Goal: Task Accomplishment & Management: Complete application form

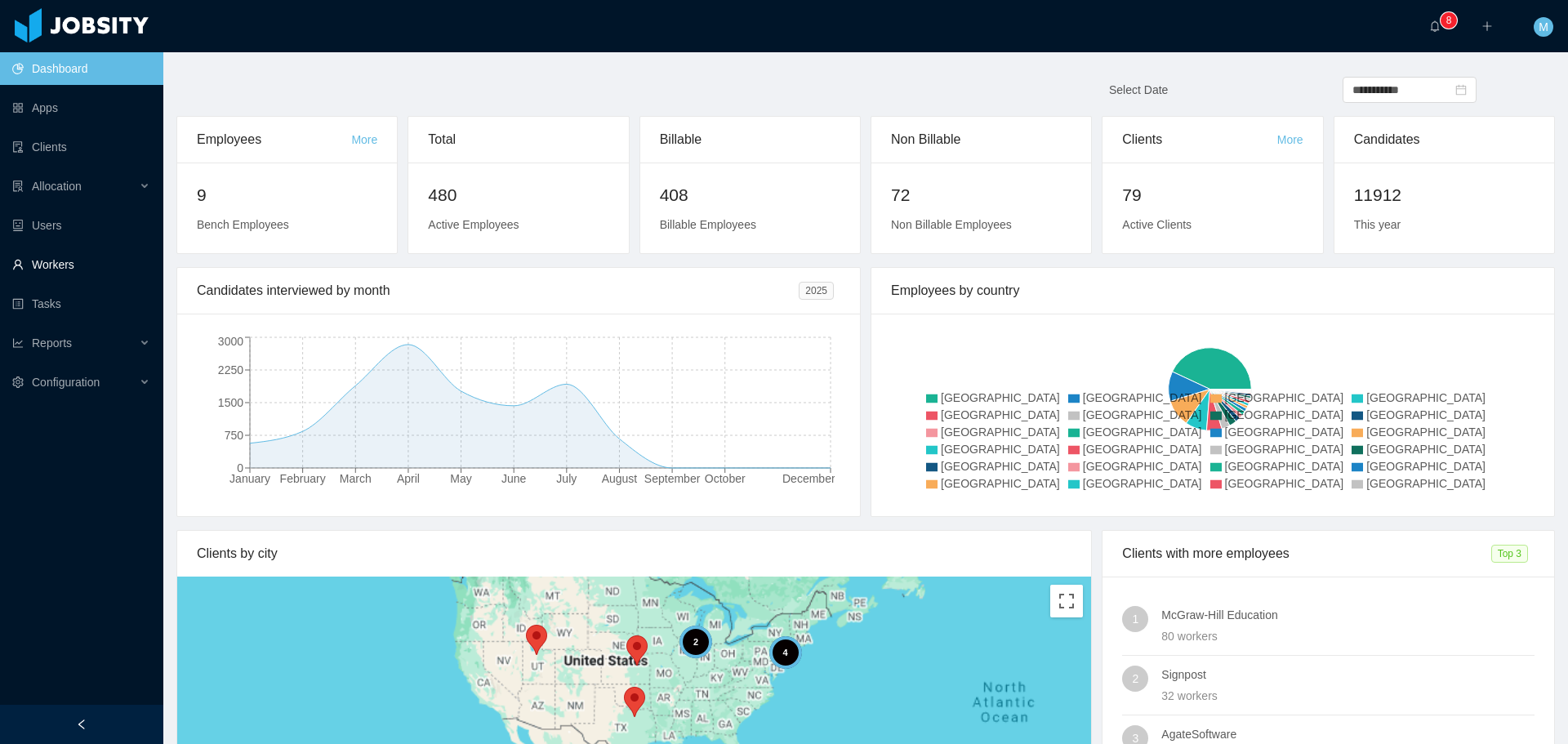
click at [101, 264] on link "Workers" at bounding box center [82, 265] width 138 height 33
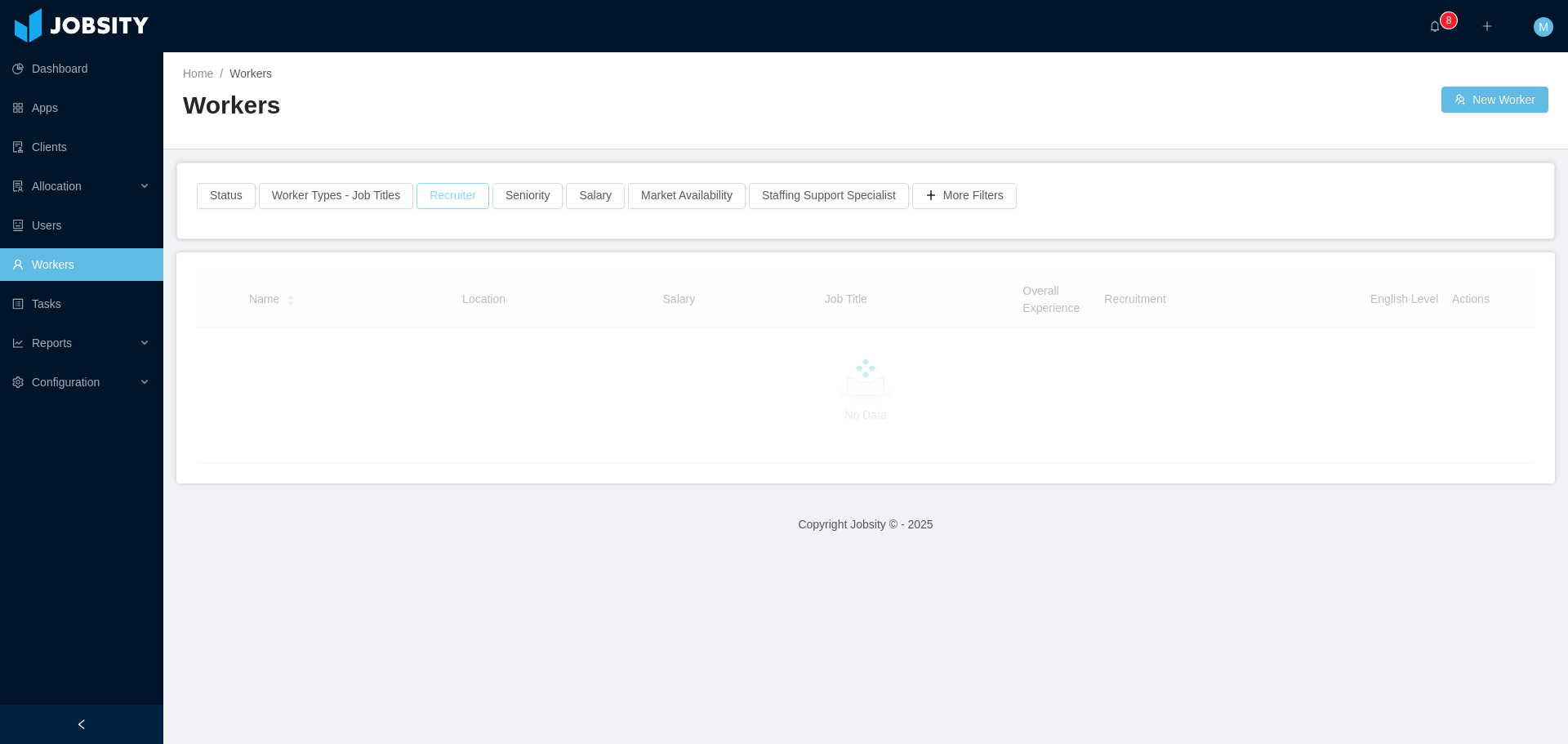
click at [455, 187] on button "Recruiter" at bounding box center [452, 195] width 73 height 26
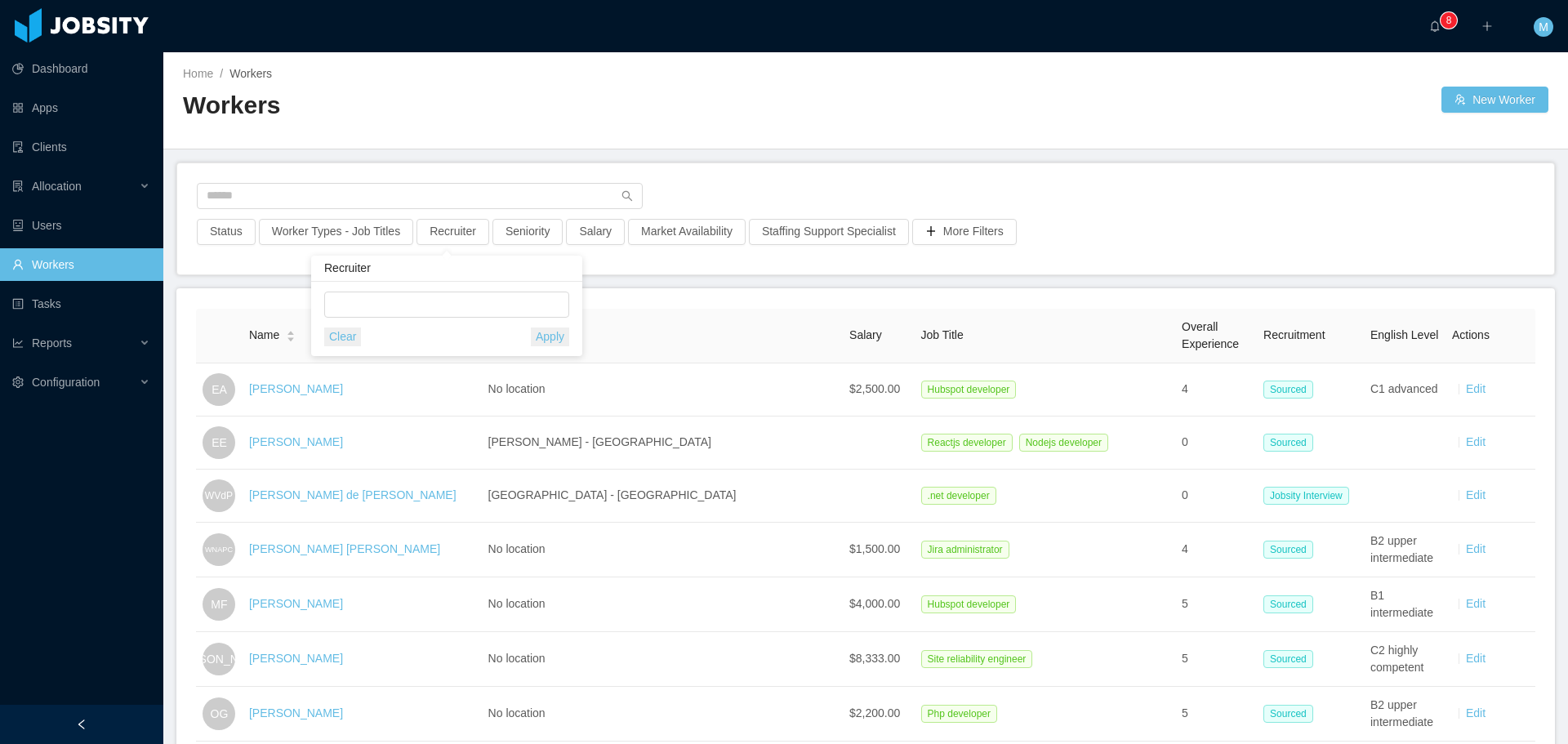
click at [359, 270] on div "Recruiter" at bounding box center [447, 268] width 271 height 26
click at [363, 317] on div at bounding box center [444, 304] width 230 height 24
type input "******"
click at [380, 343] on li "[PERSON_NAME]" at bounding box center [447, 337] width 245 height 26
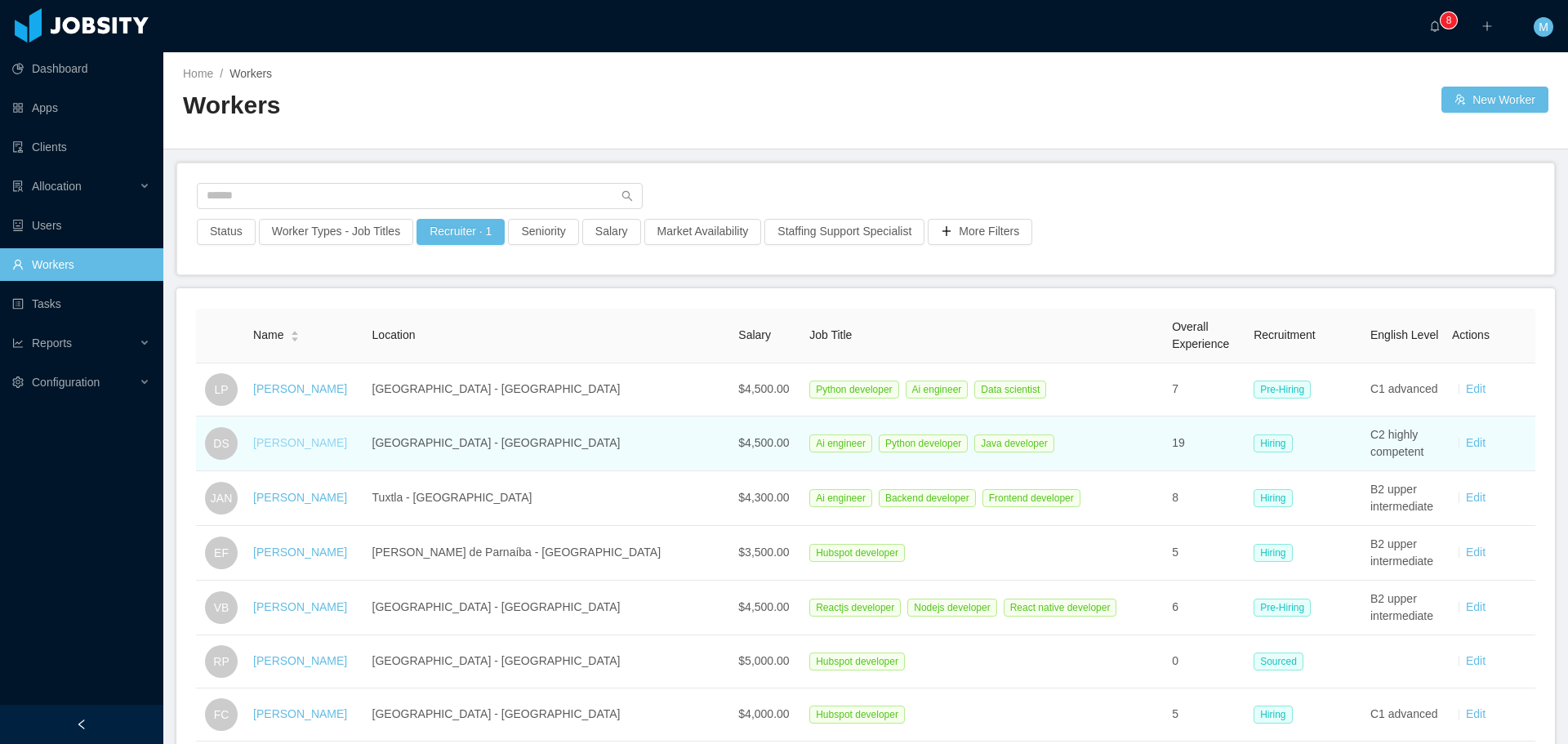
click at [306, 445] on link "[PERSON_NAME]" at bounding box center [300, 442] width 94 height 13
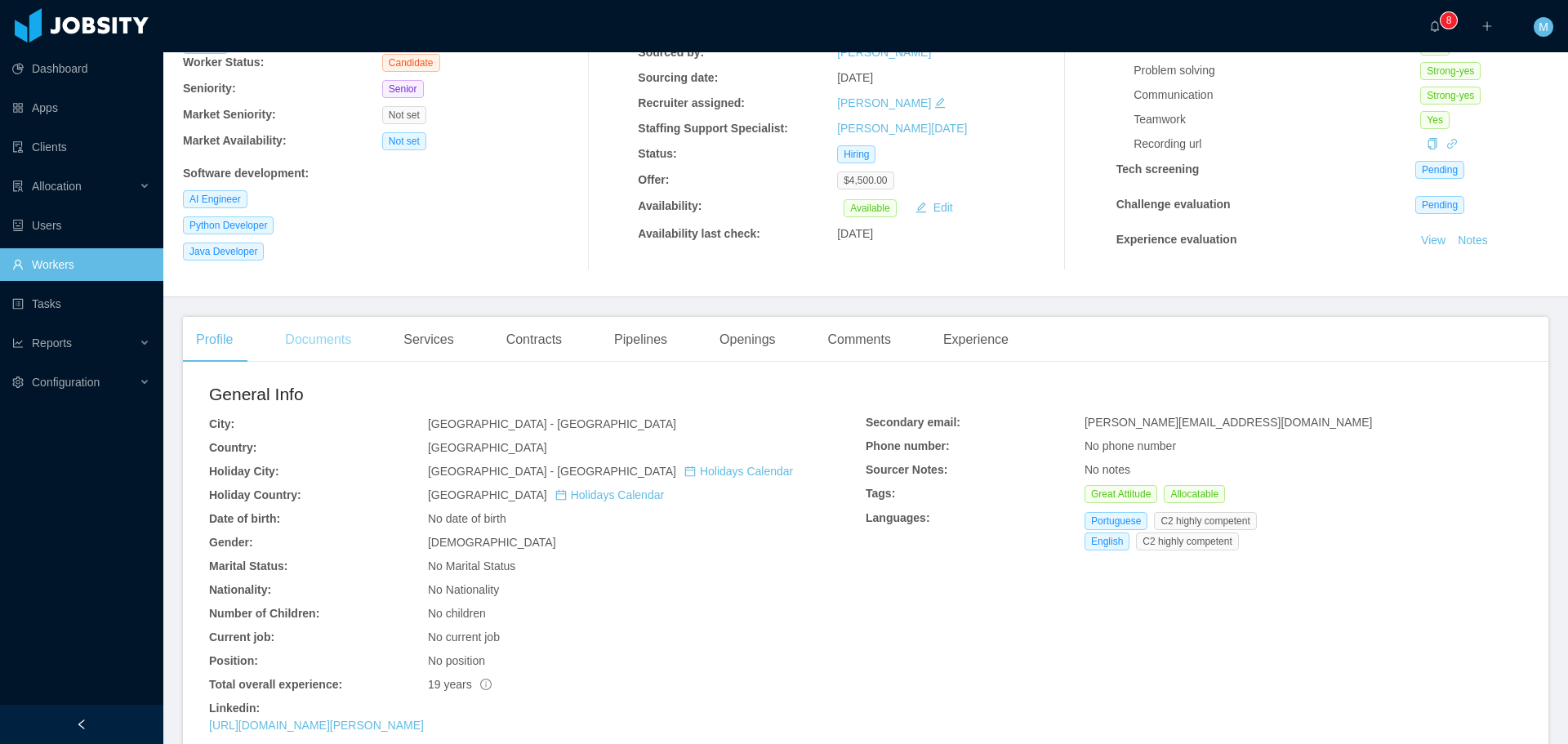
click at [311, 348] on div "Documents" at bounding box center [317, 339] width 92 height 46
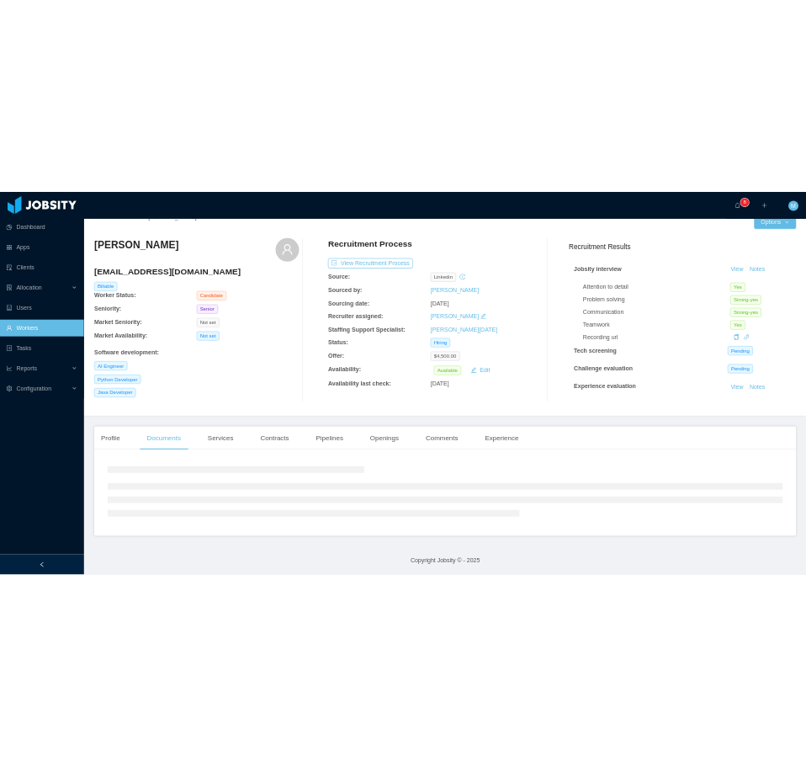
scroll to position [77, 0]
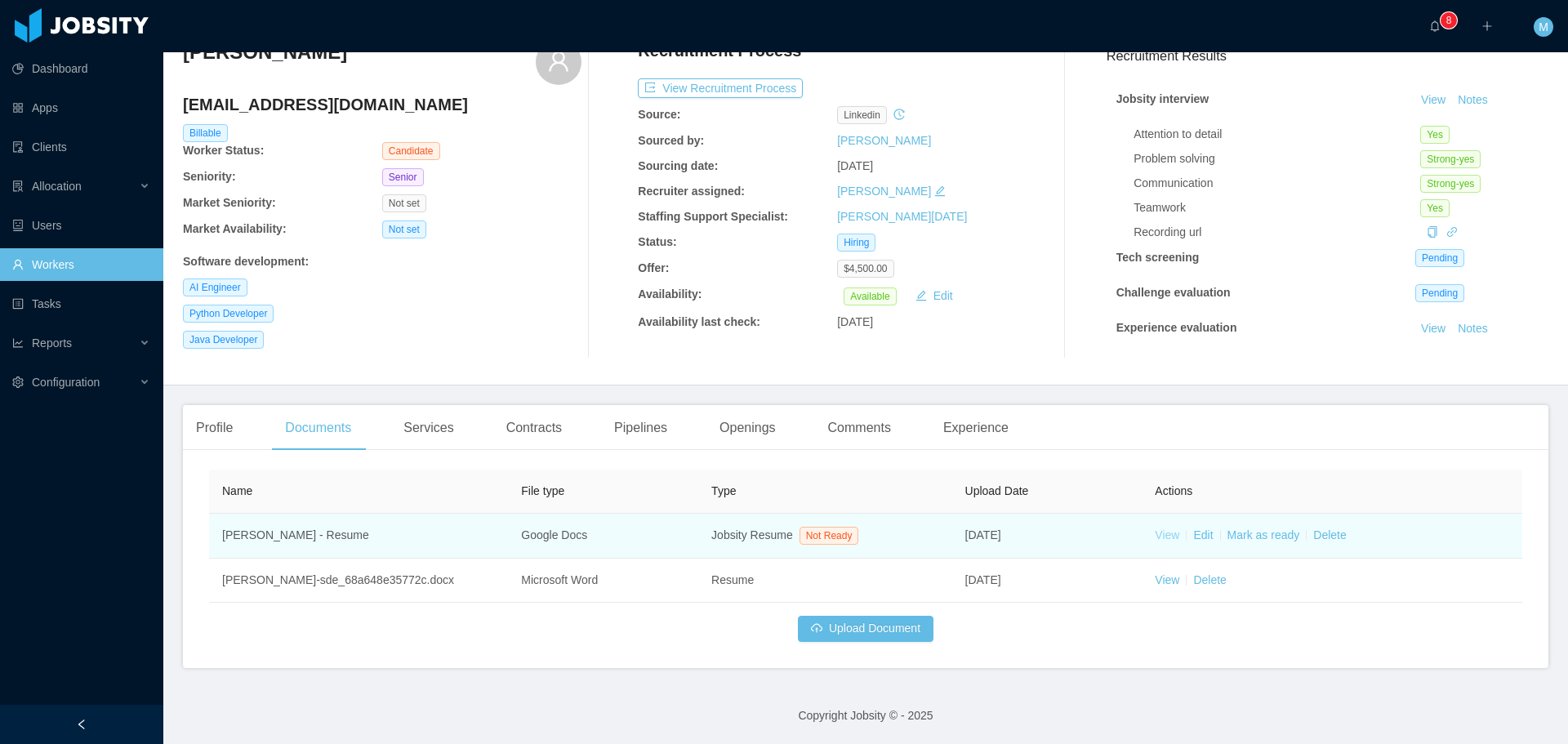
click at [1155, 538] on link "View" at bounding box center [1167, 534] width 24 height 13
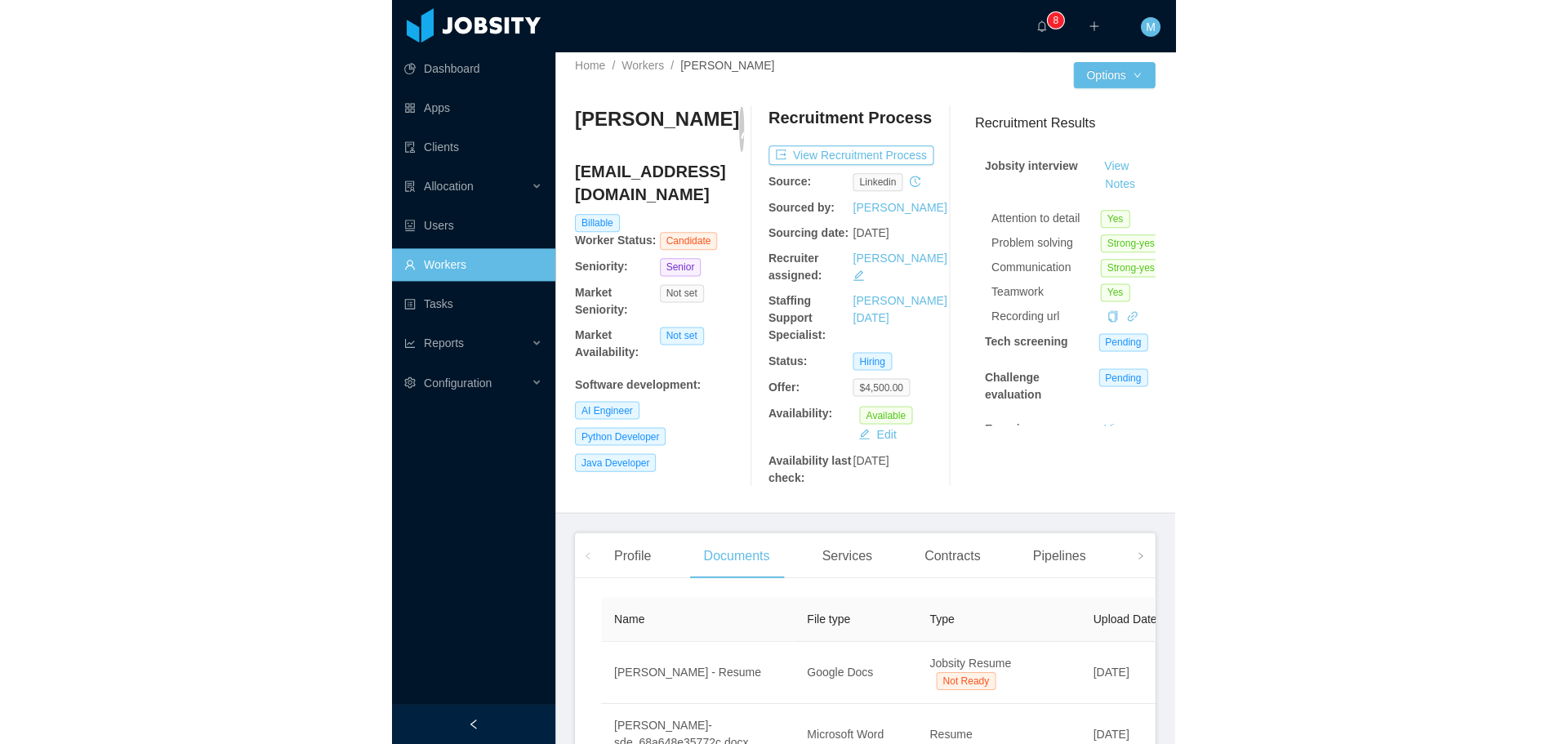
scroll to position [0, 0]
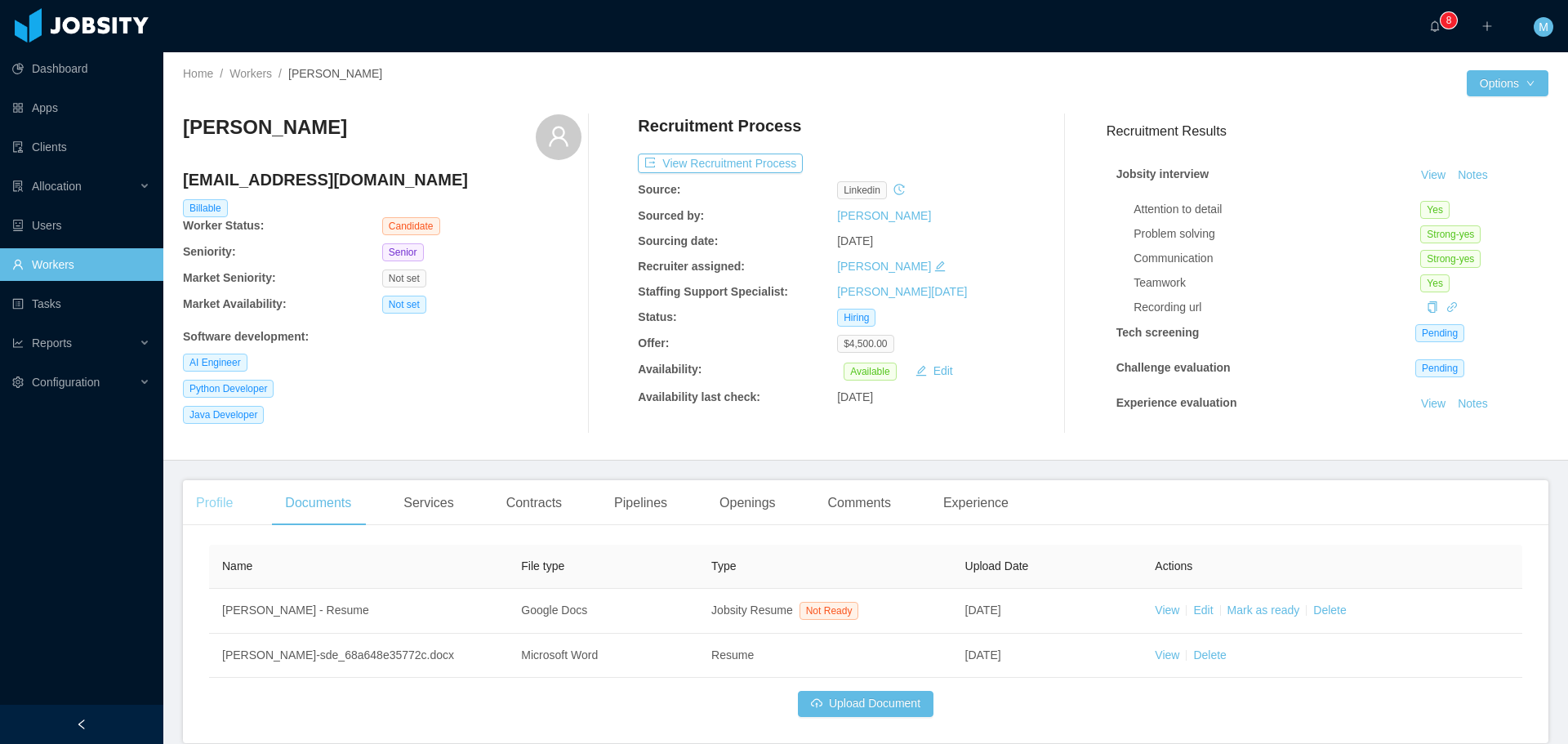
click at [205, 509] on div "Profile" at bounding box center [214, 503] width 63 height 46
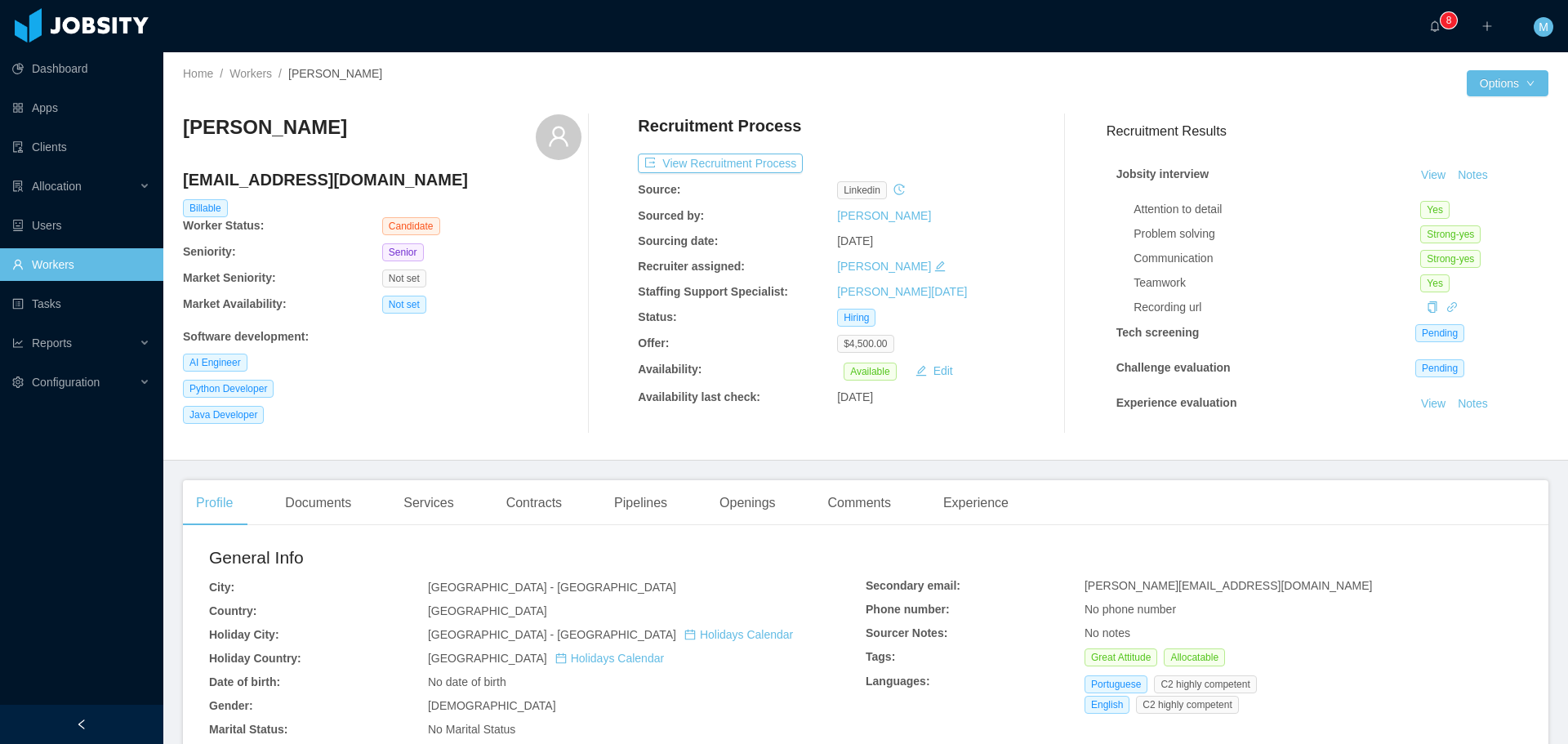
click at [101, 24] on div at bounding box center [81, 24] width 147 height 34
click at [262, 77] on link "Workers" at bounding box center [250, 73] width 43 height 13
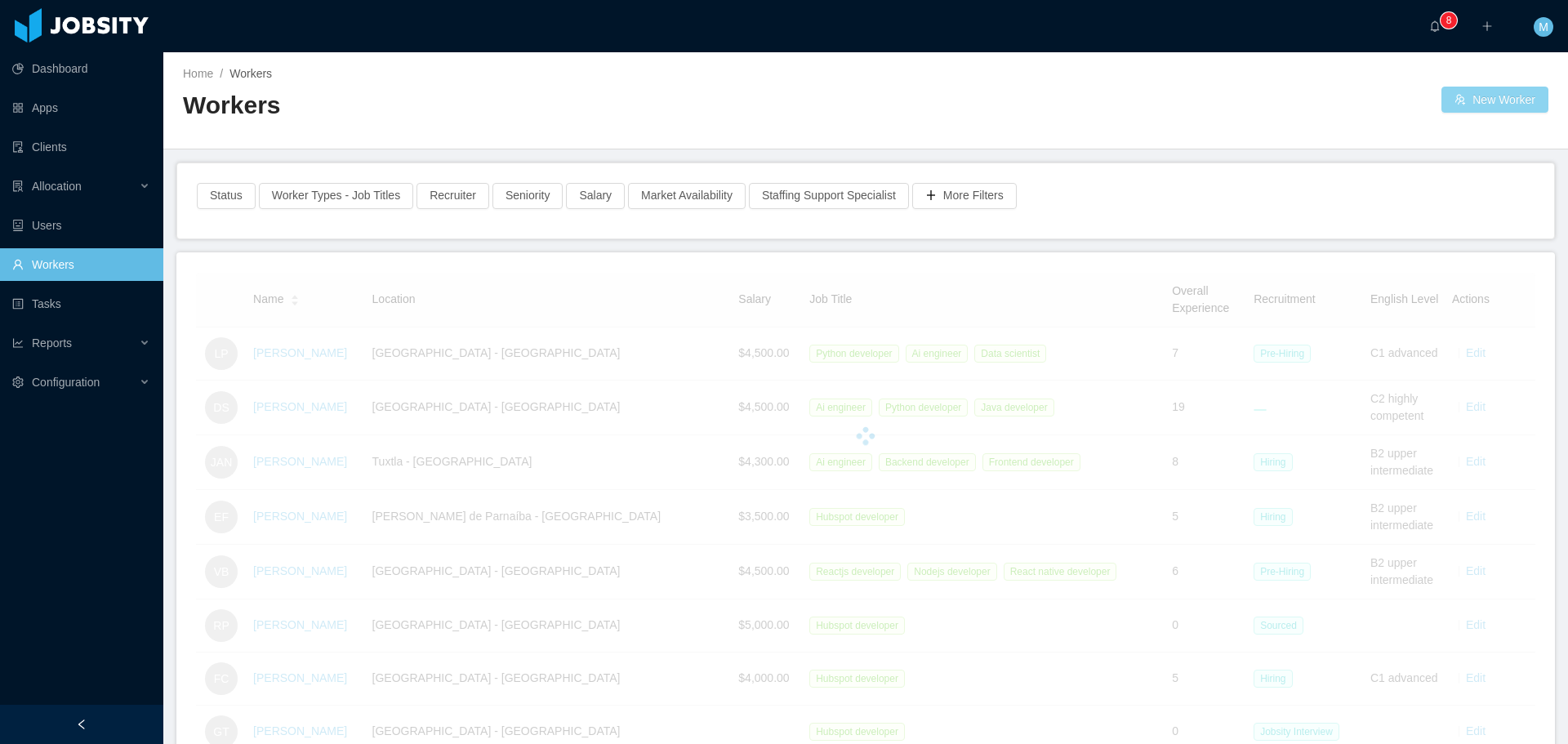
click at [1461, 95] on button "New Worker" at bounding box center [1495, 99] width 107 height 26
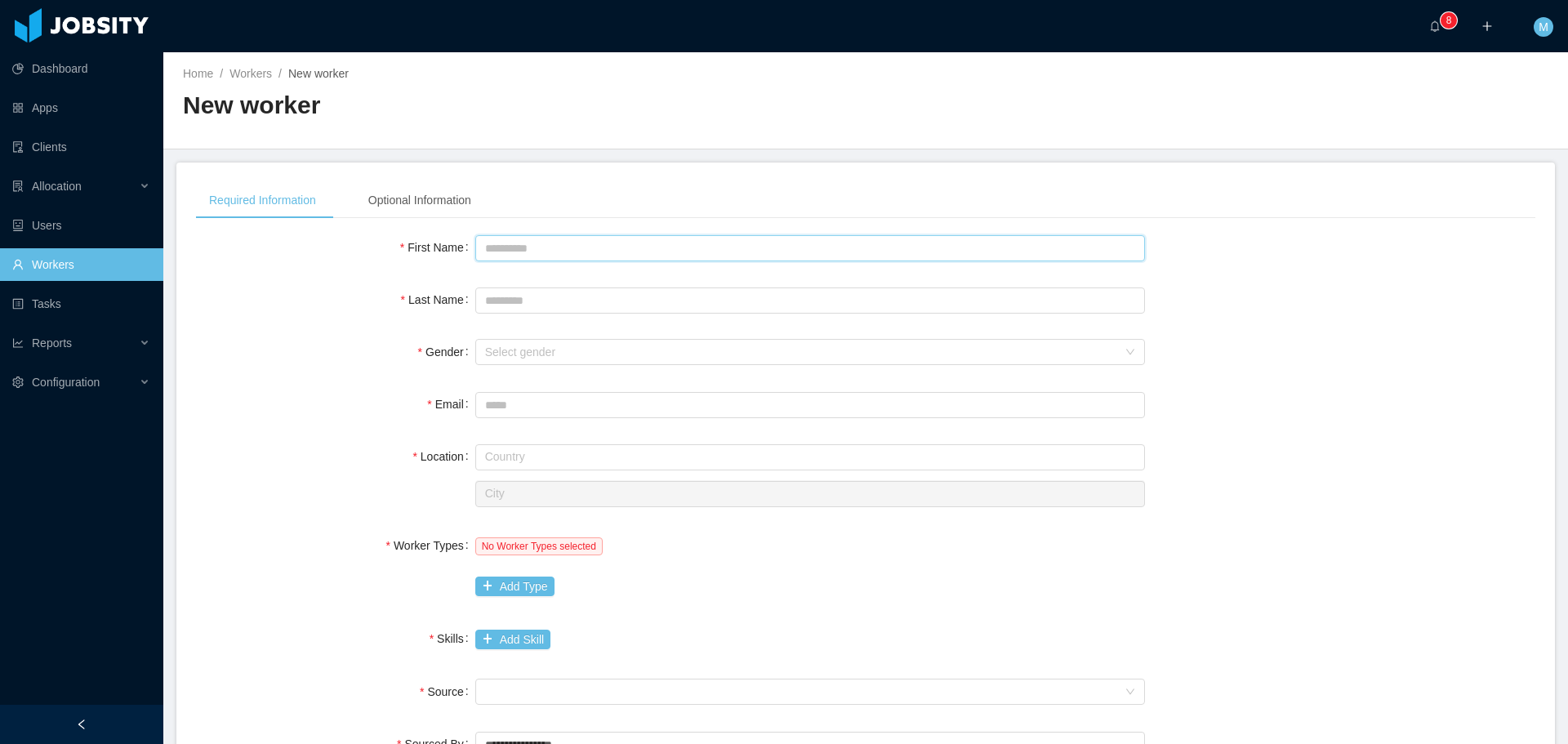
click at [570, 241] on input "First Name" at bounding box center [811, 248] width 670 height 26
type input "*****"
click at [520, 302] on input "Last Name" at bounding box center [811, 300] width 670 height 26
click at [504, 355] on div "Select gender" at bounding box center [801, 352] width 632 height 17
type input "**********"
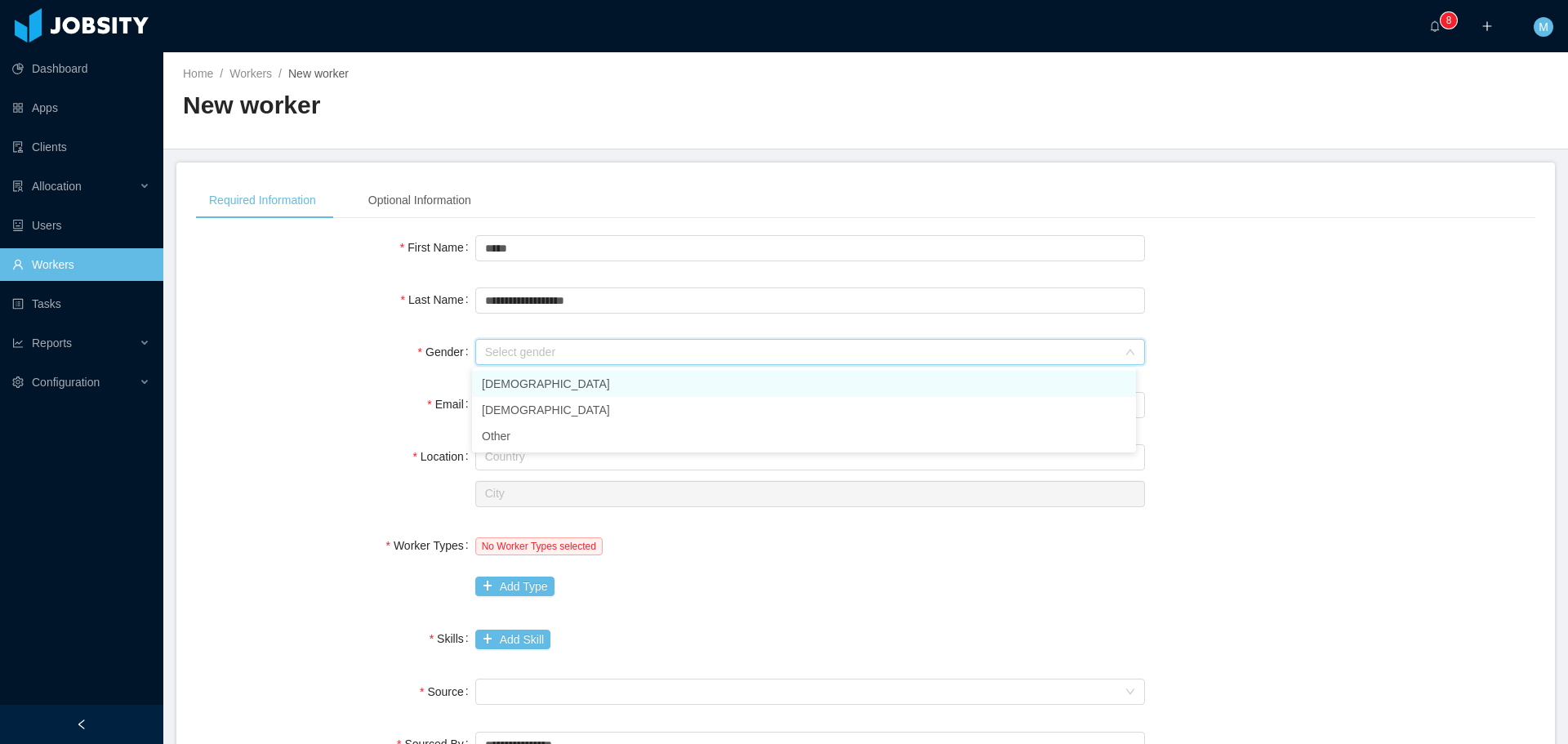
click at [531, 379] on li "[DEMOGRAPHIC_DATA]" at bounding box center [804, 384] width 664 height 26
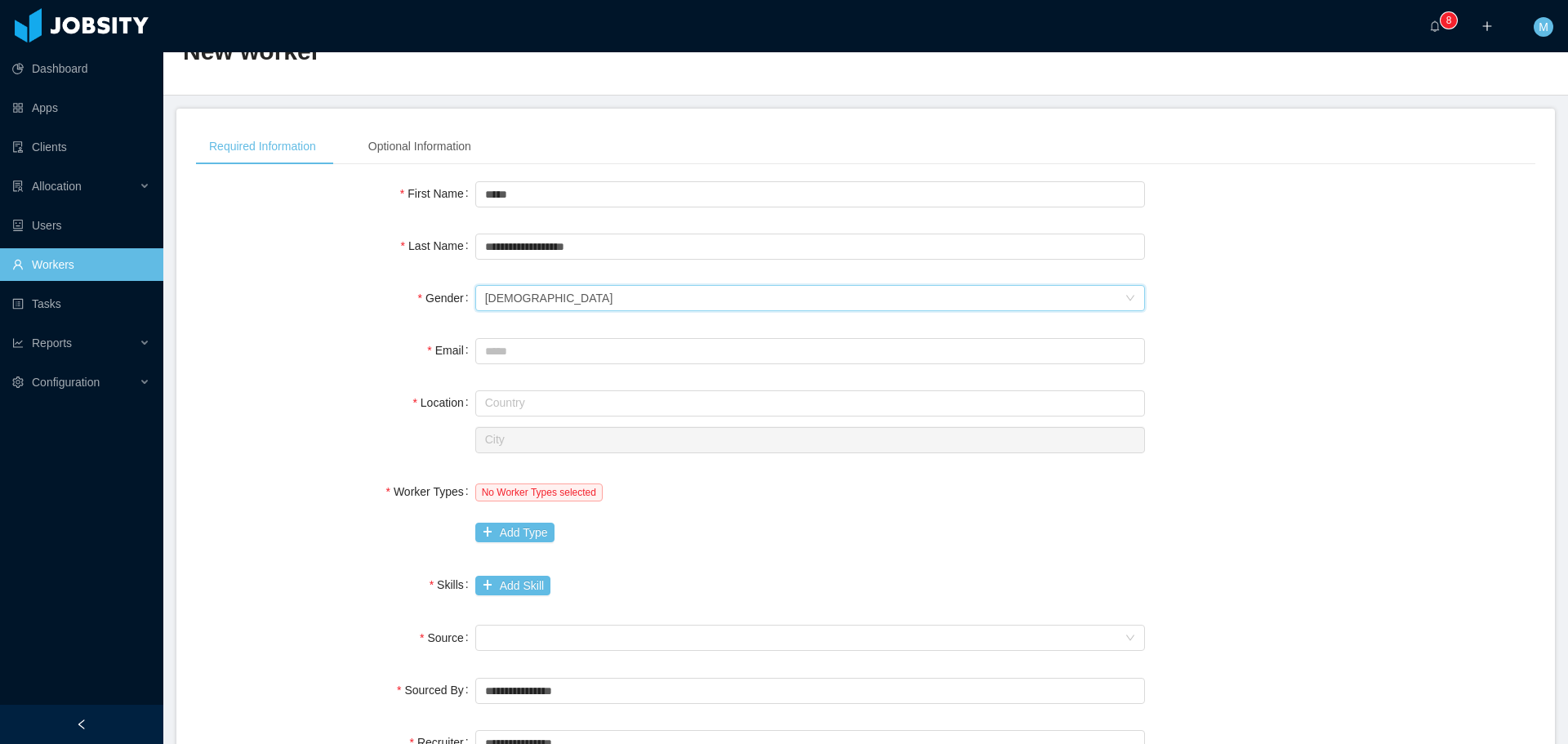
scroll to position [245, 0]
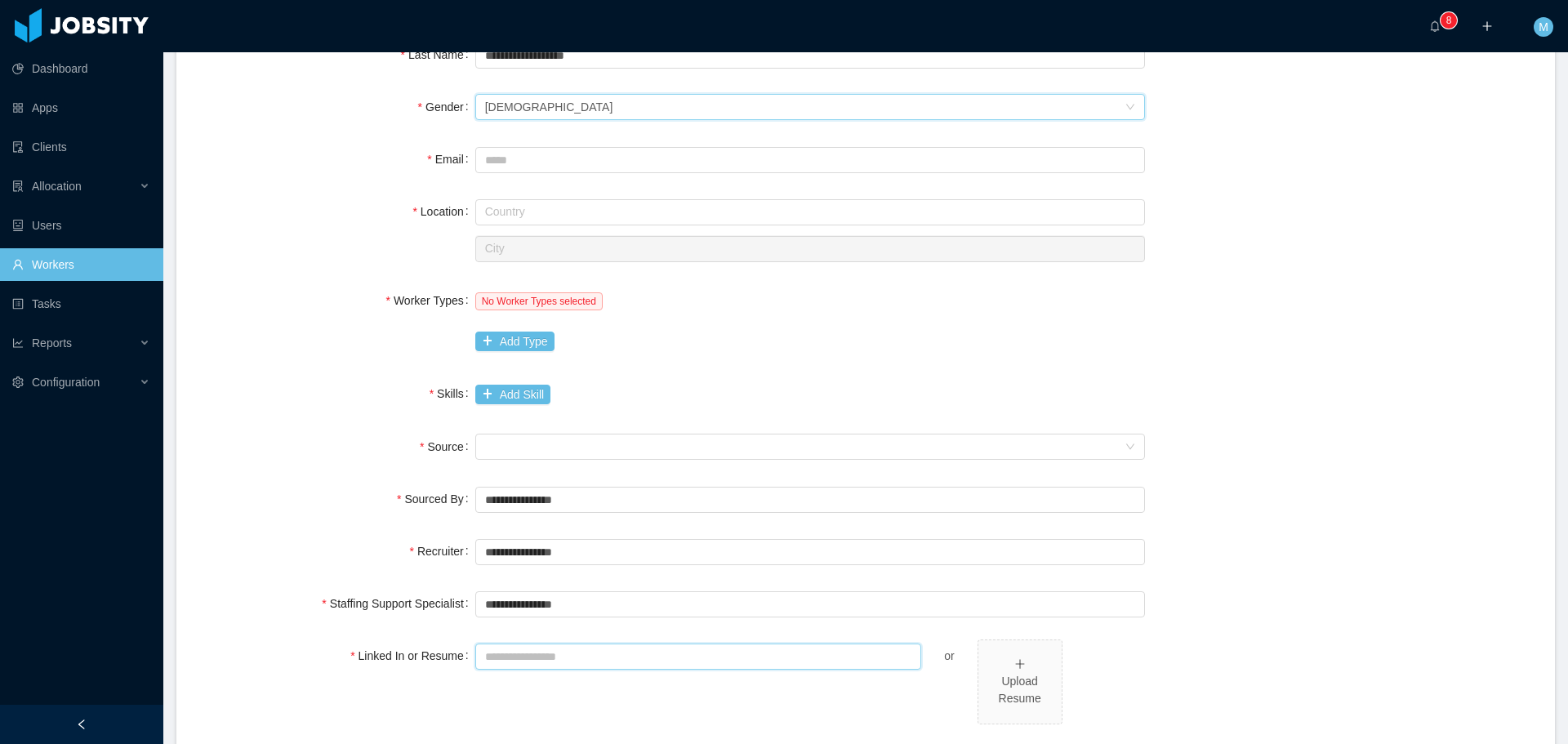
click at [527, 661] on input "Linked In or Resume" at bounding box center [699, 657] width 447 height 26
paste input "**********"
type input "**********"
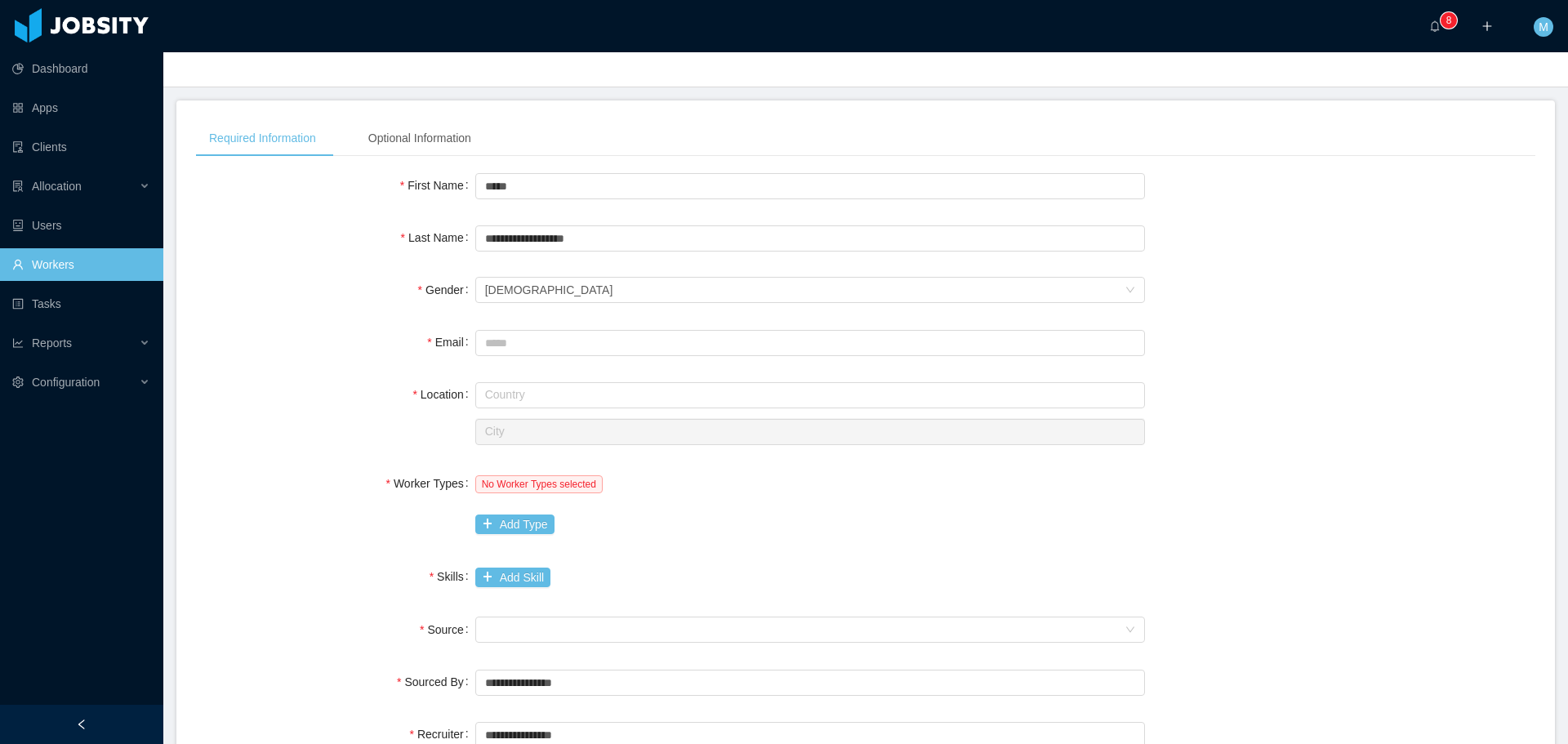
scroll to position [0, 0]
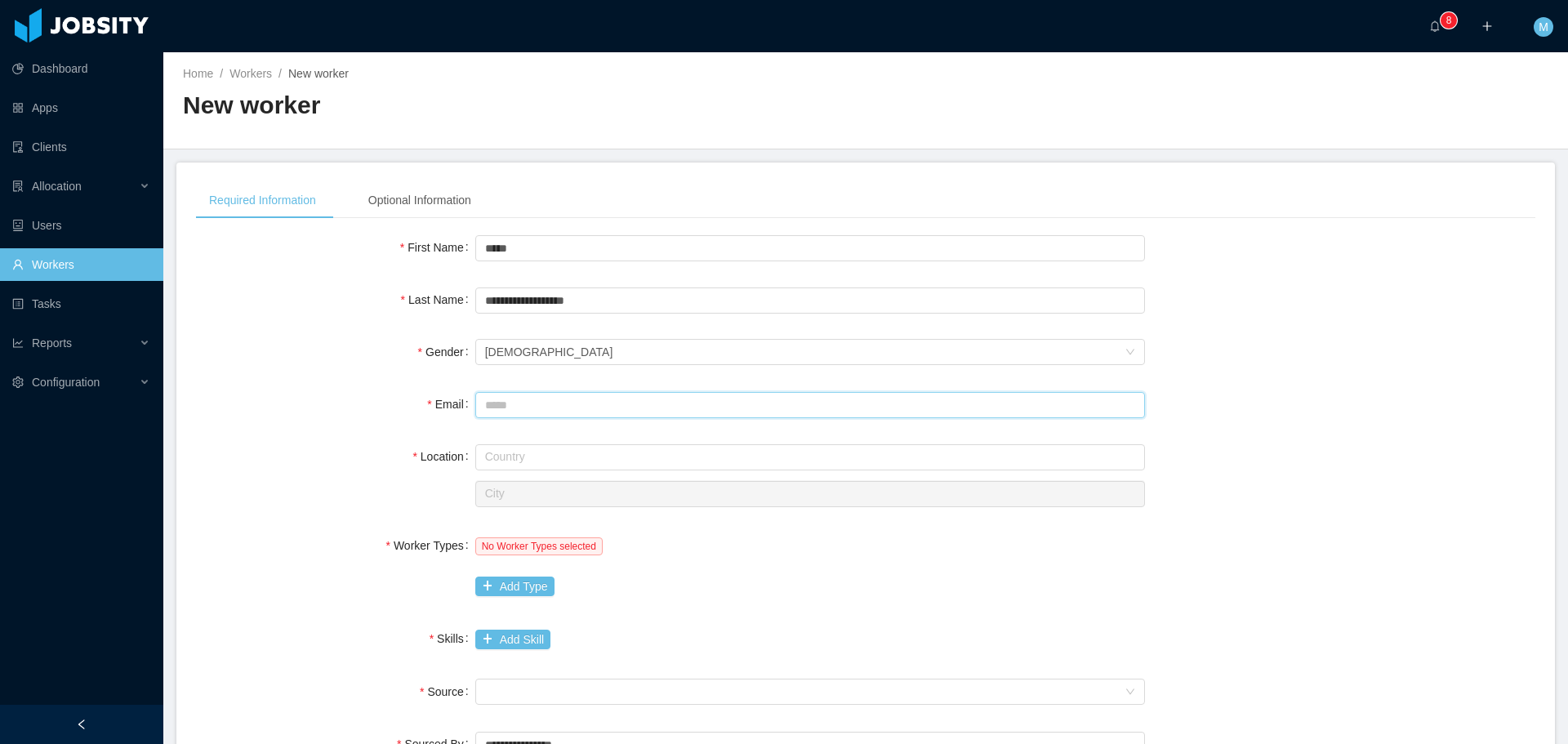
click at [522, 408] on input "Email" at bounding box center [811, 405] width 670 height 26
paste input "**********"
type input "**********"
click at [500, 460] on input "text" at bounding box center [811, 457] width 670 height 26
drag, startPoint x: 520, startPoint y: 460, endPoint x: 460, endPoint y: 417, distance: 73.8
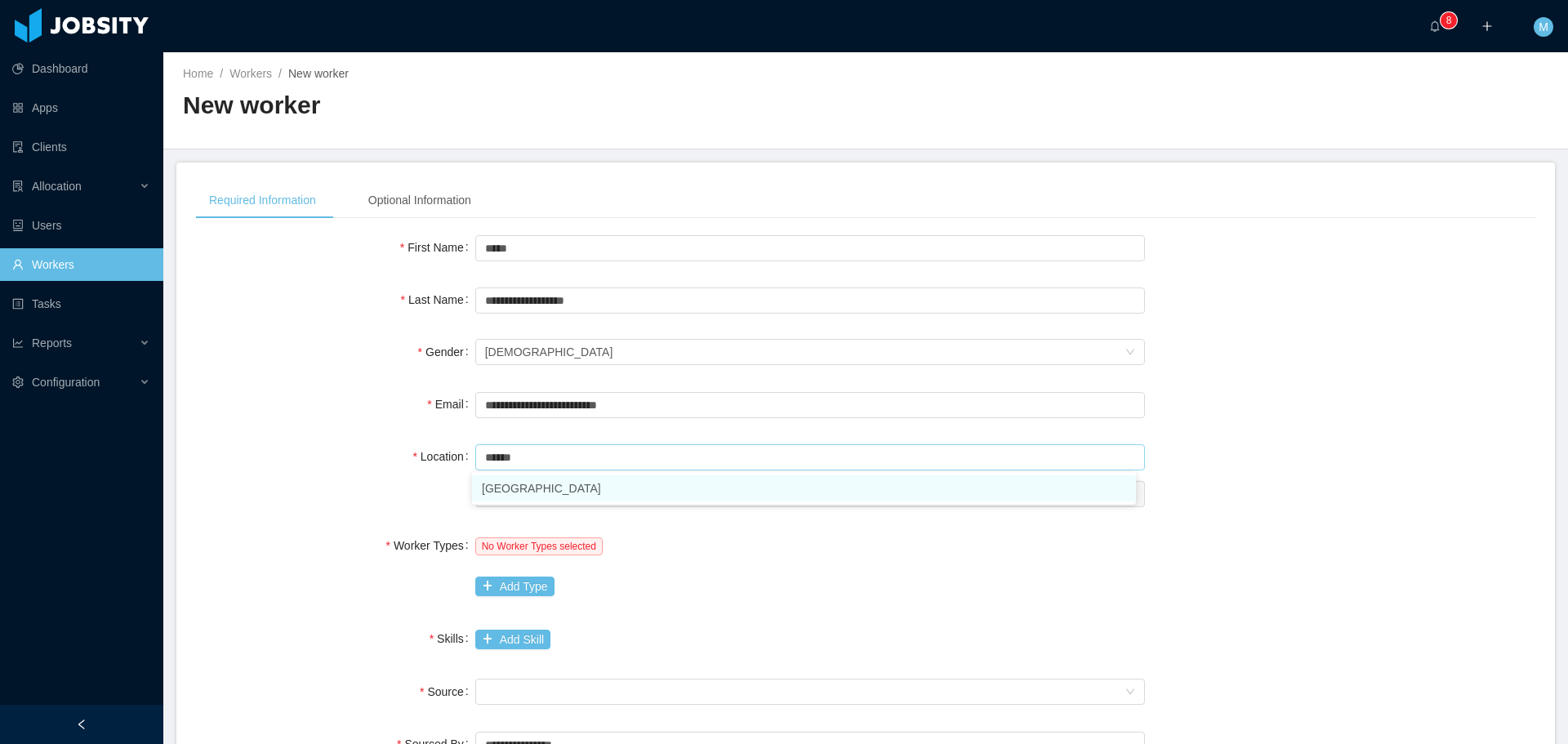
click at [457, 461] on div "Location Country ****** Brazil City" at bounding box center [866, 475] width 1340 height 70
type input "******"
click at [514, 507] on div "City" at bounding box center [811, 493] width 670 height 33
click at [558, 456] on input "******" at bounding box center [811, 457] width 670 height 26
click at [515, 494] on li "[GEOGRAPHIC_DATA]" at bounding box center [804, 489] width 664 height 26
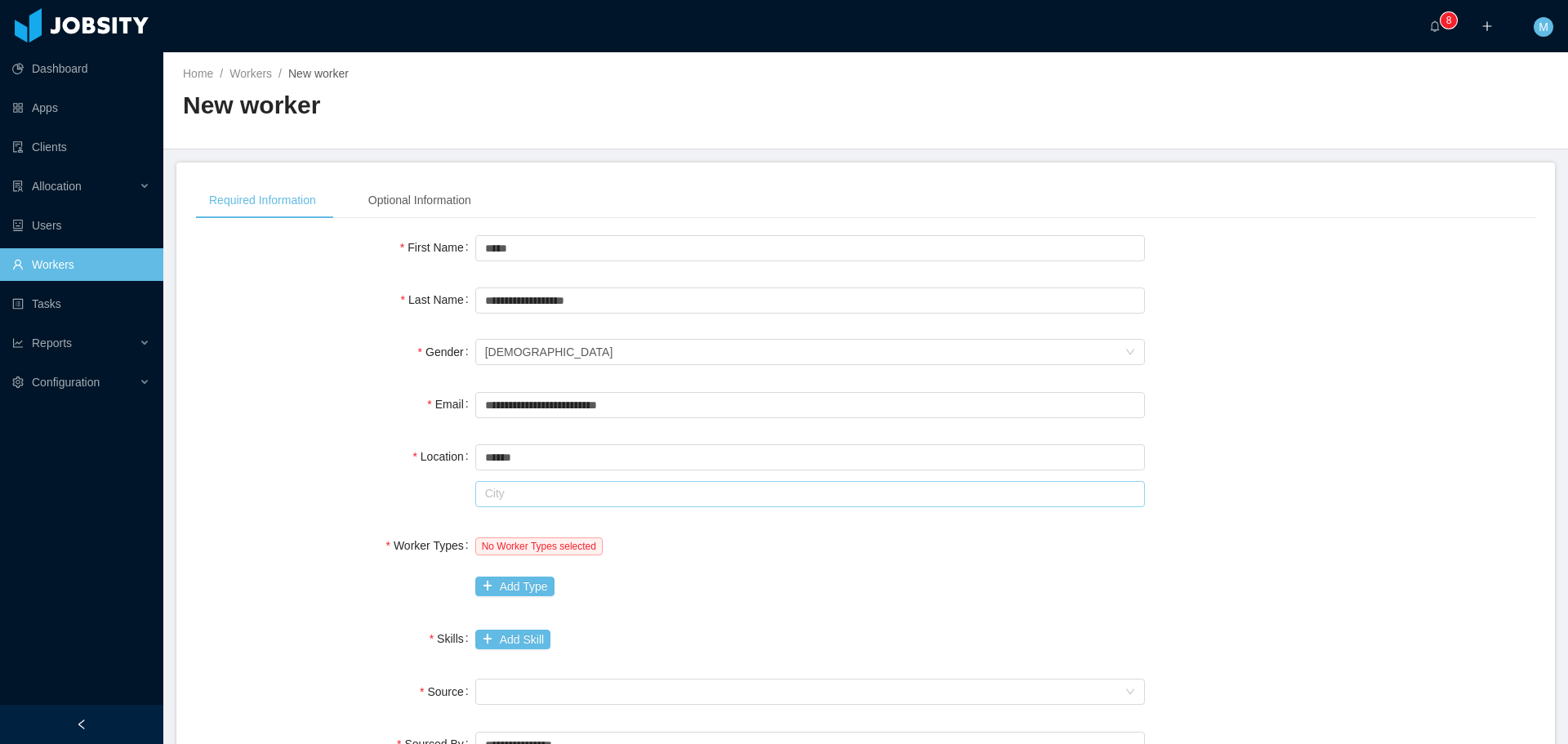
click at [517, 495] on input "text" at bounding box center [811, 494] width 670 height 26
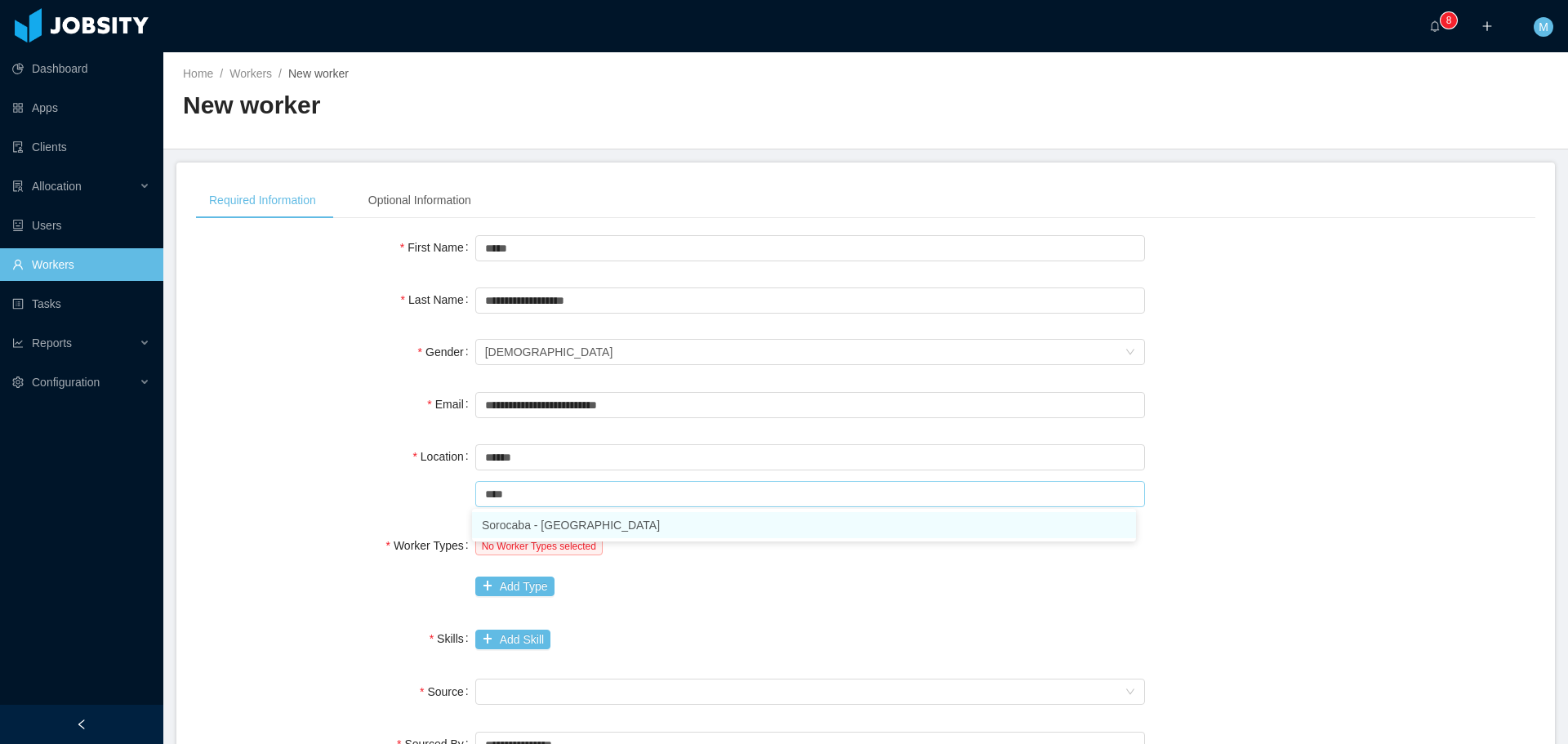
click at [526, 524] on li "Sorocaba - São Paulo" at bounding box center [804, 524] width 664 height 26
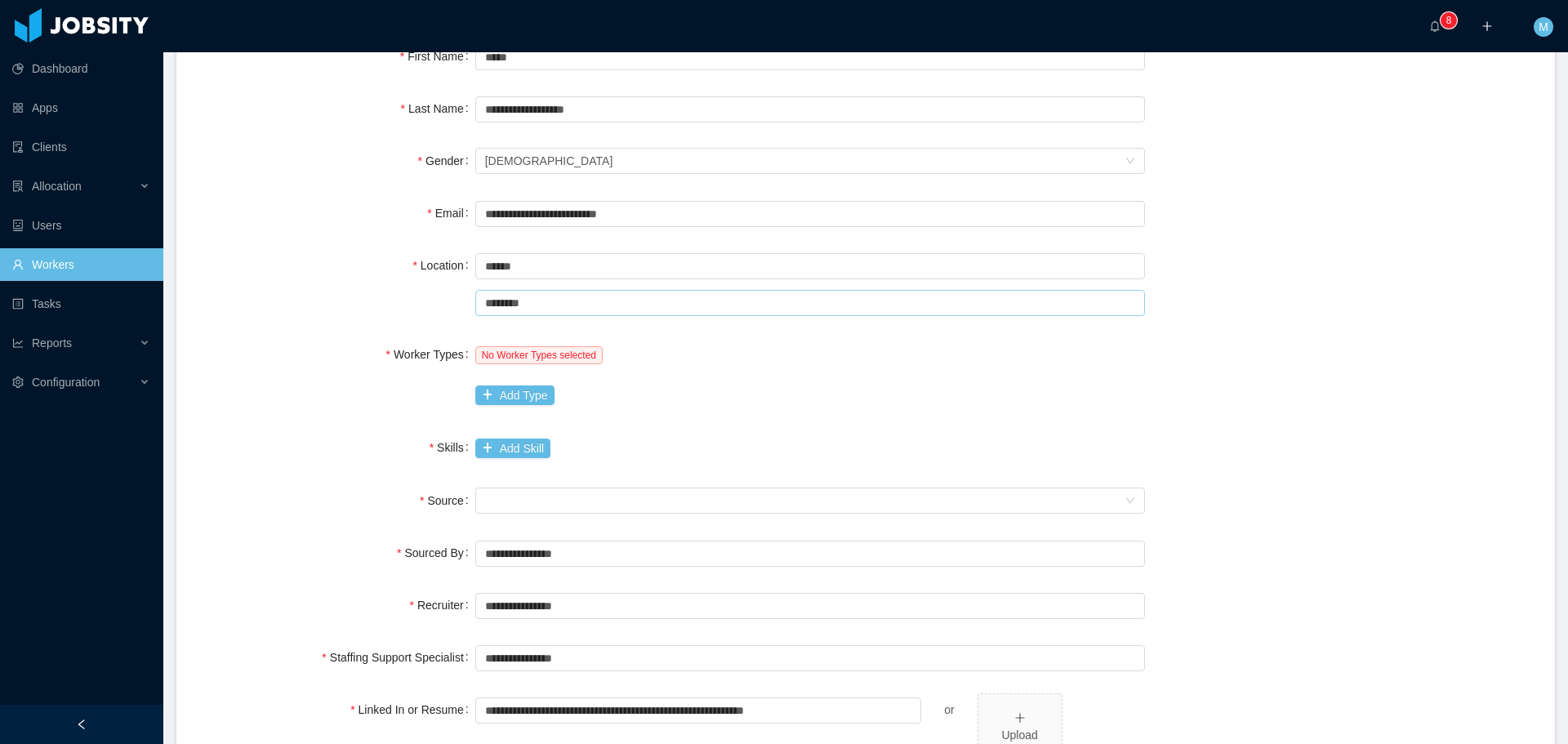
scroll to position [245, 0]
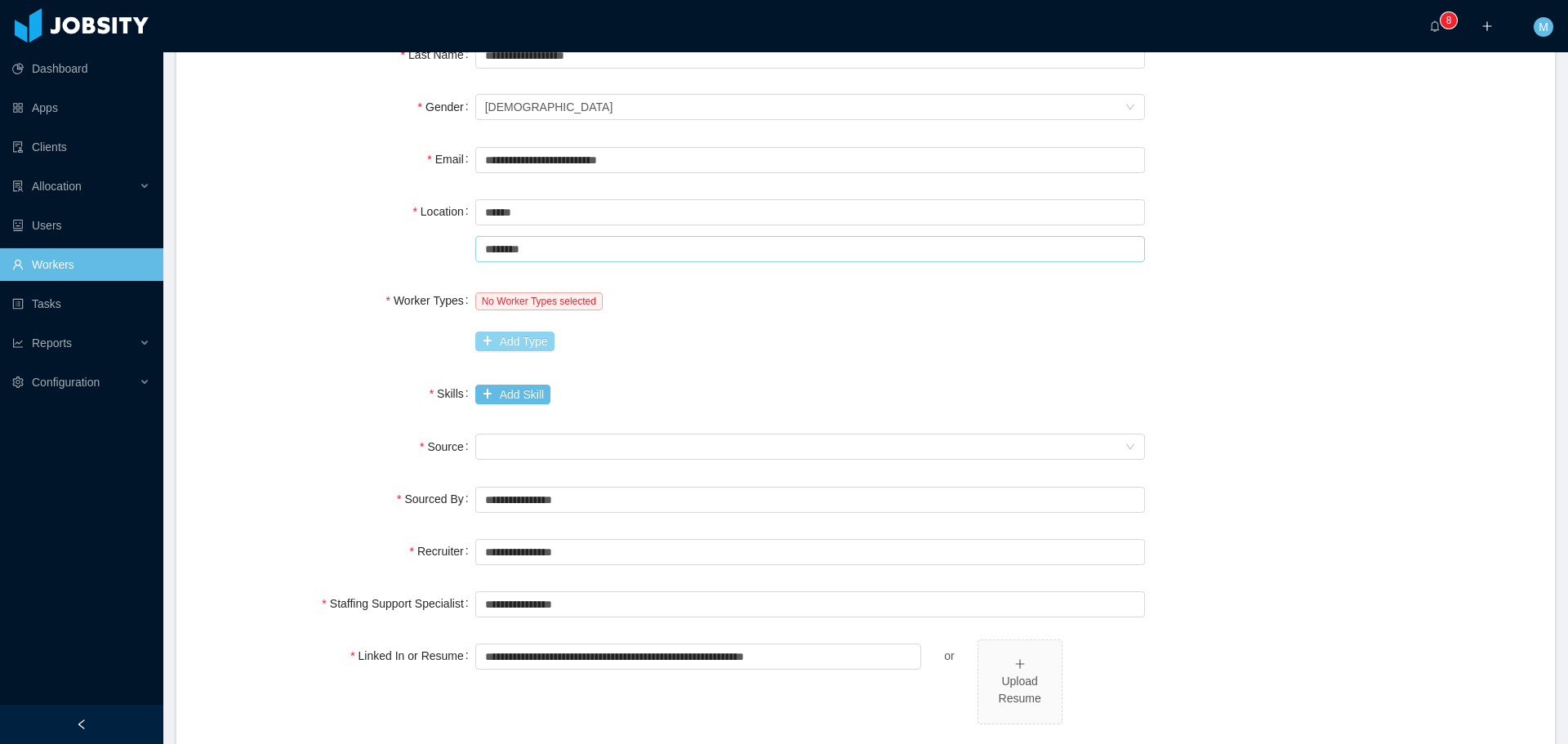
type input "********"
click at [520, 351] on button "Add Type" at bounding box center [516, 342] width 80 height 19
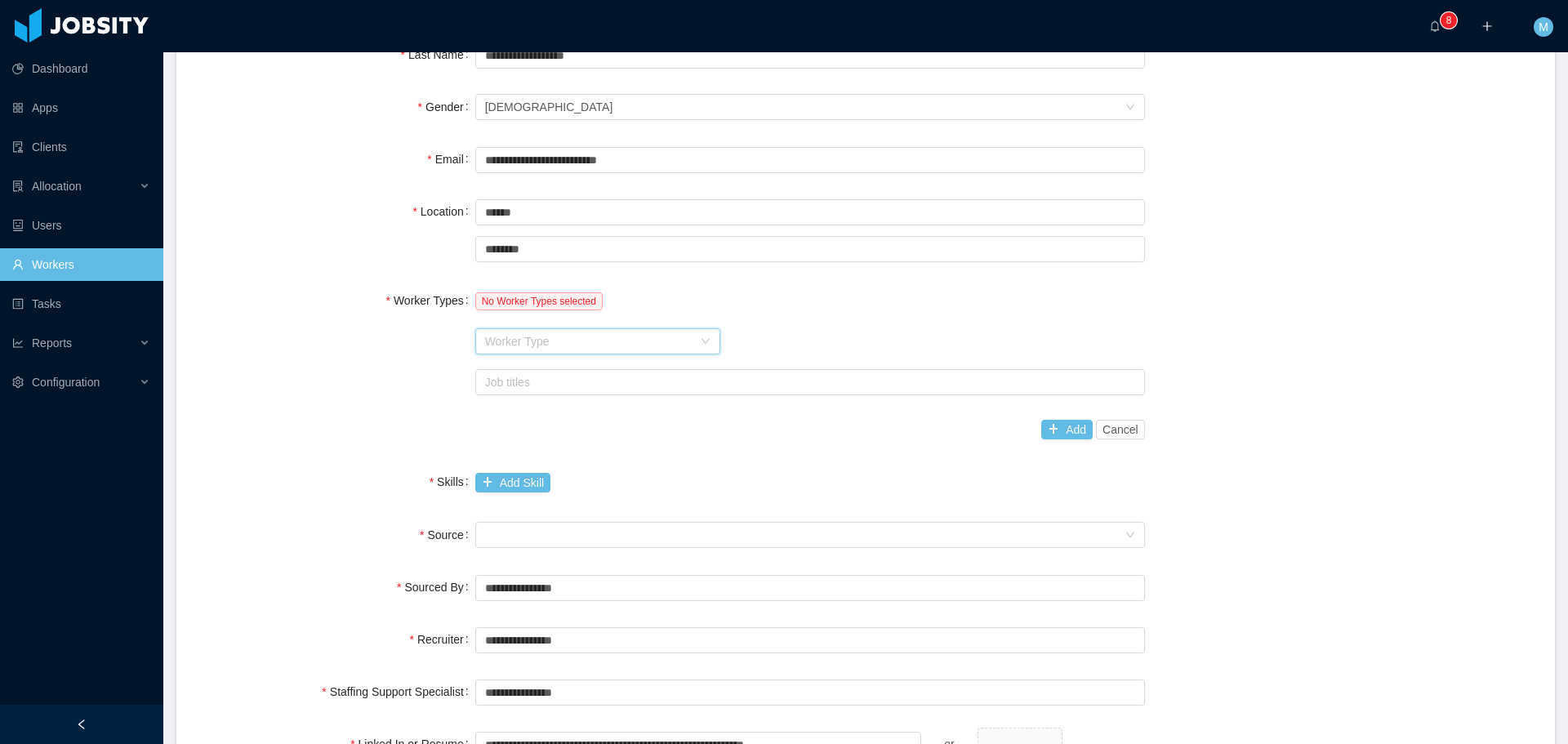
click at [520, 351] on div "Worker Type" at bounding box center [592, 341] width 215 height 24
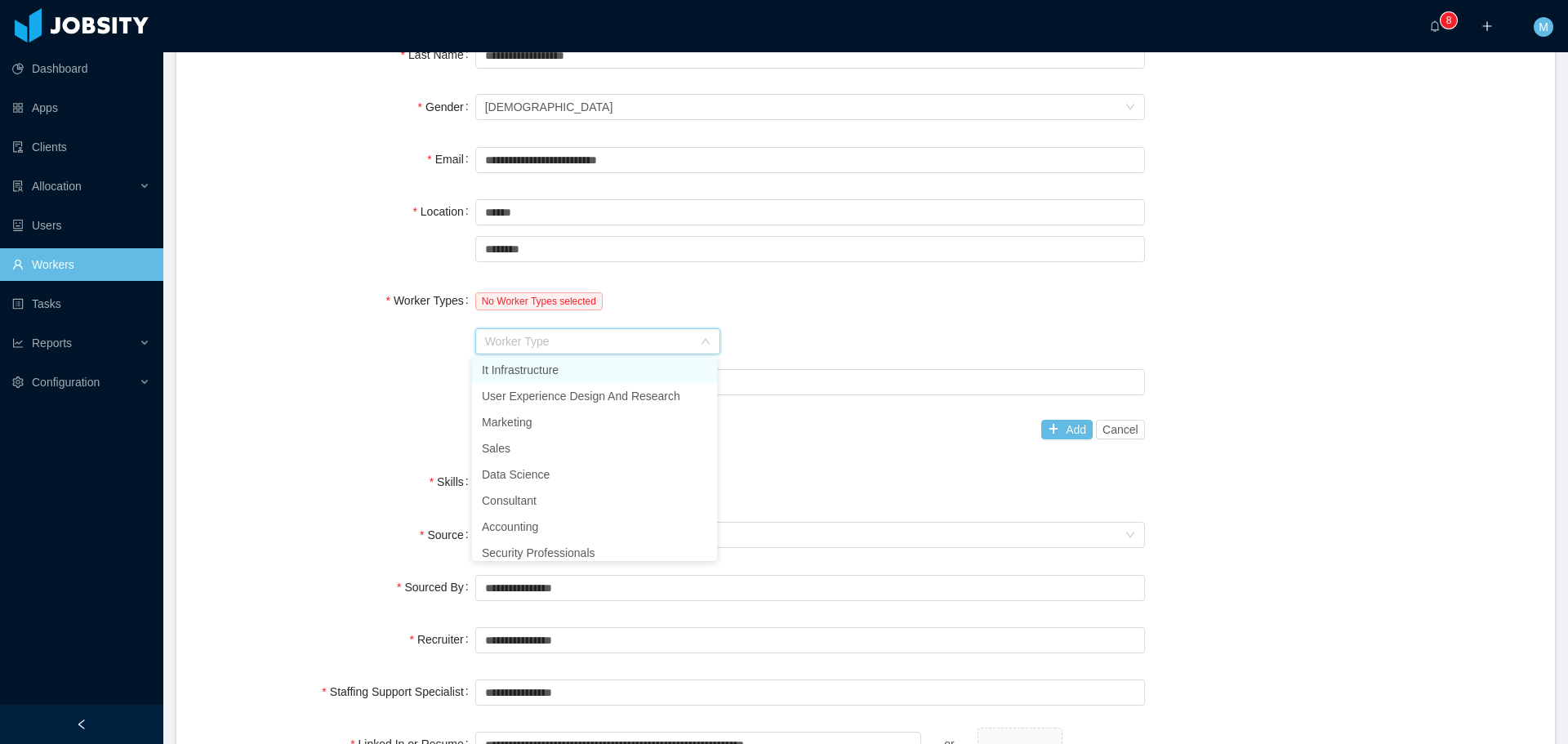
click at [523, 374] on li "It Infrastructure" at bounding box center [594, 370] width 245 height 26
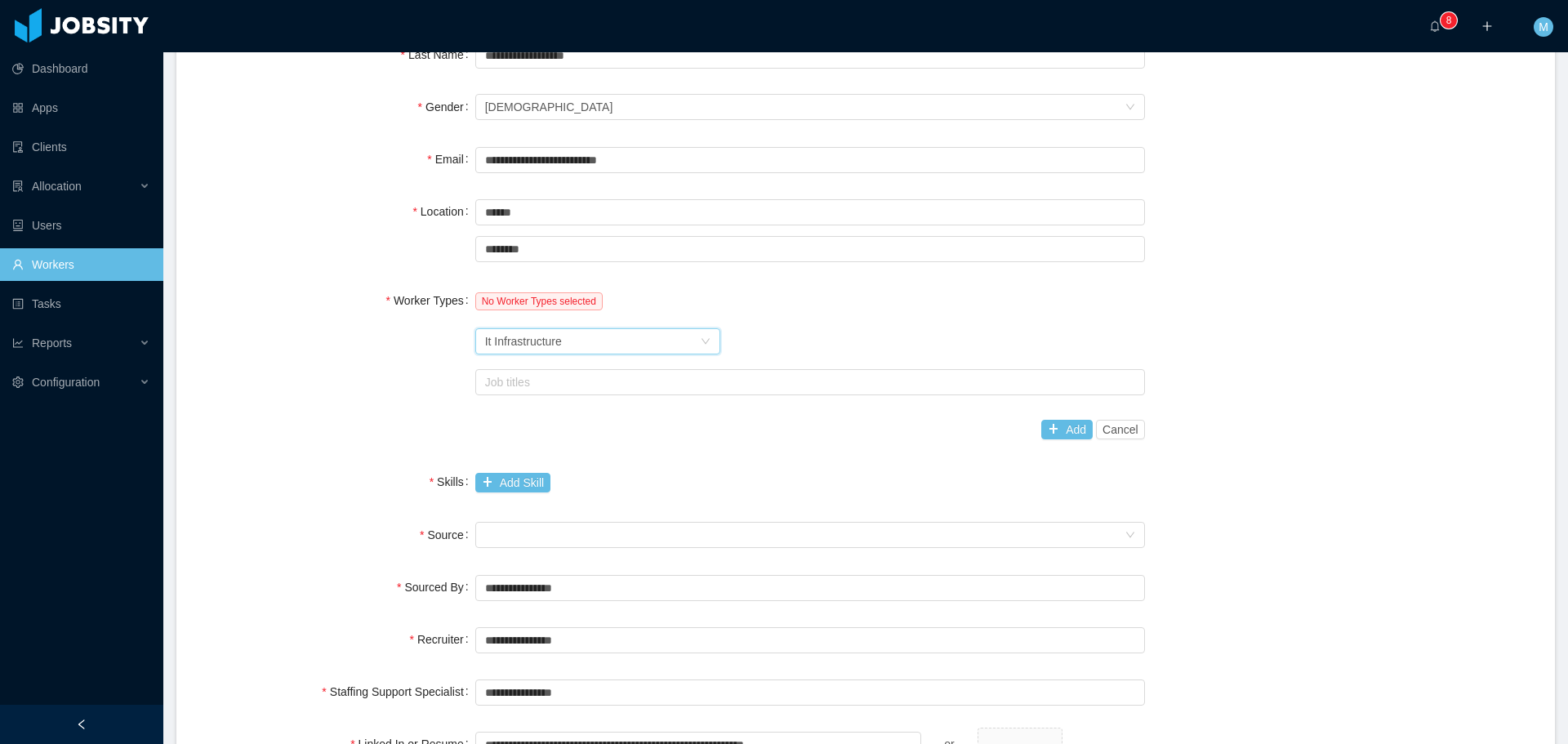
click at [594, 348] on div "Worker Type It Infrastructure" at bounding box center [592, 341] width 215 height 24
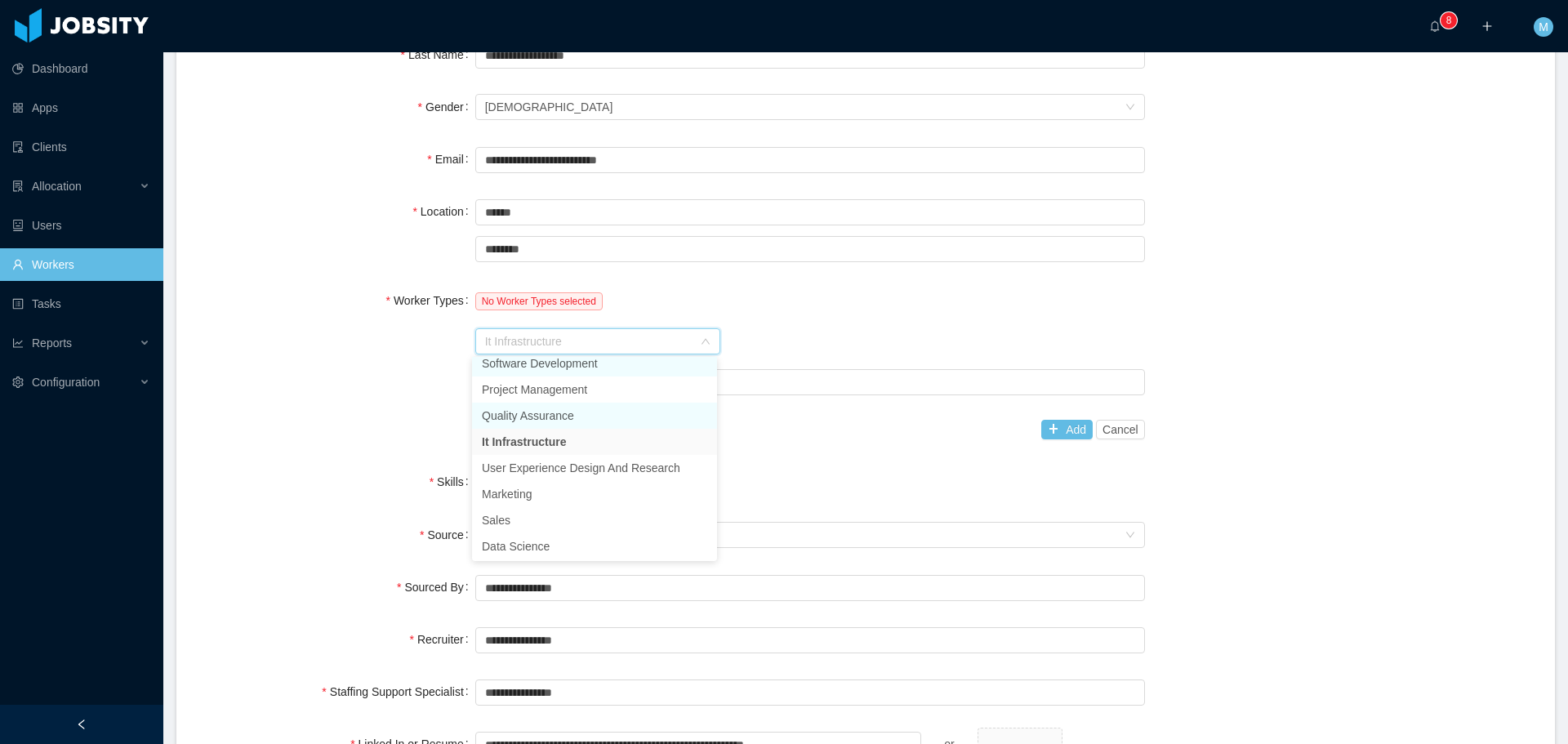
scroll to position [0, 0]
click at [533, 384] on li "Software Development" at bounding box center [594, 373] width 245 height 26
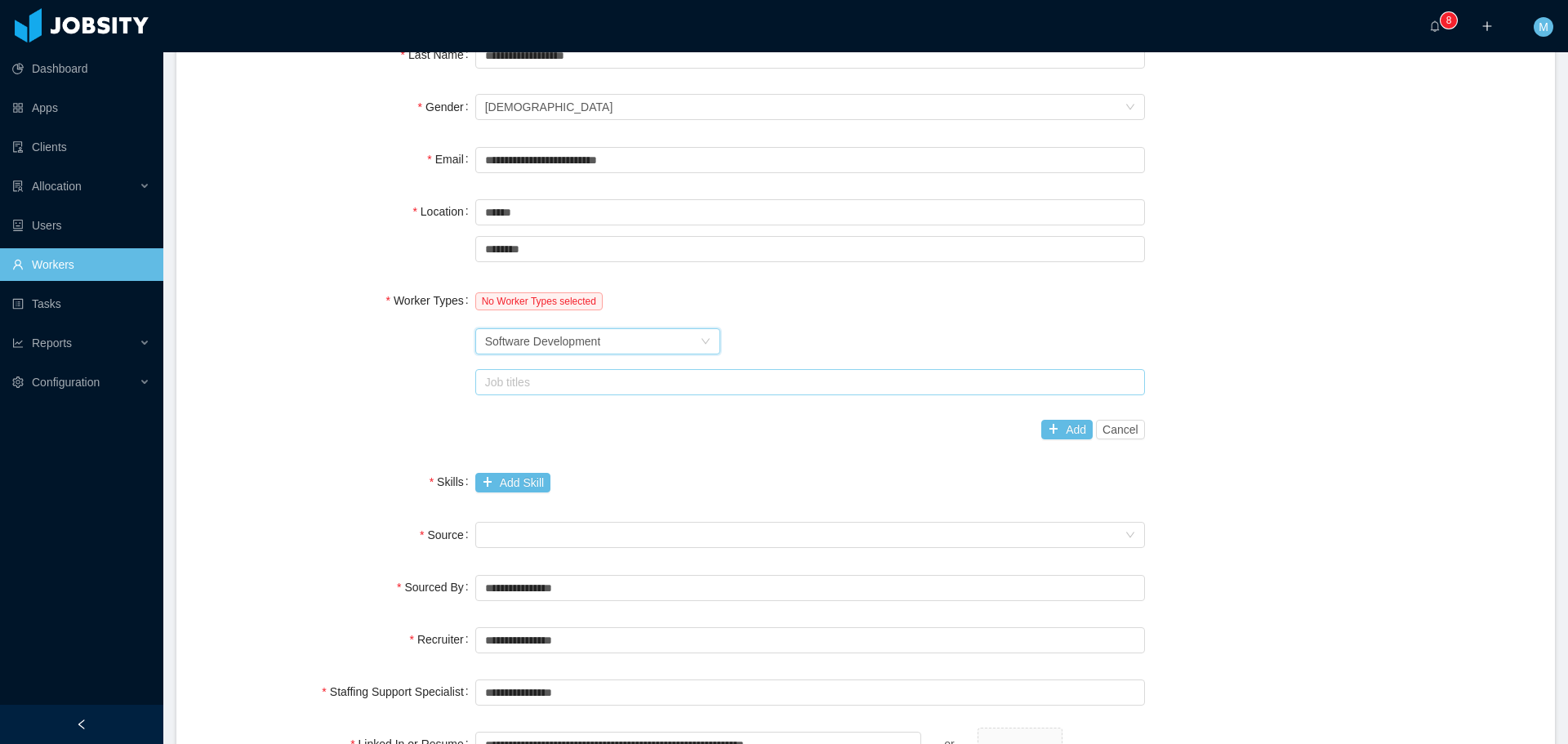
click at [530, 384] on div "Job titles" at bounding box center [807, 382] width 643 height 17
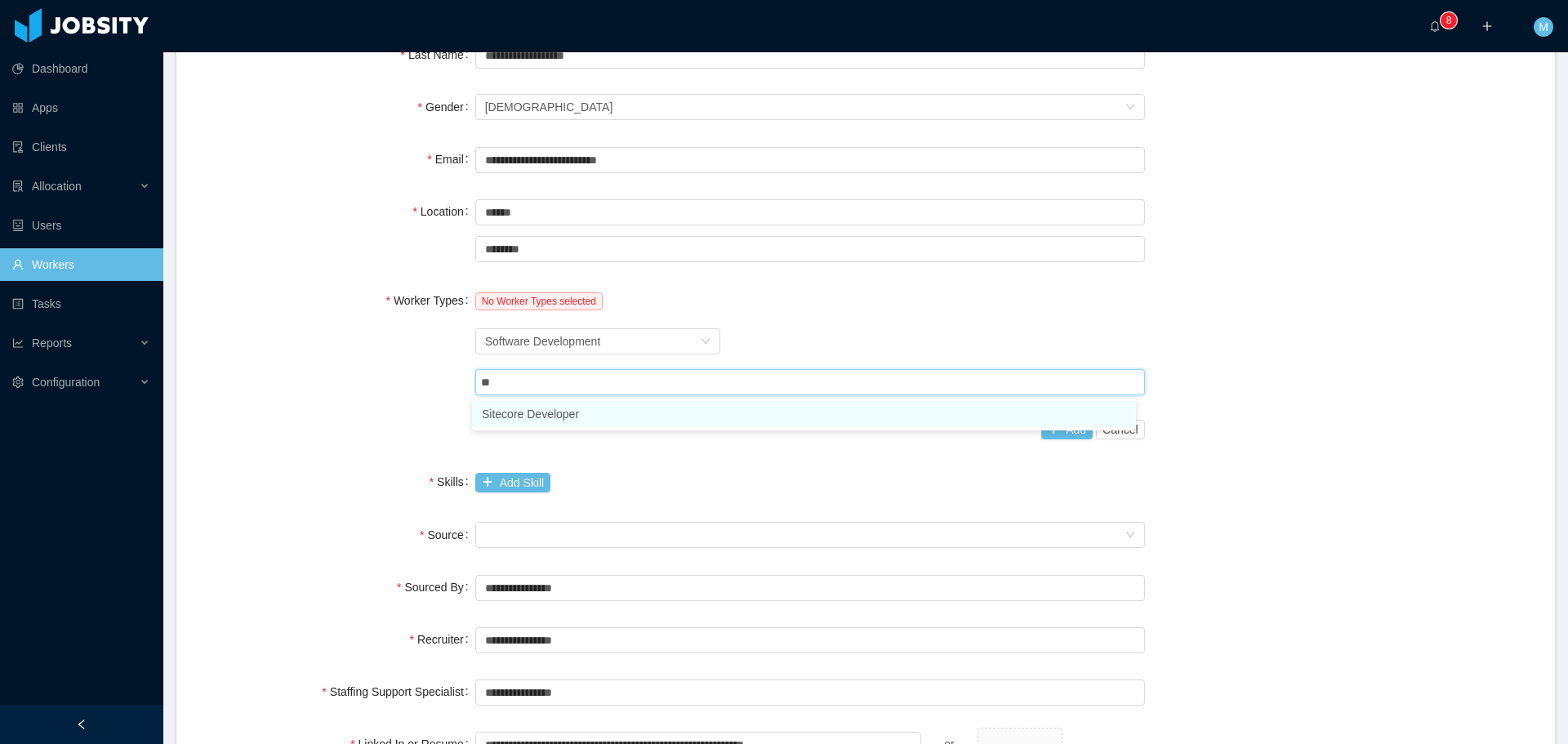
type input "*"
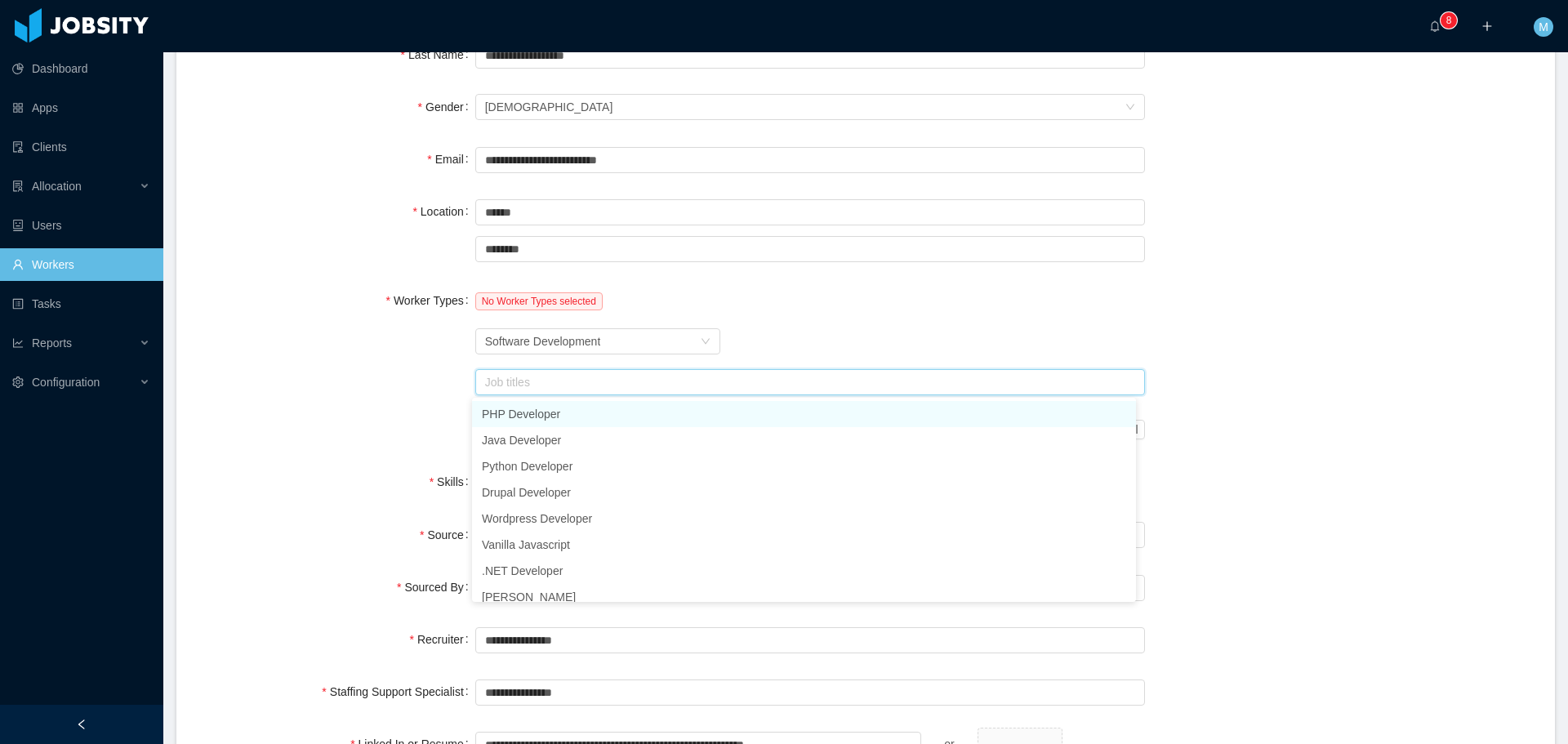
type input "*"
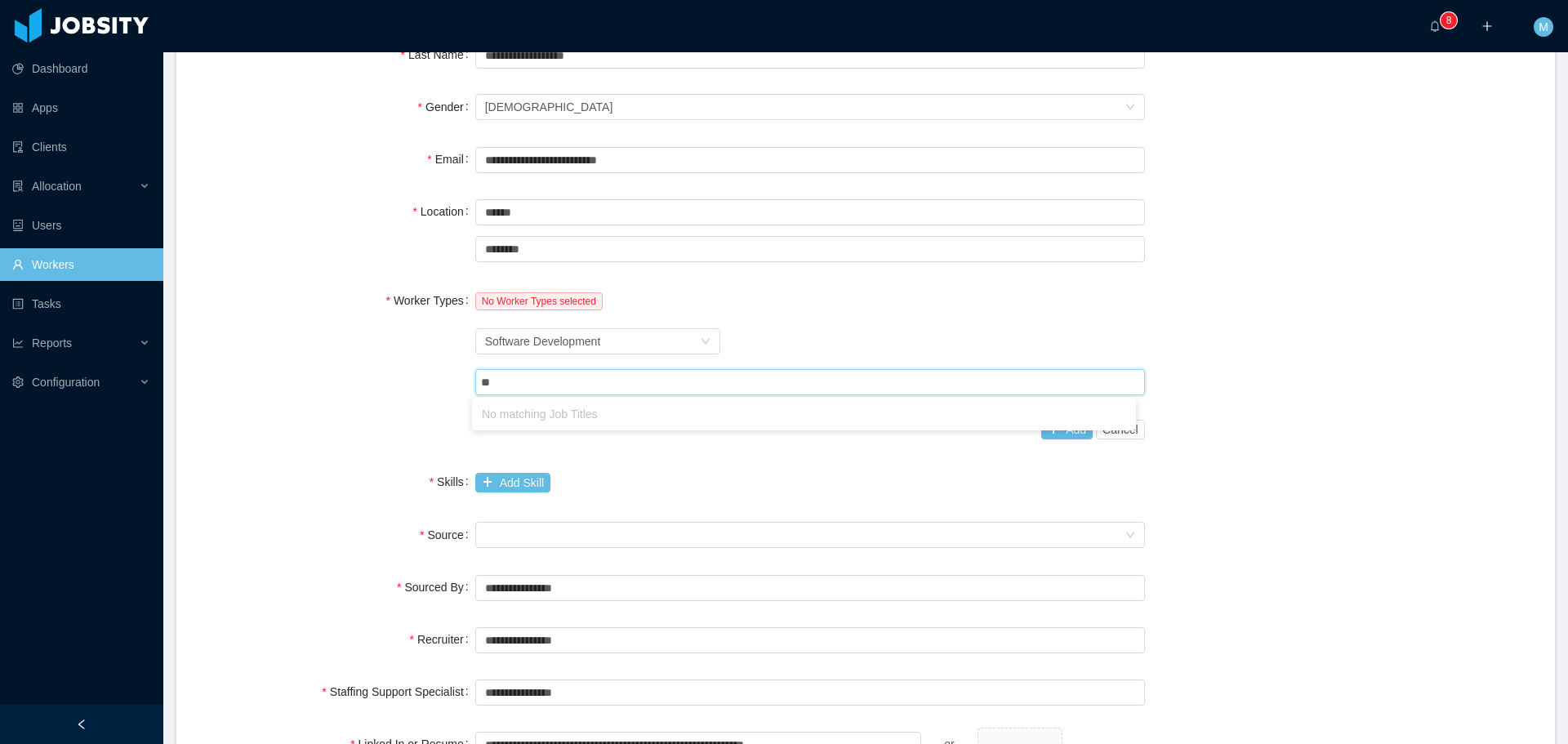
type input "*"
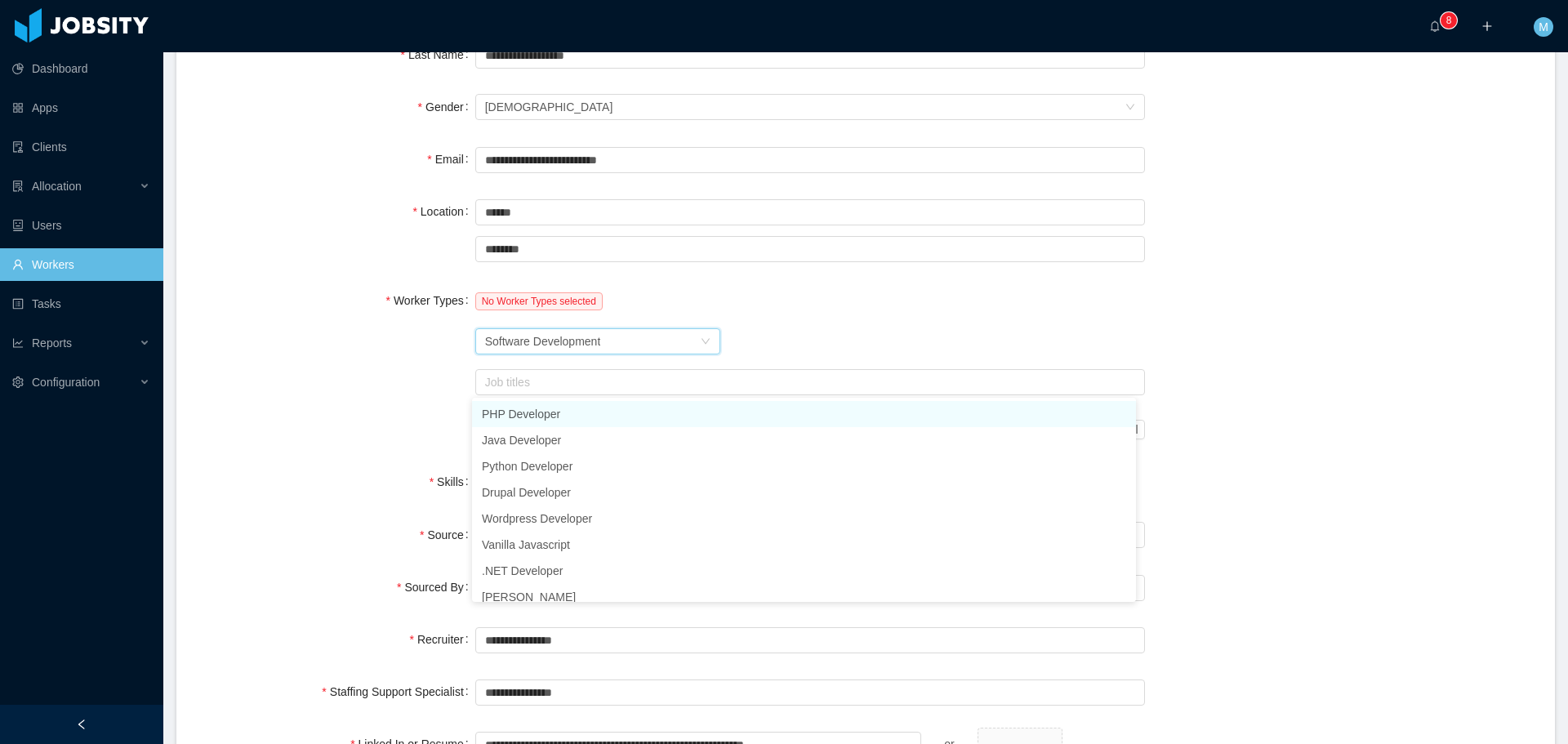
click at [561, 347] on div "Software Development" at bounding box center [543, 341] width 116 height 24
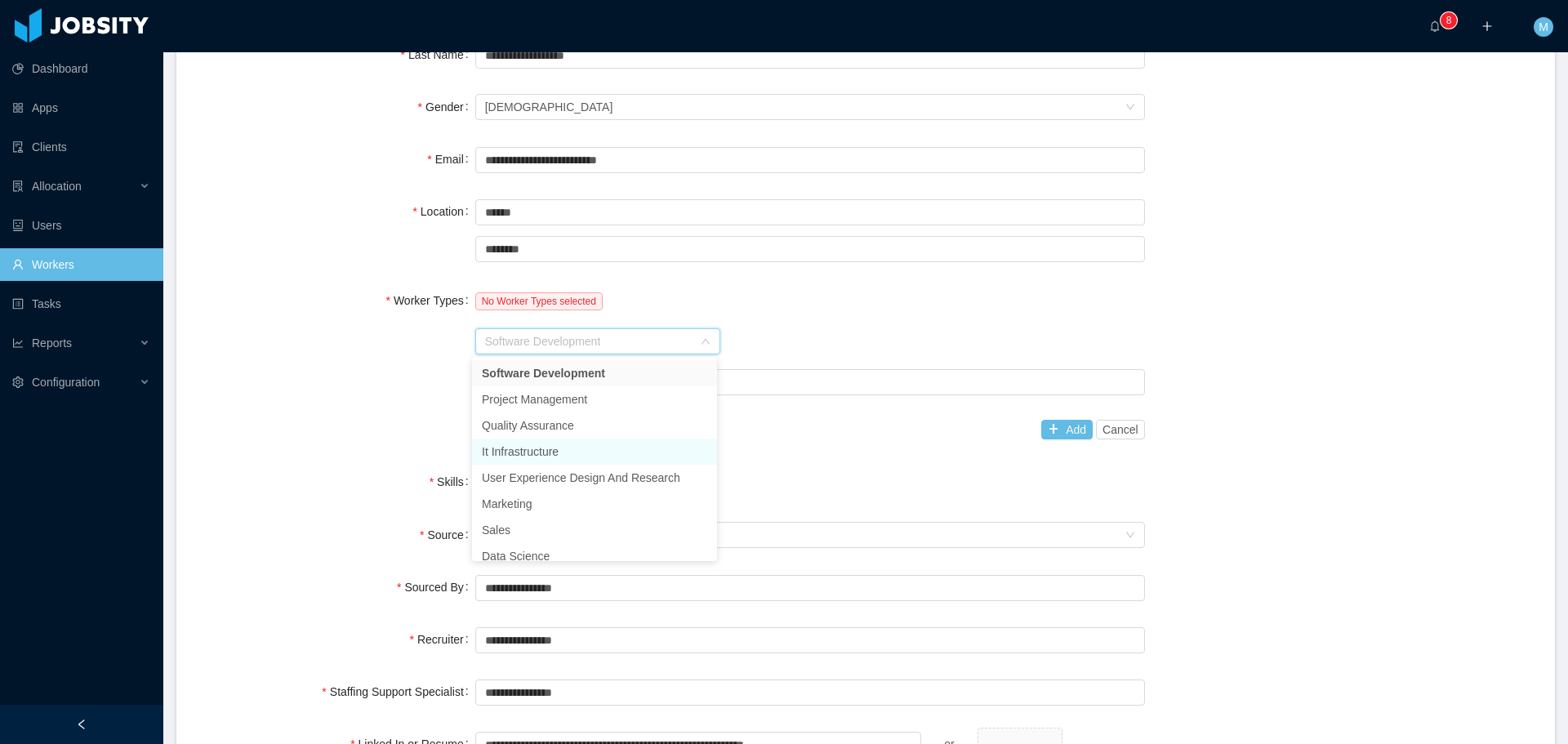
click at [534, 454] on li "It Infrastructure" at bounding box center [594, 452] width 245 height 26
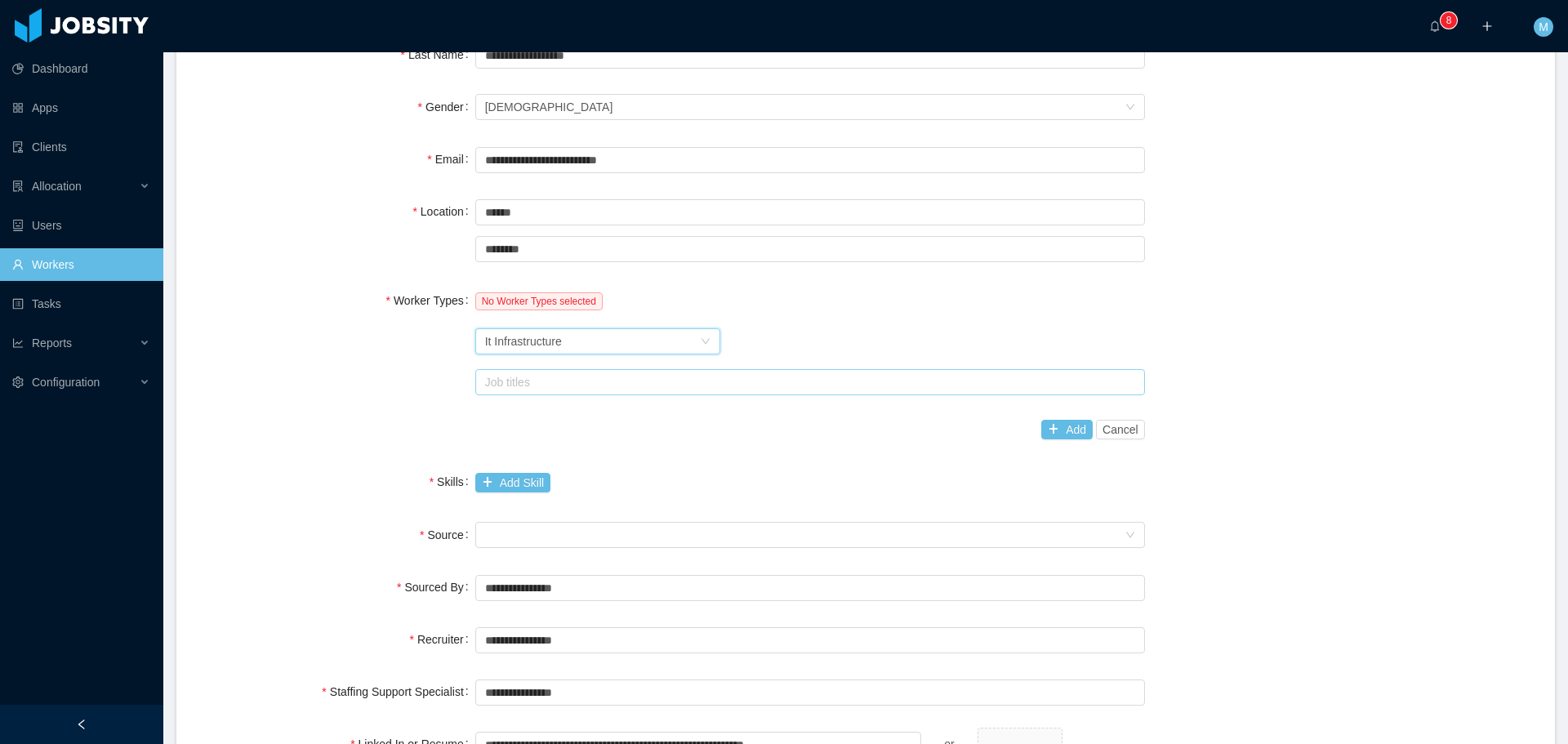
click at [575, 383] on div "Job titles" at bounding box center [807, 382] width 643 height 17
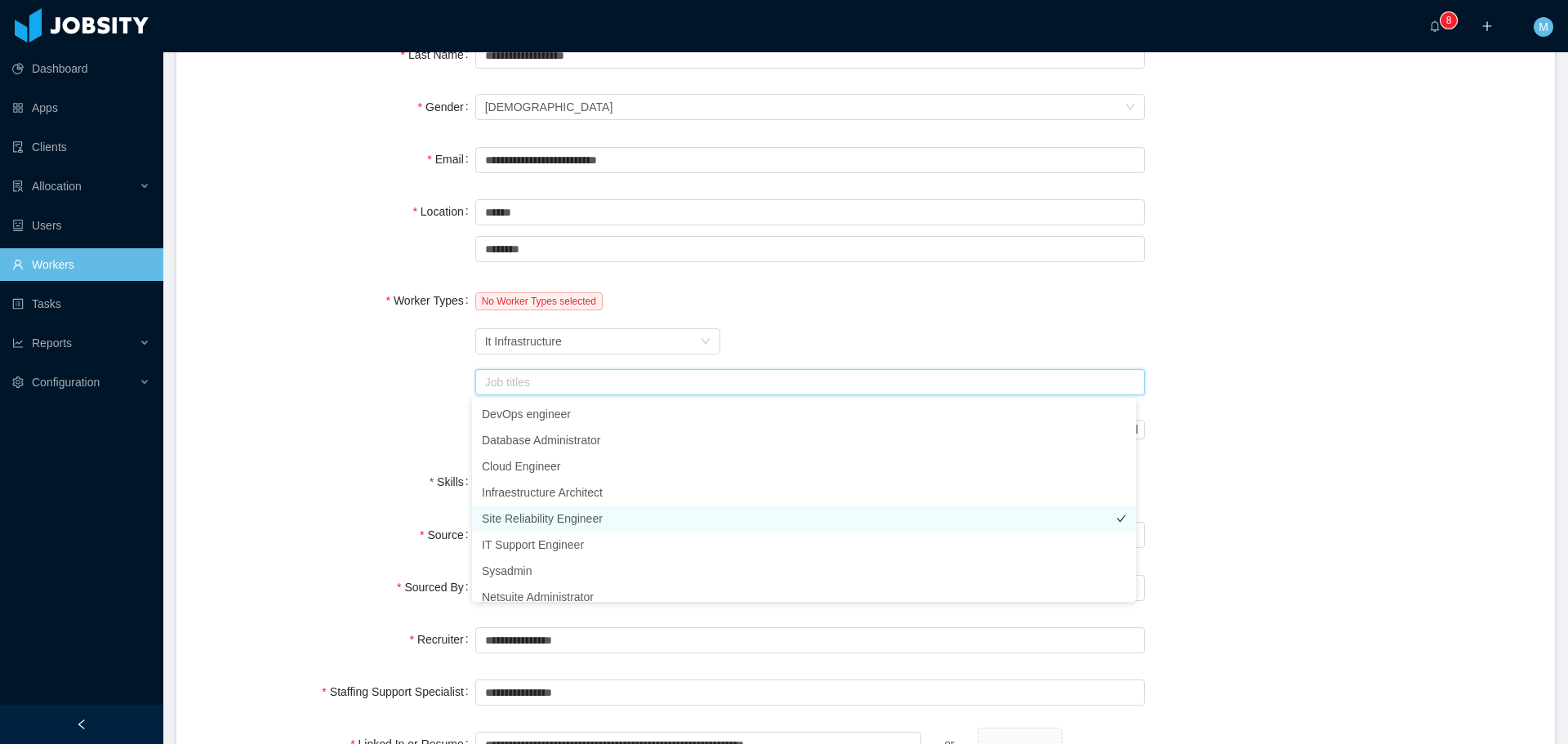
click at [546, 515] on li "Site Reliability Engineer" at bounding box center [804, 519] width 664 height 26
click at [533, 417] on li "DevOps engineer" at bounding box center [804, 414] width 664 height 26
click at [867, 333] on div "Worker Type It Infrastructure" at bounding box center [811, 342] width 670 height 33
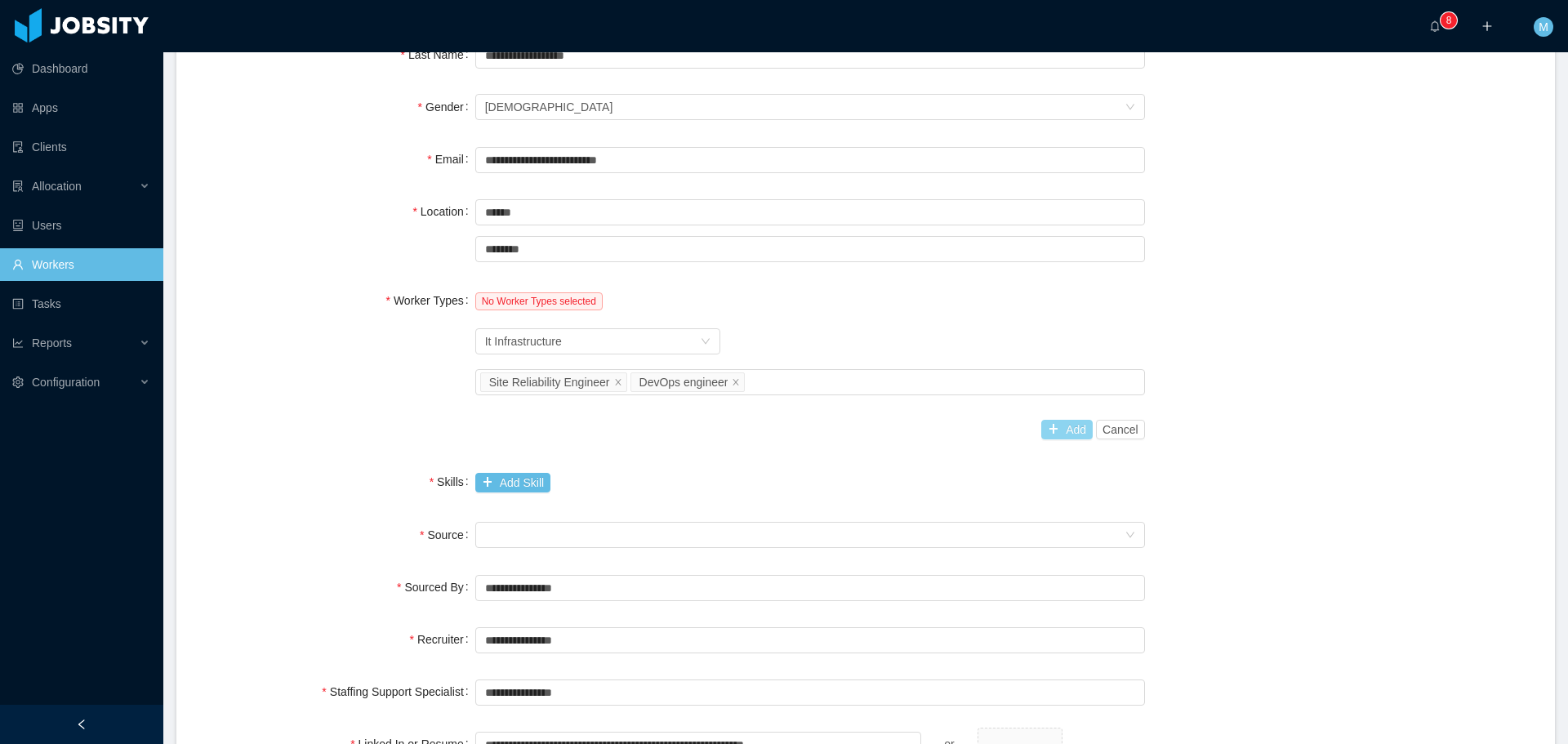
click at [1056, 430] on button "Add" at bounding box center [1067, 429] width 51 height 19
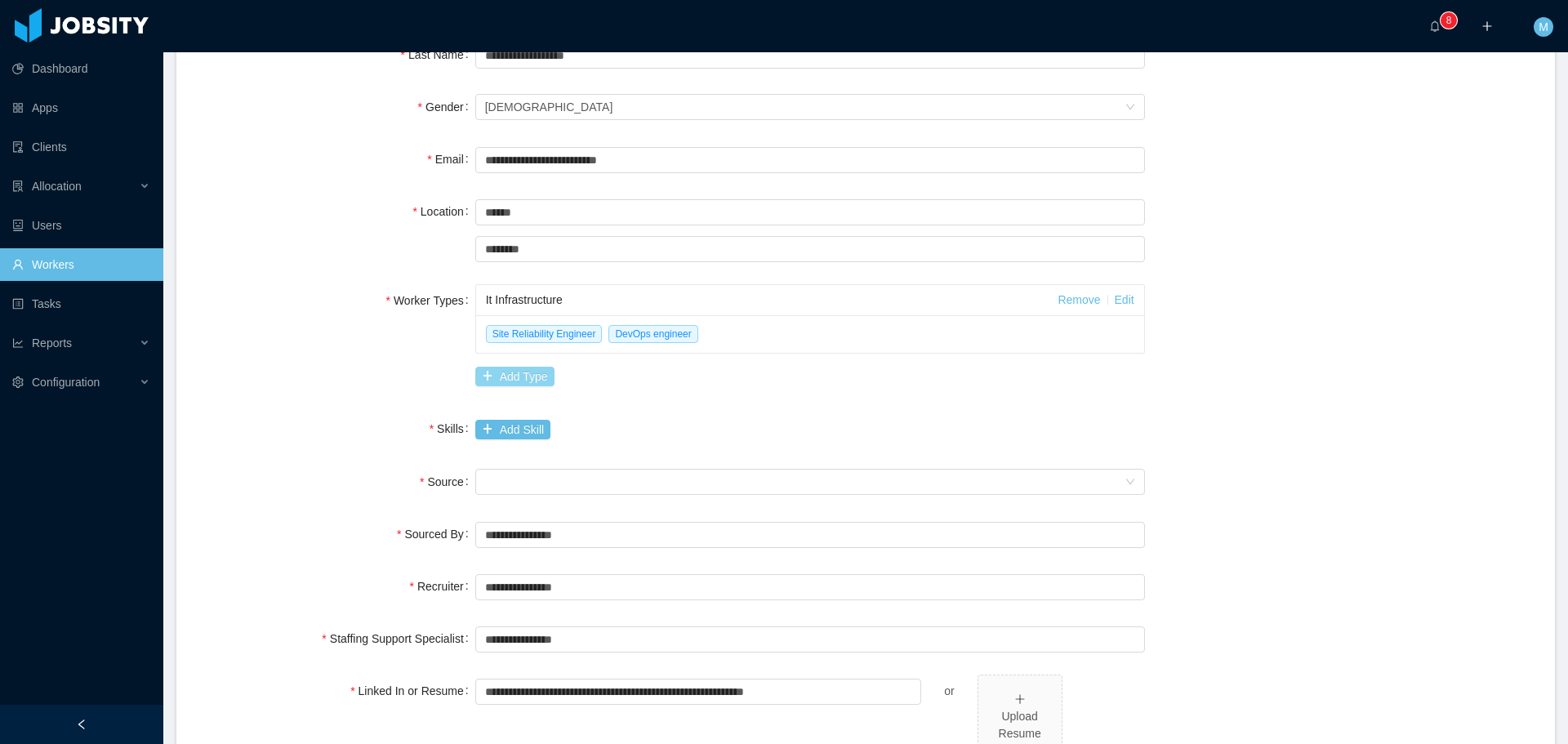
click at [513, 382] on button "Add Type" at bounding box center [516, 377] width 80 height 19
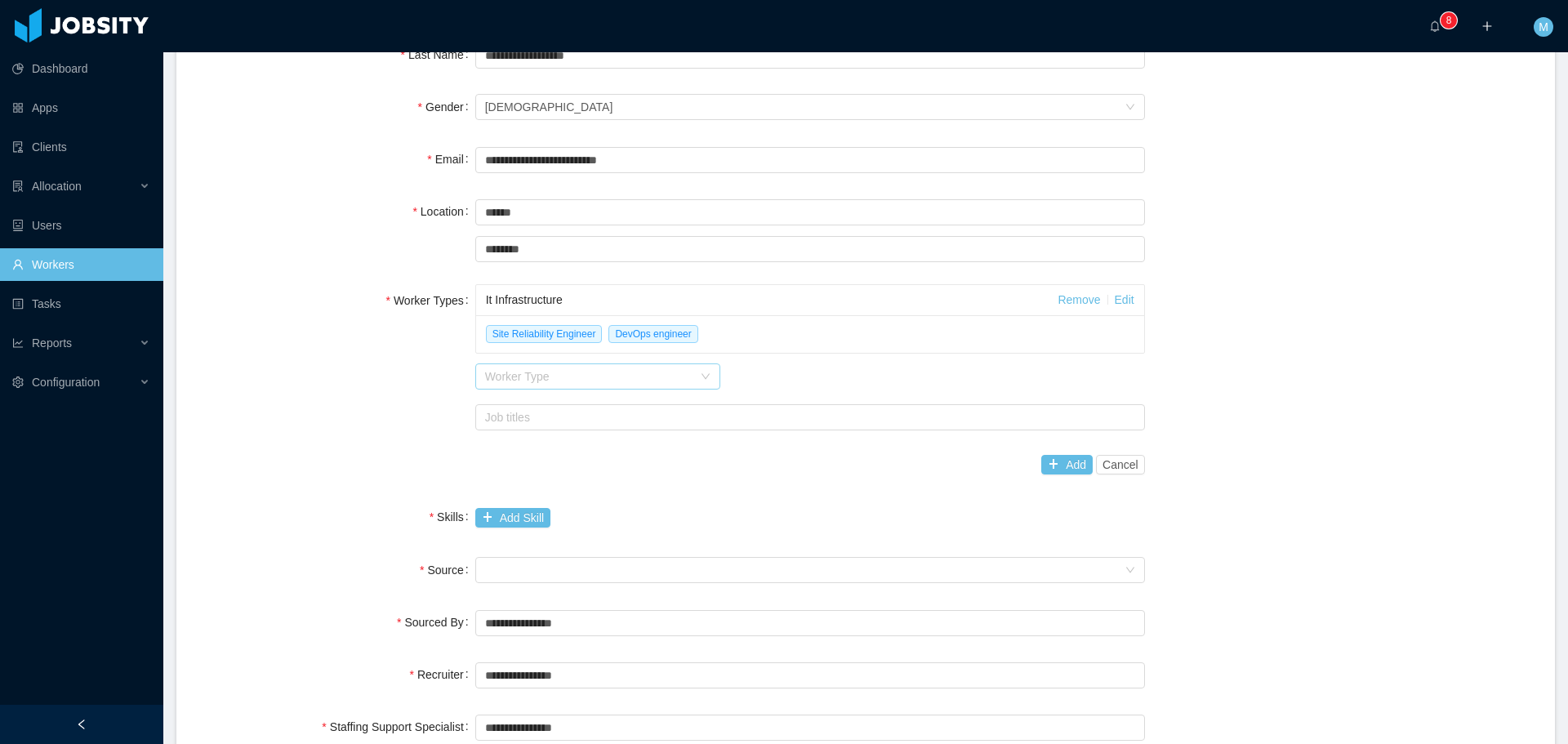
click at [524, 378] on div "Worker Type" at bounding box center [589, 376] width 208 height 17
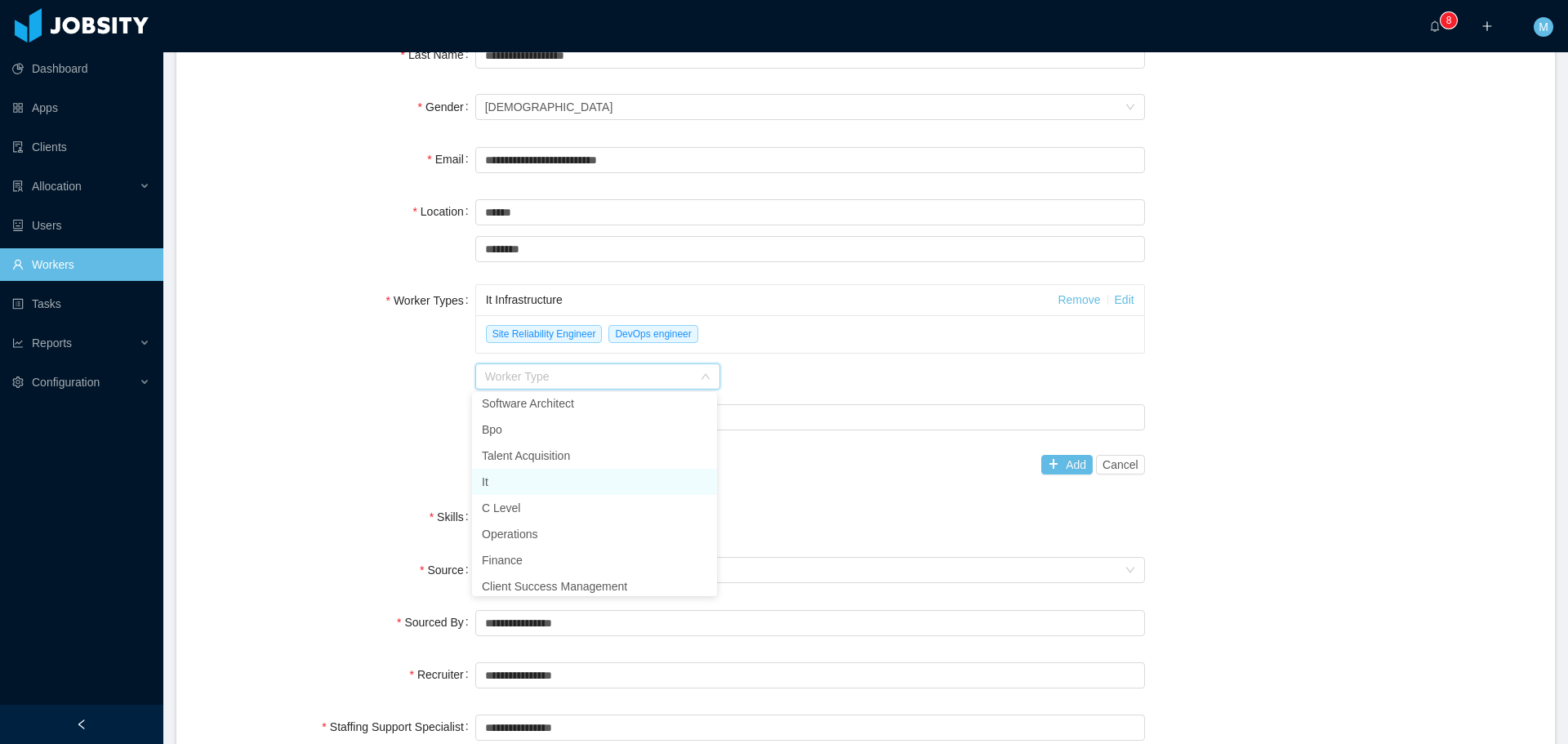
click at [507, 486] on li "It" at bounding box center [594, 482] width 245 height 26
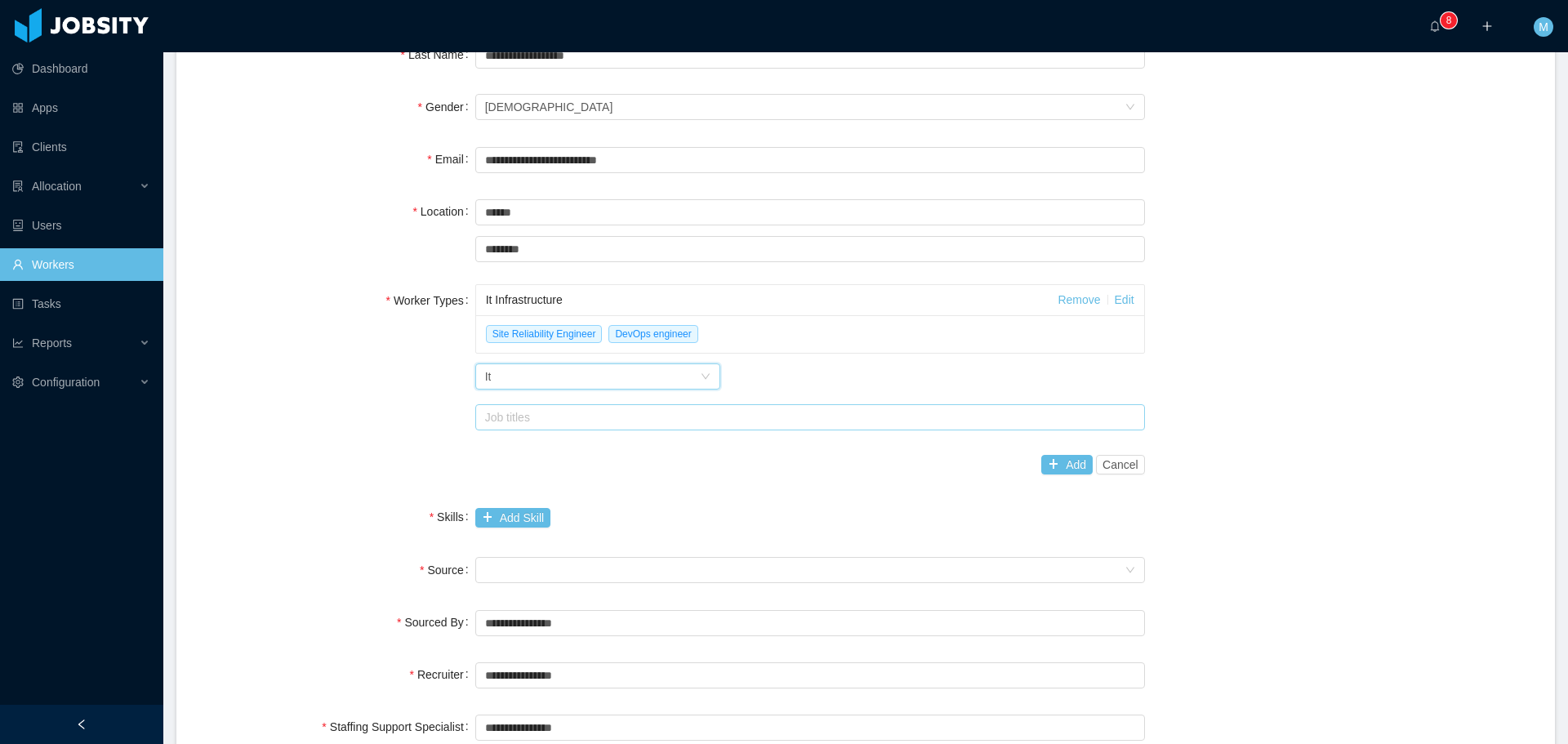
click at [550, 419] on div "Job titles" at bounding box center [807, 417] width 643 height 17
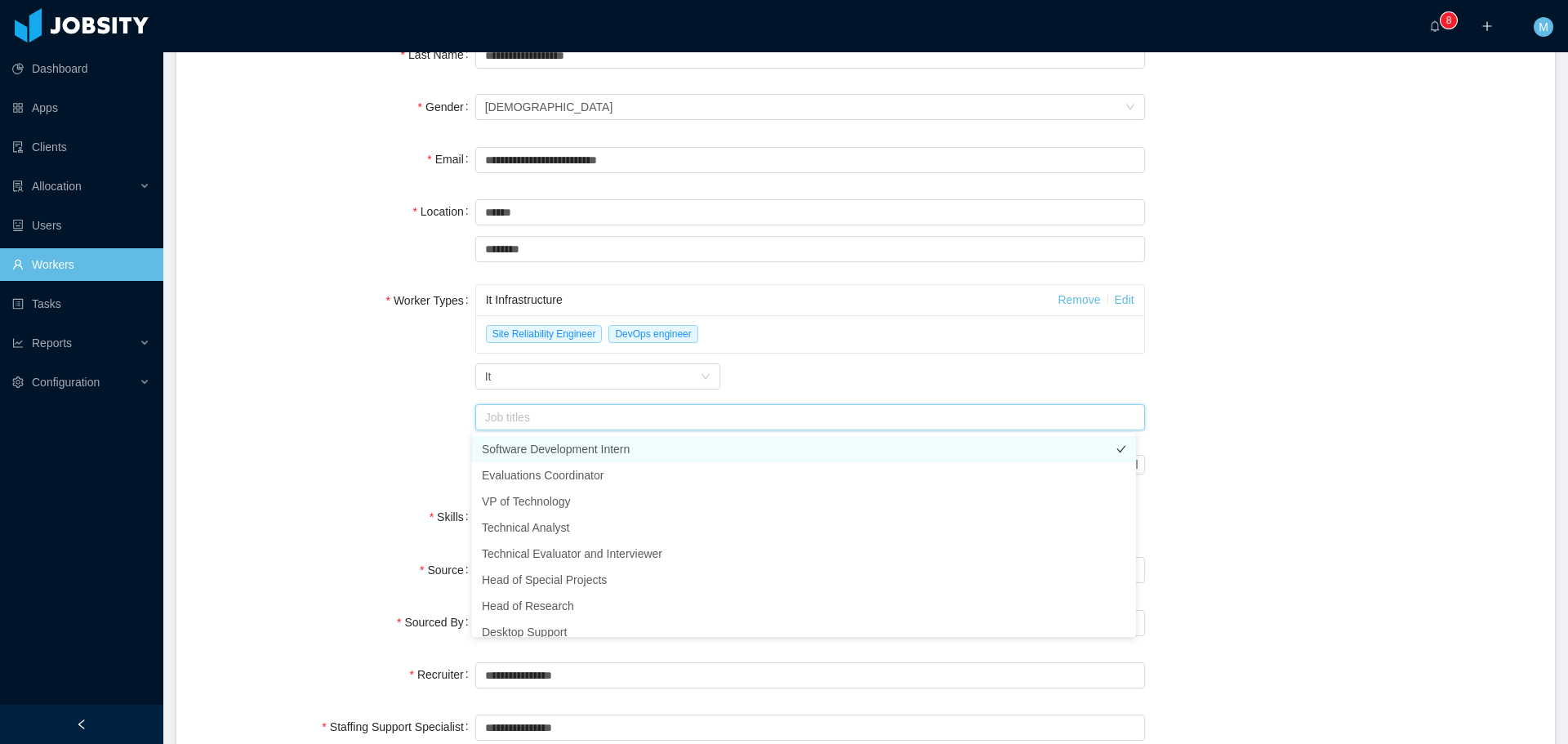
type input "*"
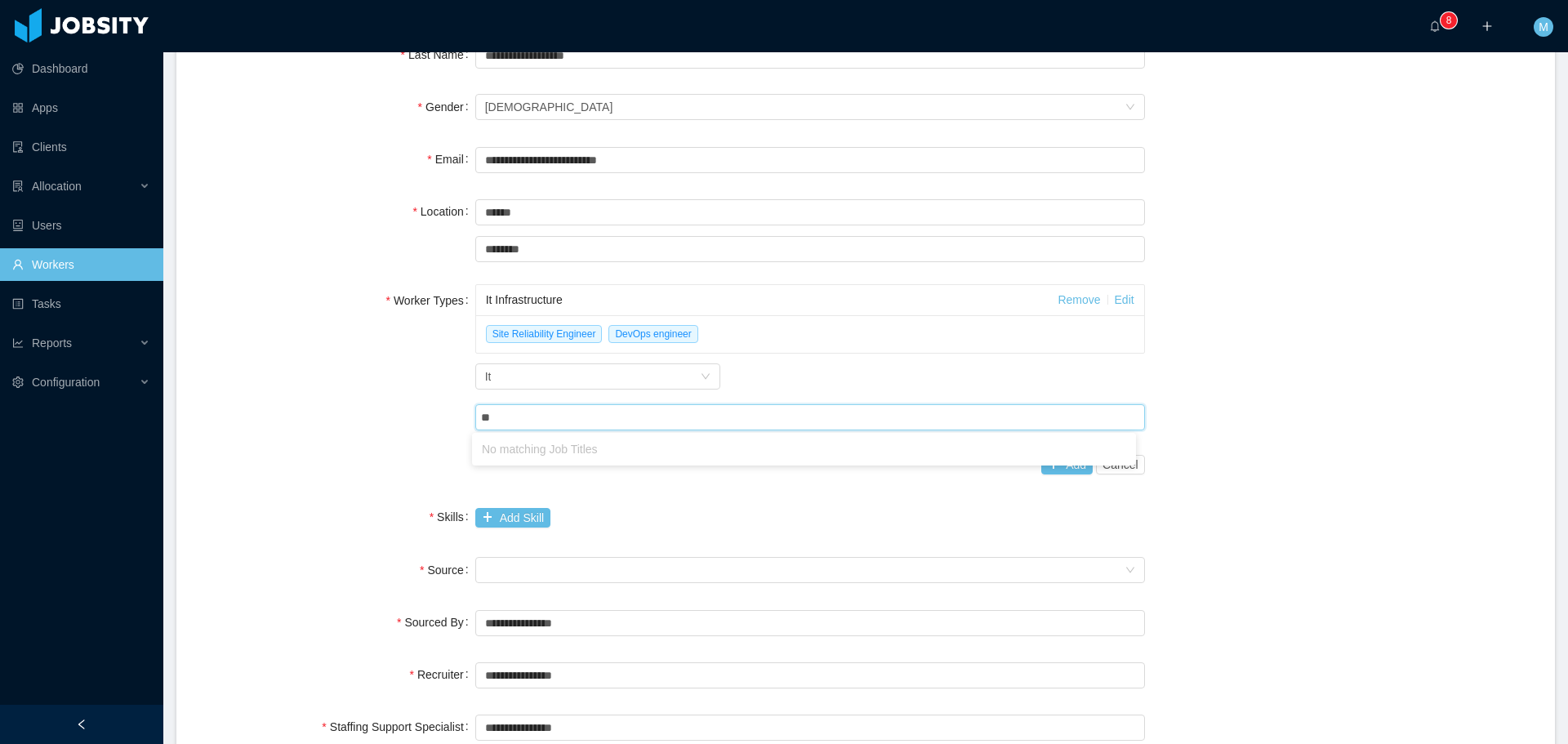
type input "*"
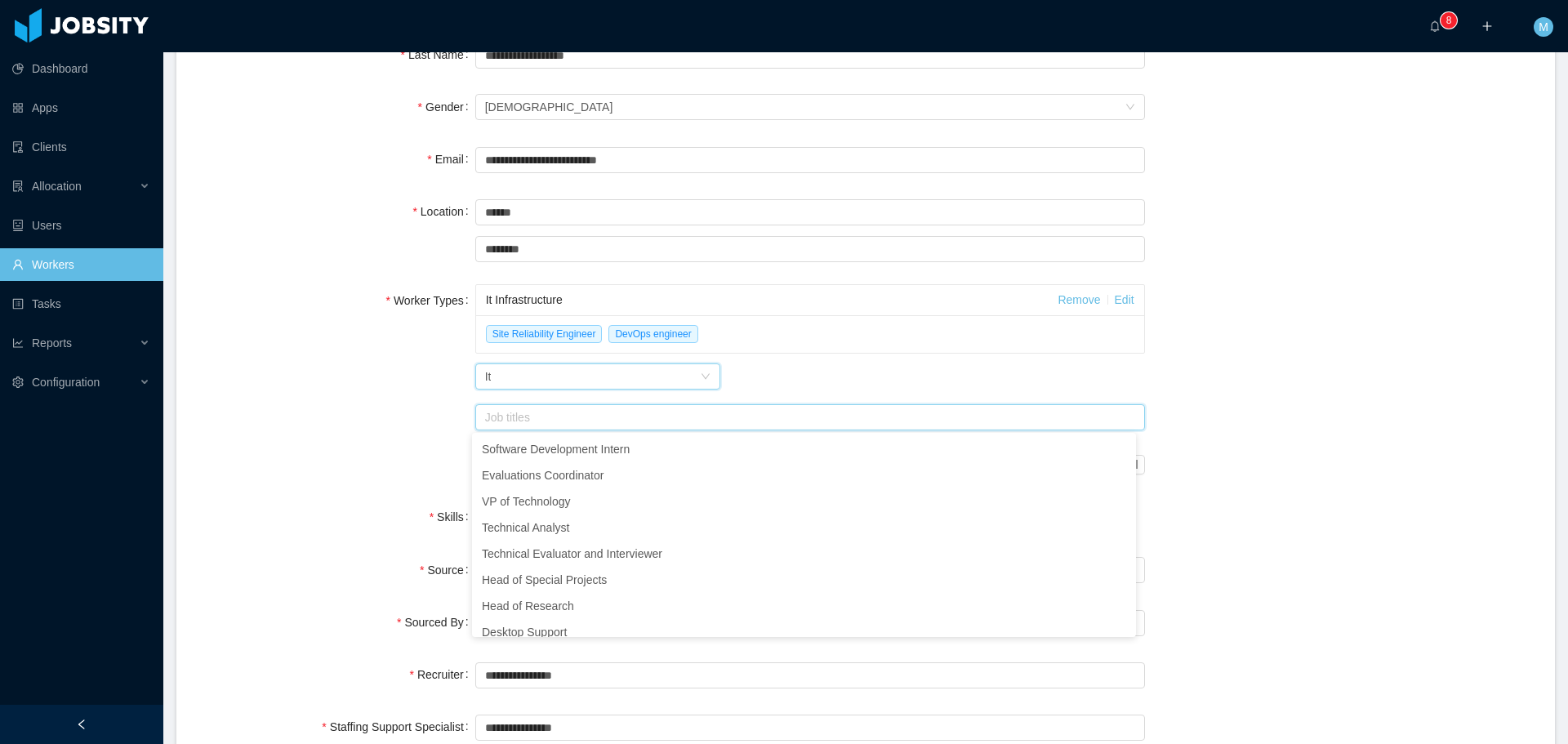
click at [555, 371] on div "Worker Type It" at bounding box center [592, 376] width 215 height 24
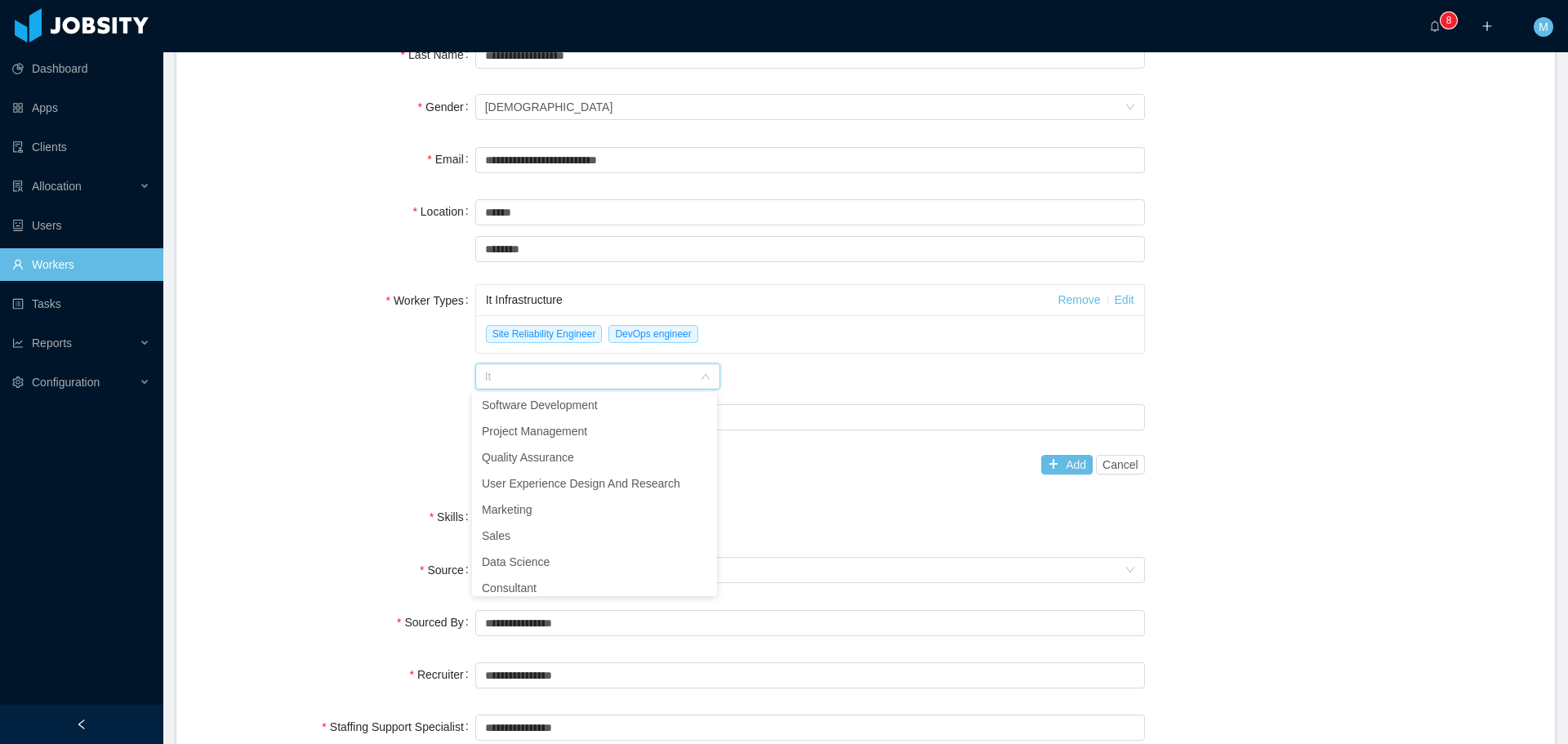
scroll to position [0, 0]
click at [784, 368] on div "Worker Type It" at bounding box center [811, 377] width 670 height 33
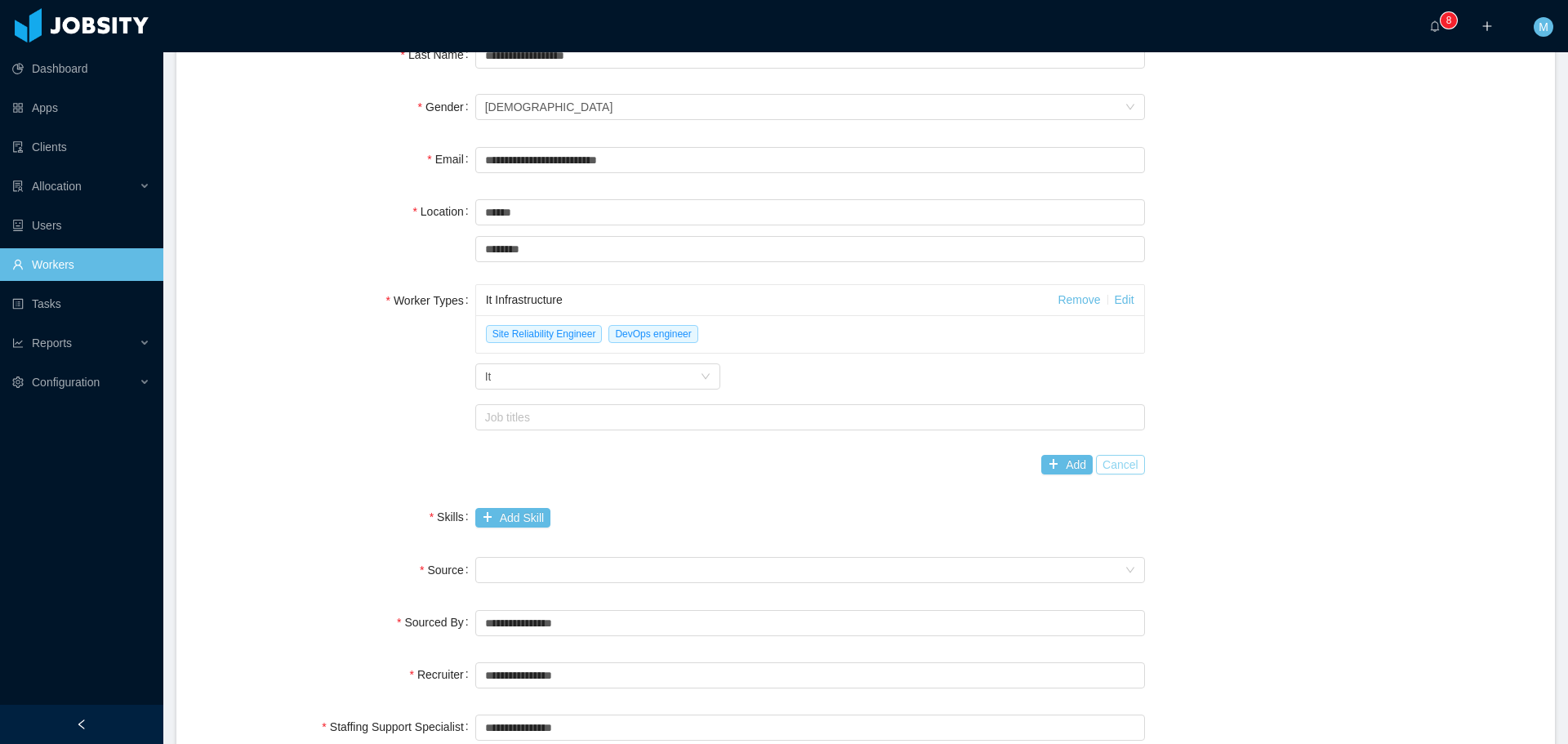
click at [1111, 464] on button "Cancel" at bounding box center [1120, 465] width 49 height 19
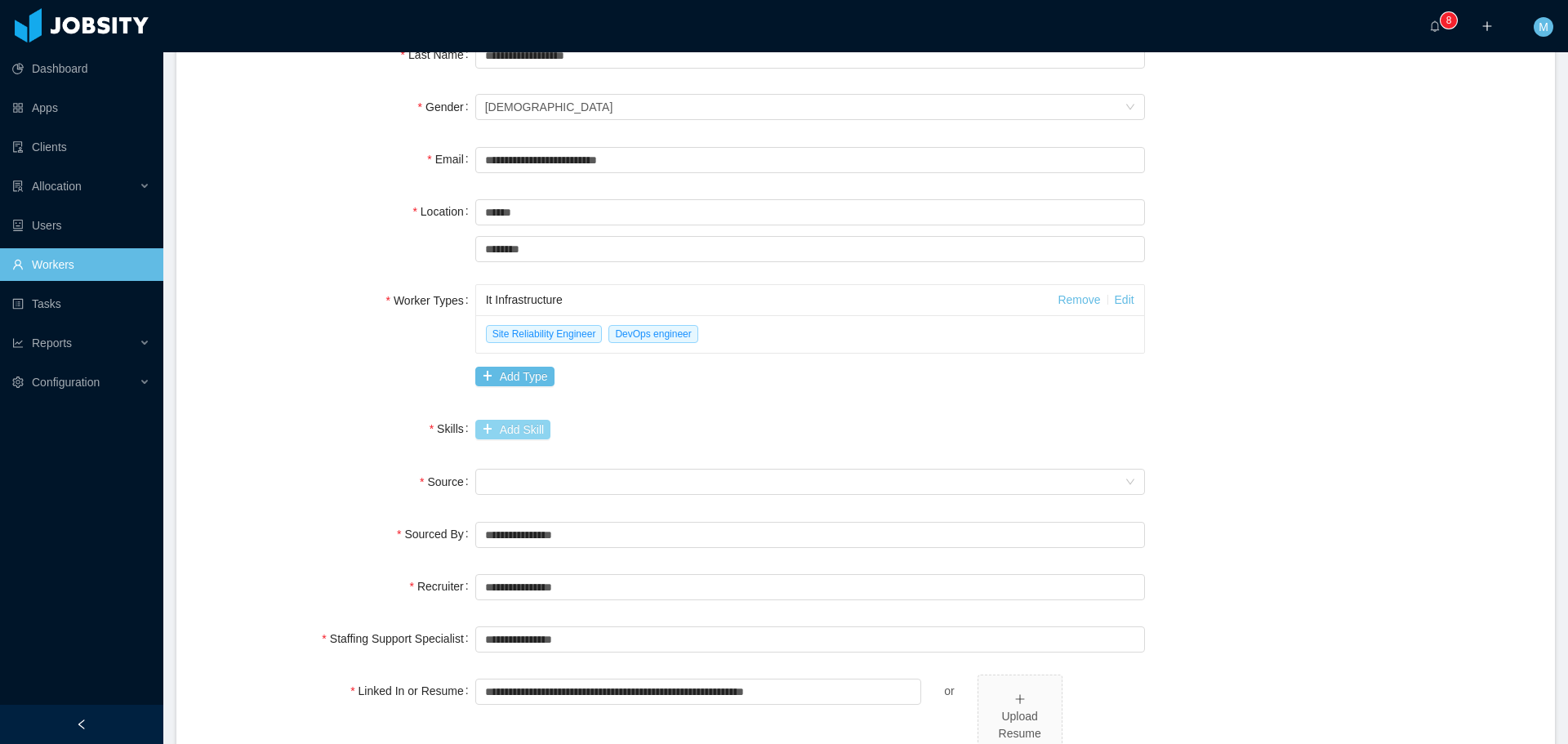
click at [517, 435] on button "Add Skill" at bounding box center [513, 429] width 75 height 19
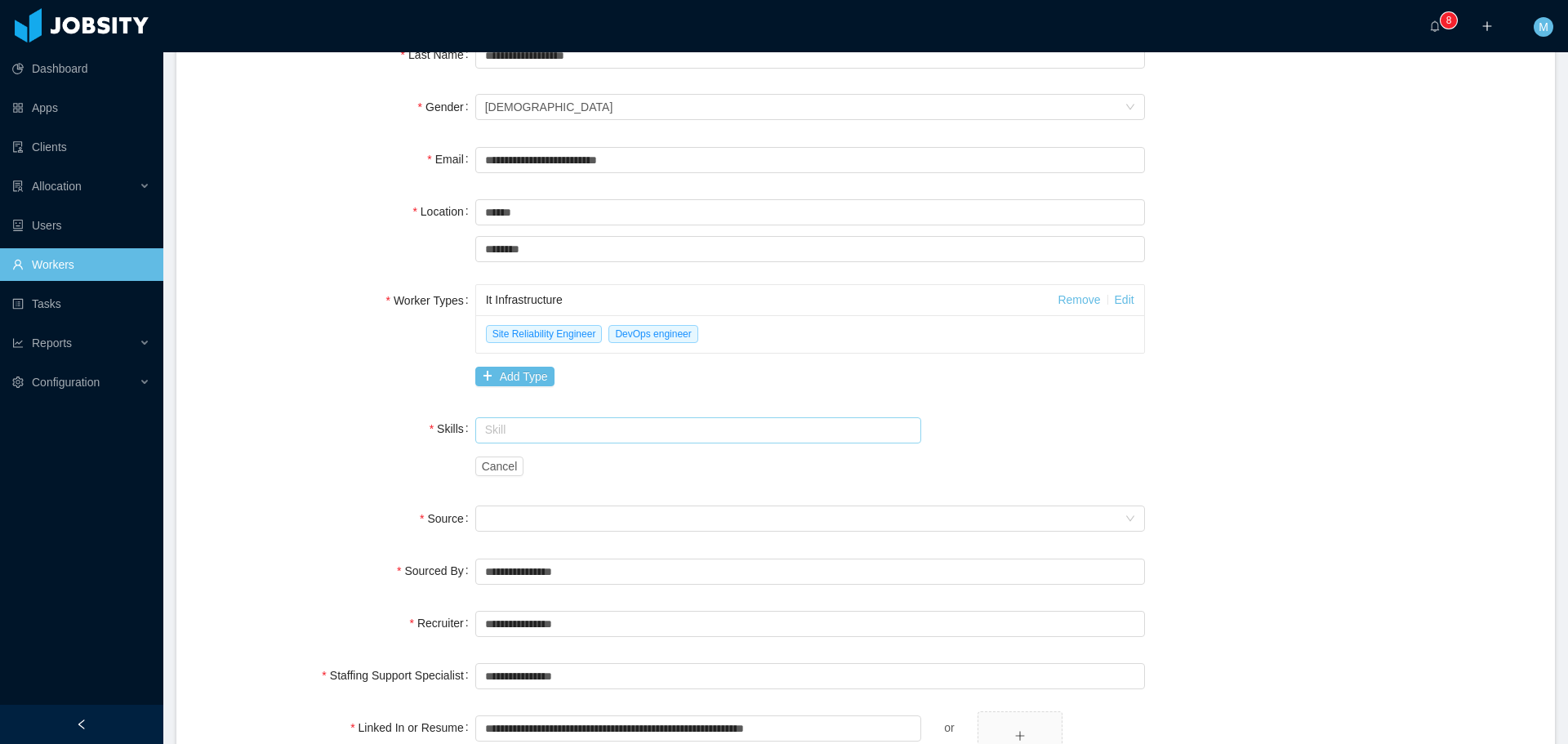
click at [517, 435] on input "text" at bounding box center [699, 430] width 447 height 26
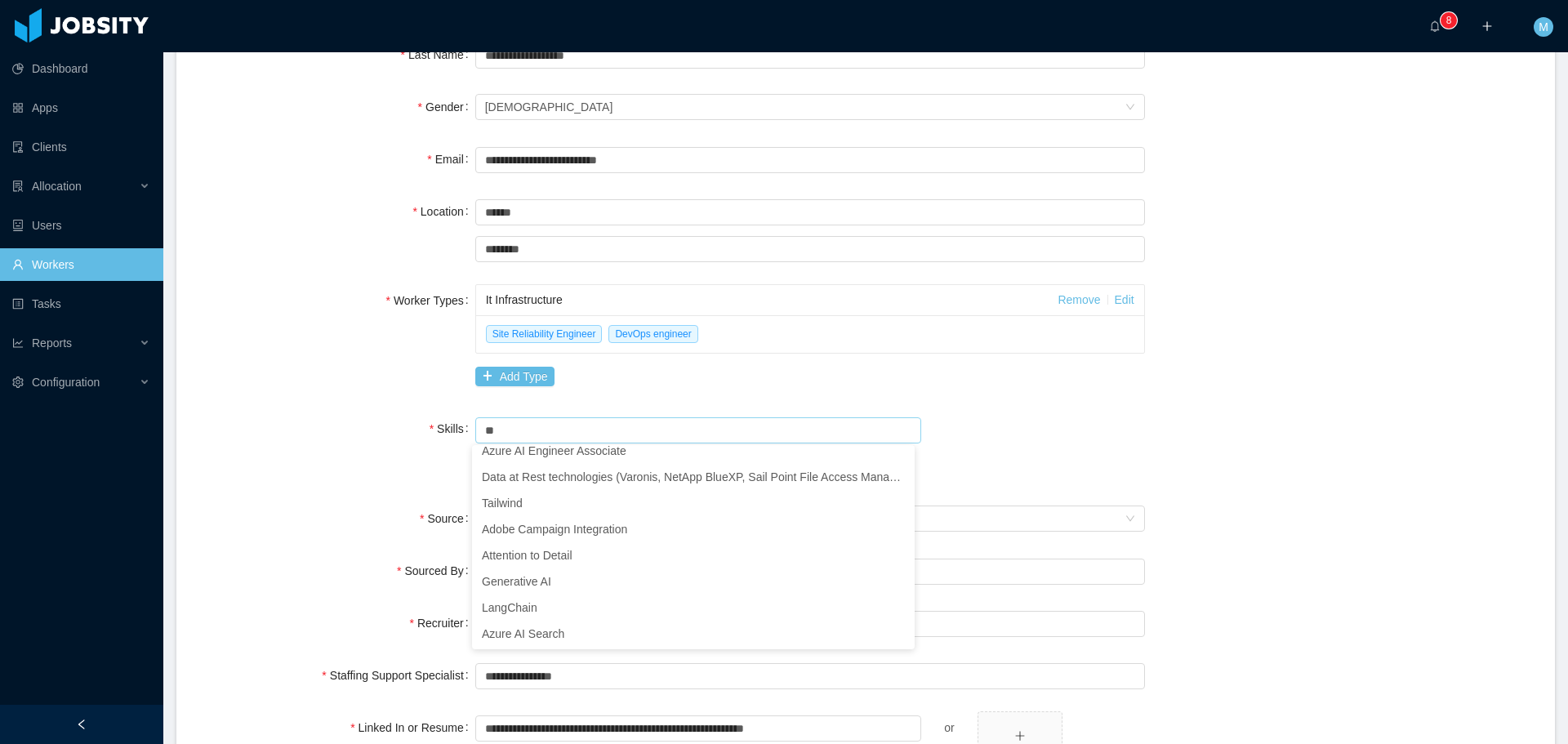
scroll to position [692, 0]
click at [528, 578] on li "Generative AI" at bounding box center [693, 581] width 443 height 26
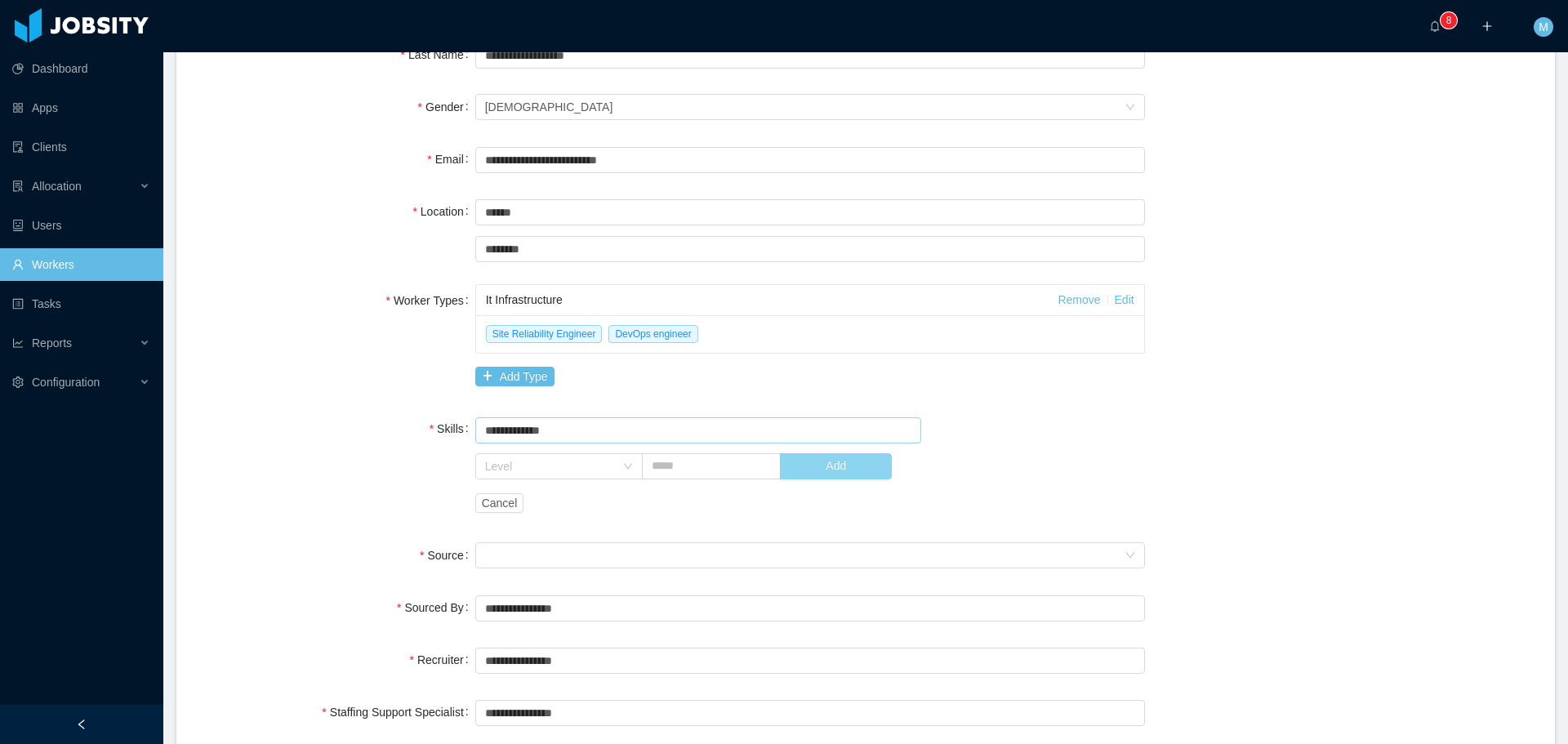
type input "**********"
click at [804, 466] on button "Add" at bounding box center [835, 466] width 112 height 26
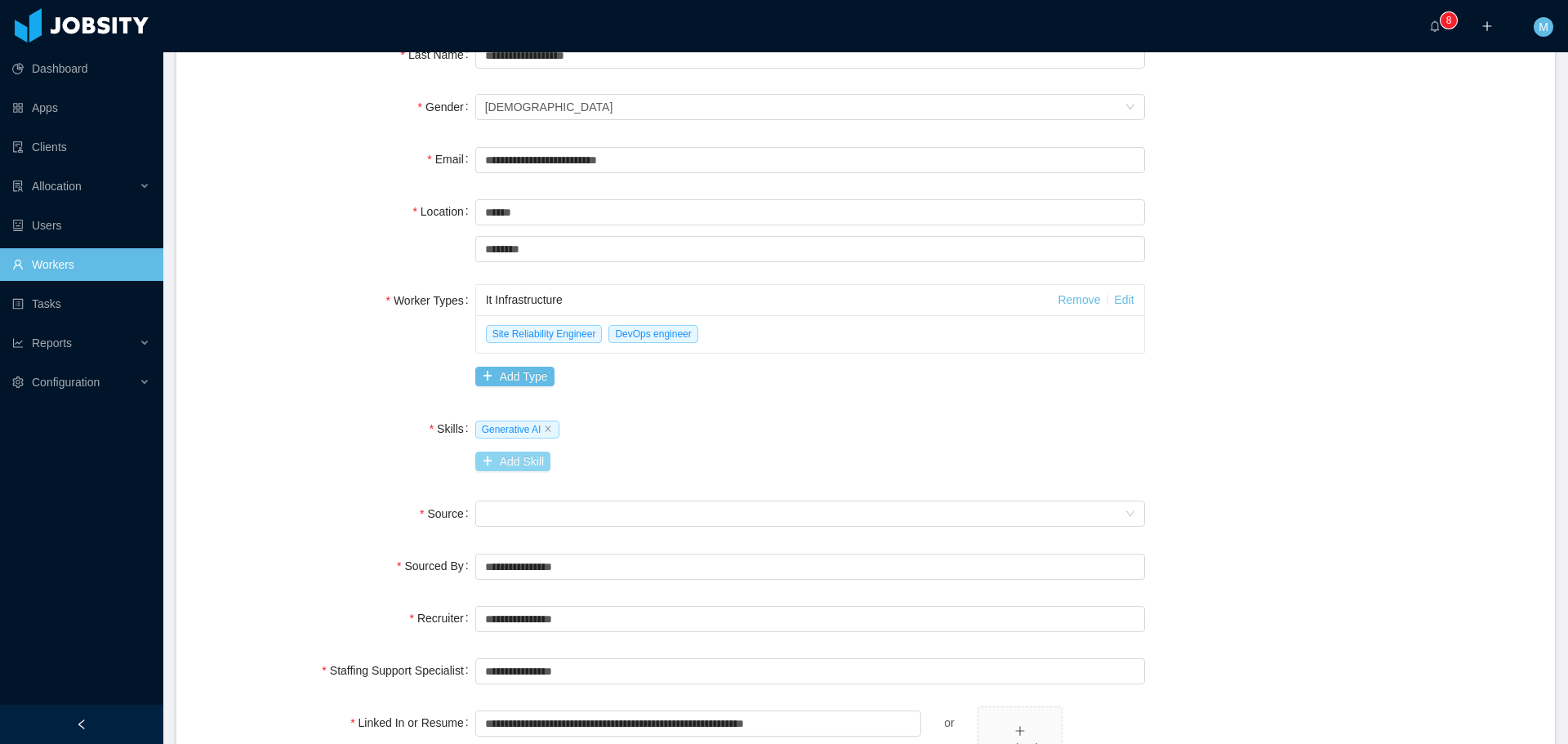
click at [481, 455] on button "Add Skill" at bounding box center [513, 461] width 75 height 19
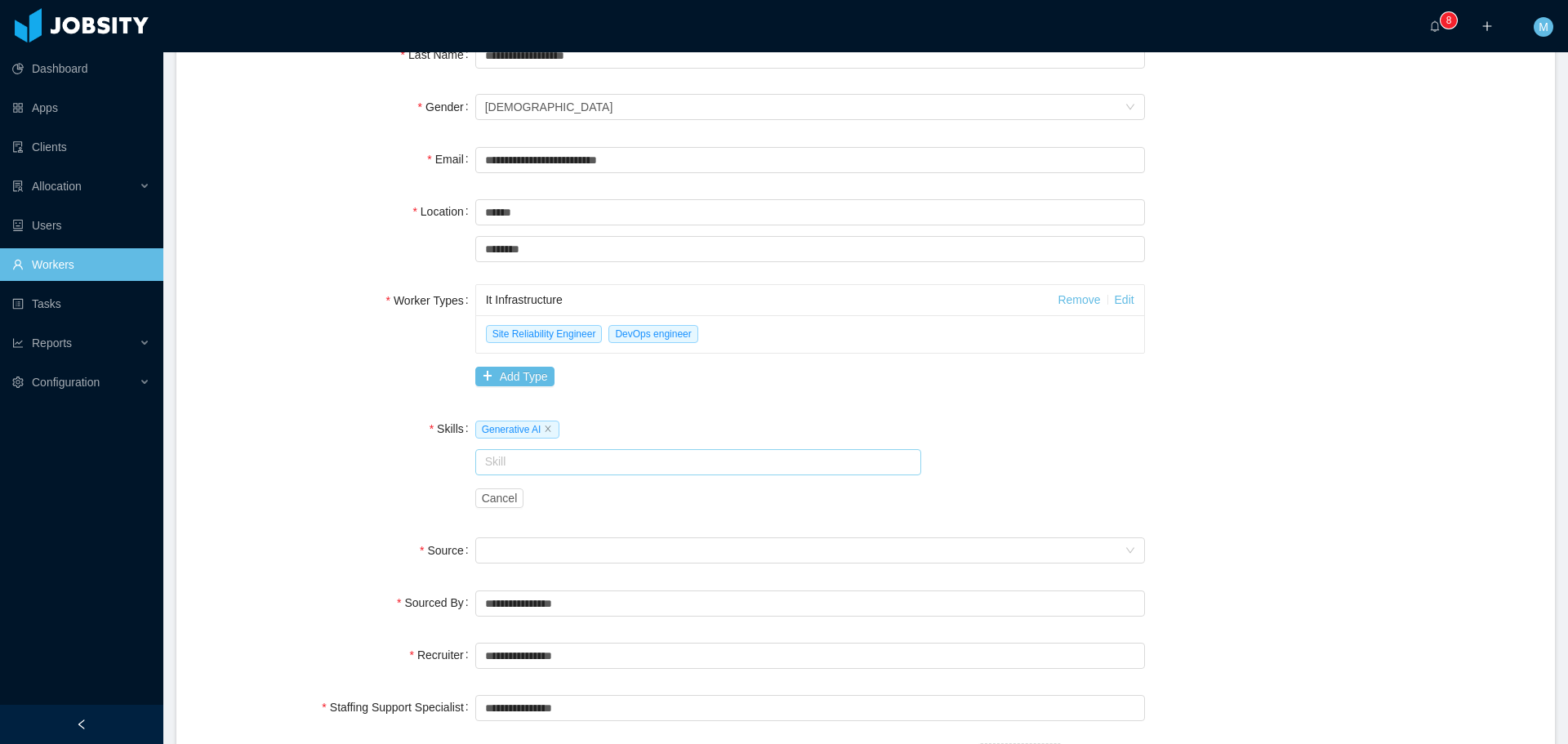
click at [550, 470] on input "text" at bounding box center [699, 462] width 447 height 26
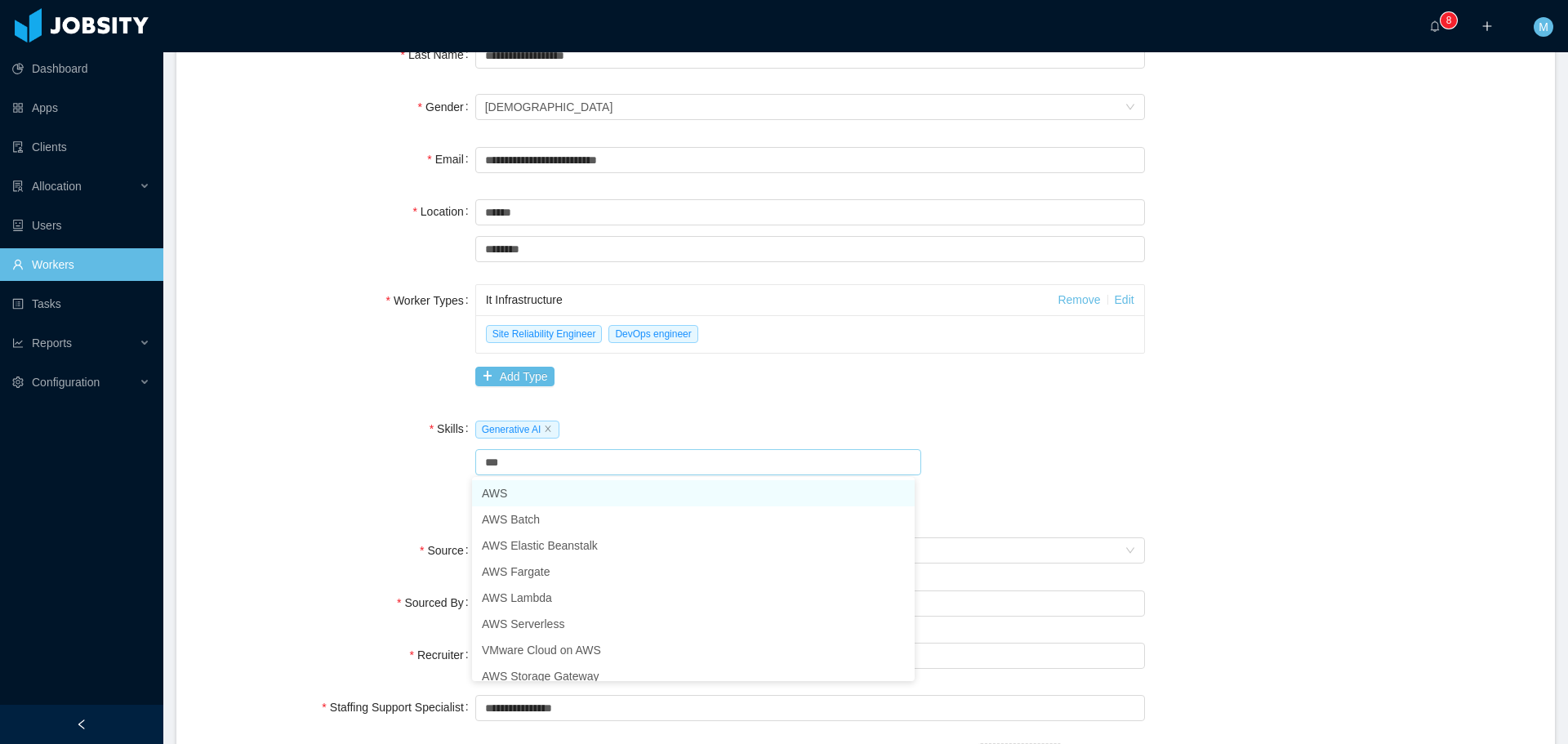
click at [521, 493] on li "AWS" at bounding box center [693, 493] width 443 height 26
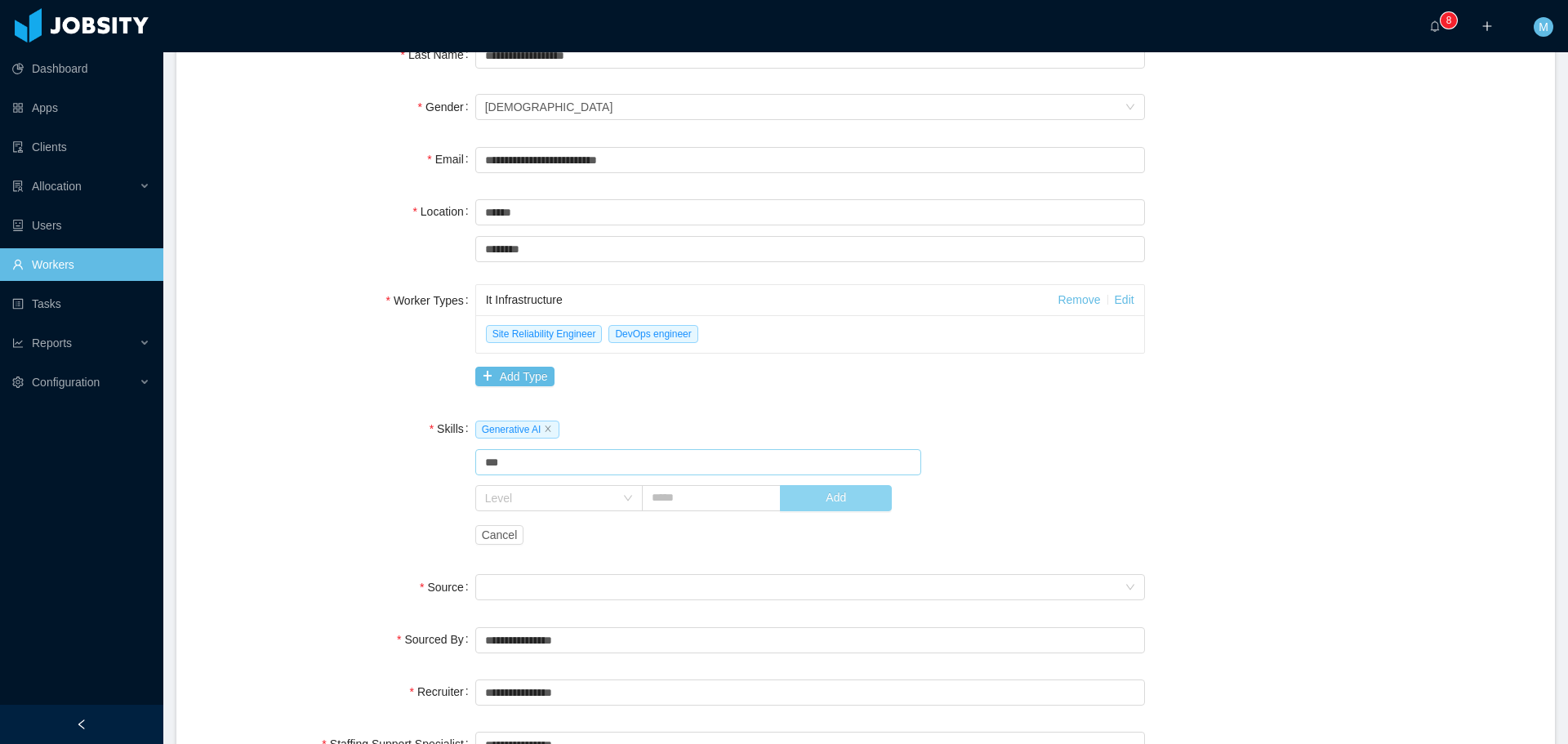
type input "***"
click at [834, 494] on button "Add" at bounding box center [835, 498] width 112 height 26
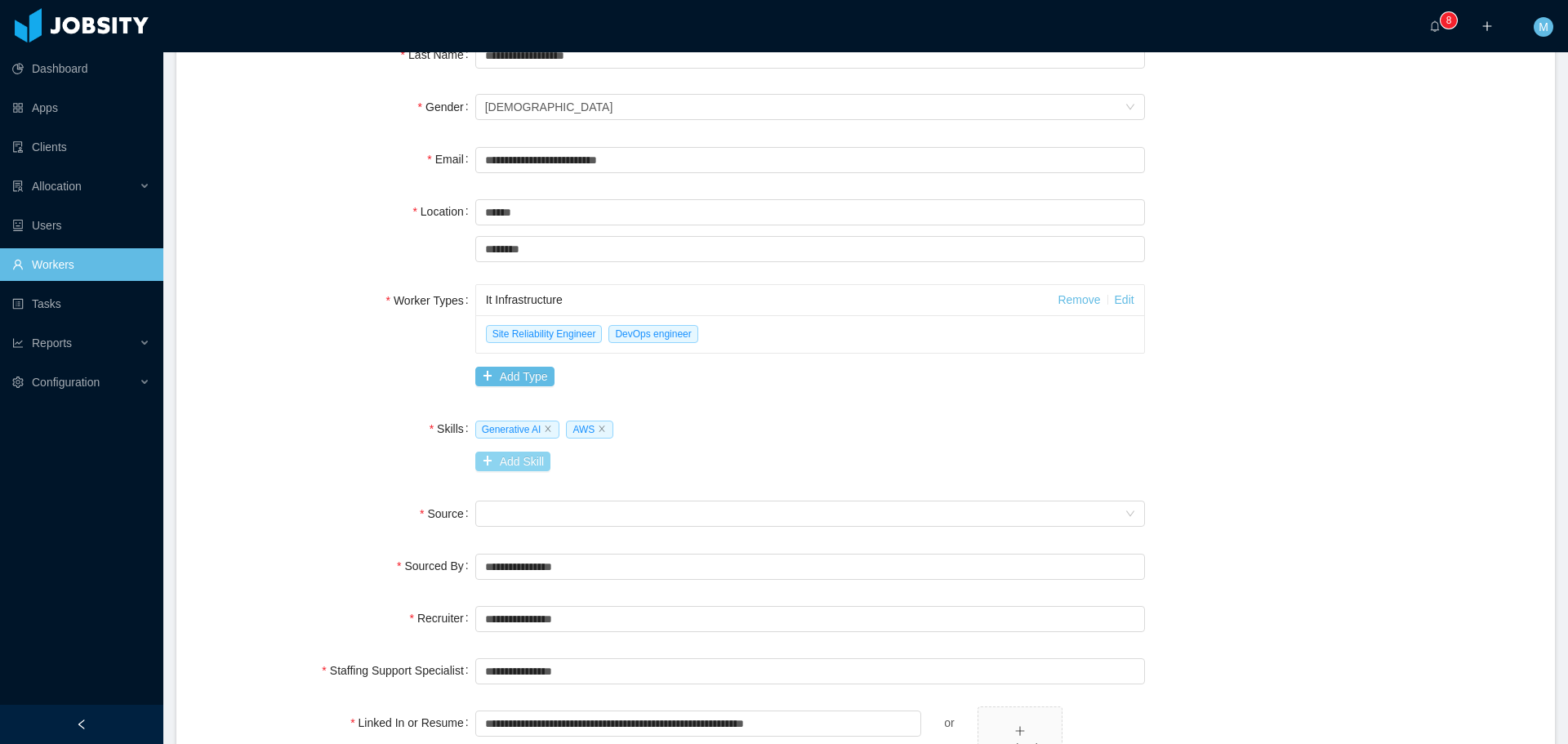
click at [506, 456] on button "Add Skill" at bounding box center [513, 461] width 75 height 19
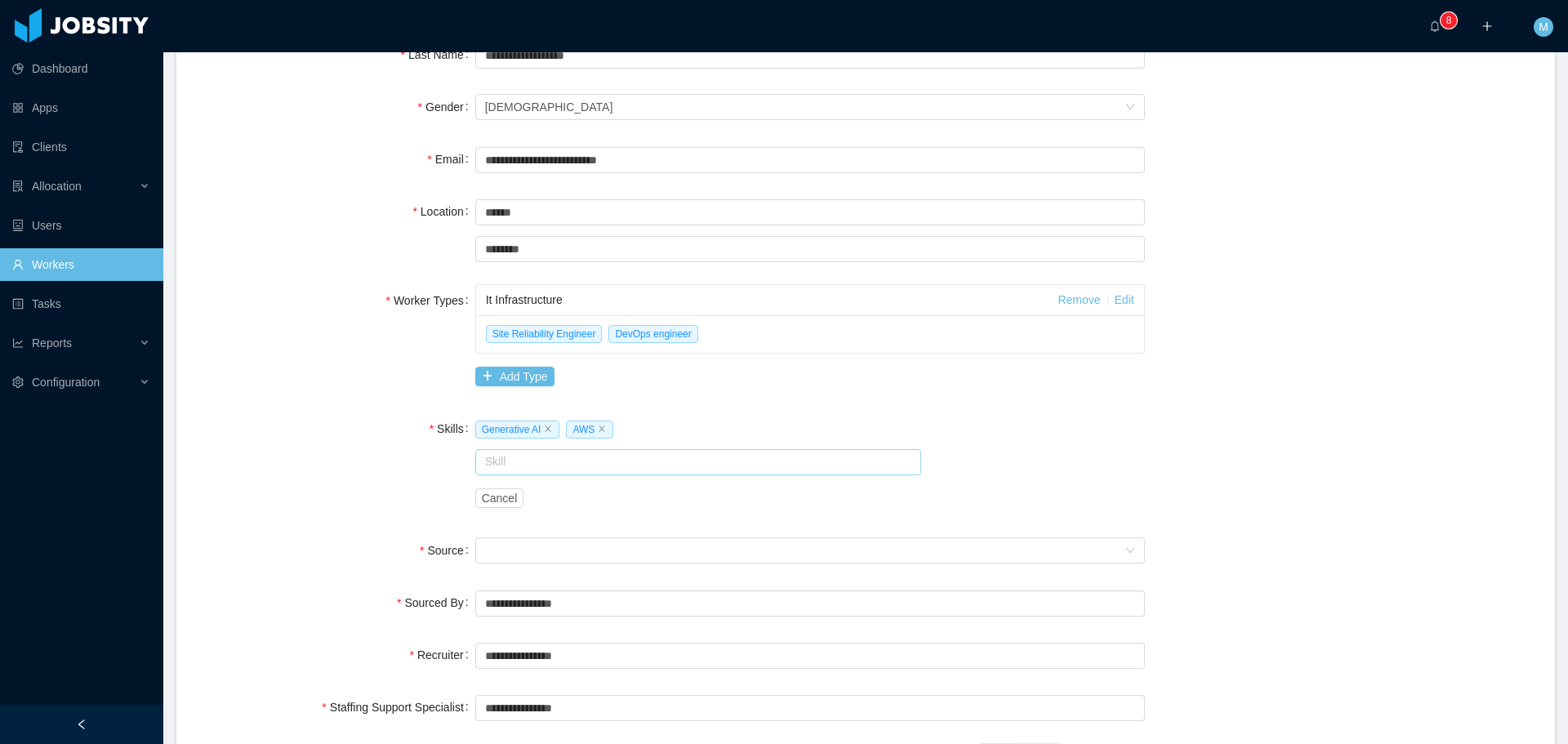
click at [500, 462] on input "text" at bounding box center [699, 462] width 447 height 26
drag, startPoint x: 506, startPoint y: 468, endPoint x: 435, endPoint y: 469, distance: 71.0
click at [435, 469] on div "Skills Generative AI AWS Skill *** Iac Cancel" at bounding box center [866, 463] width 1340 height 102
click at [533, 490] on li "Linux" at bounding box center [693, 493] width 443 height 26
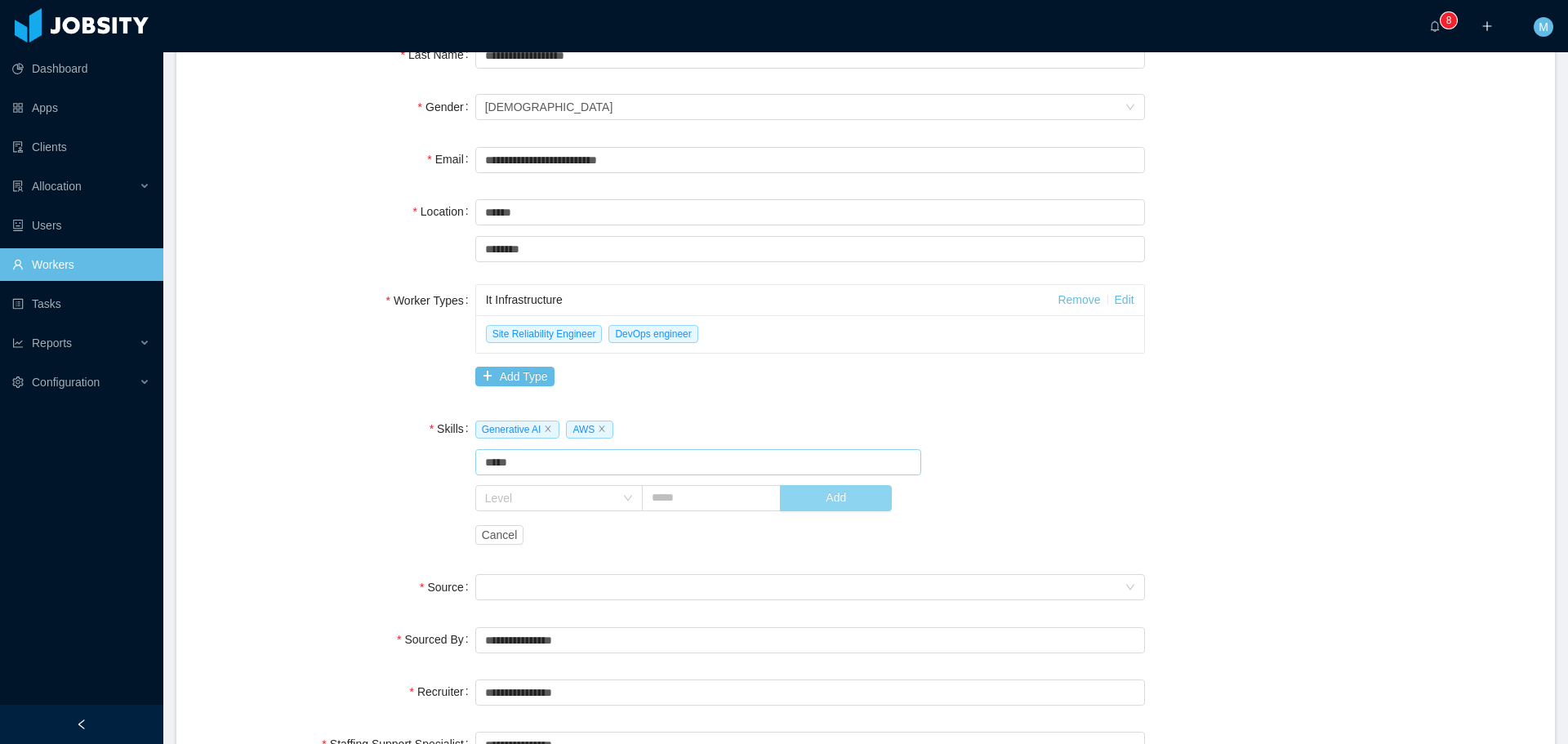
type input "*****"
click at [850, 497] on button "Add" at bounding box center [835, 498] width 112 height 26
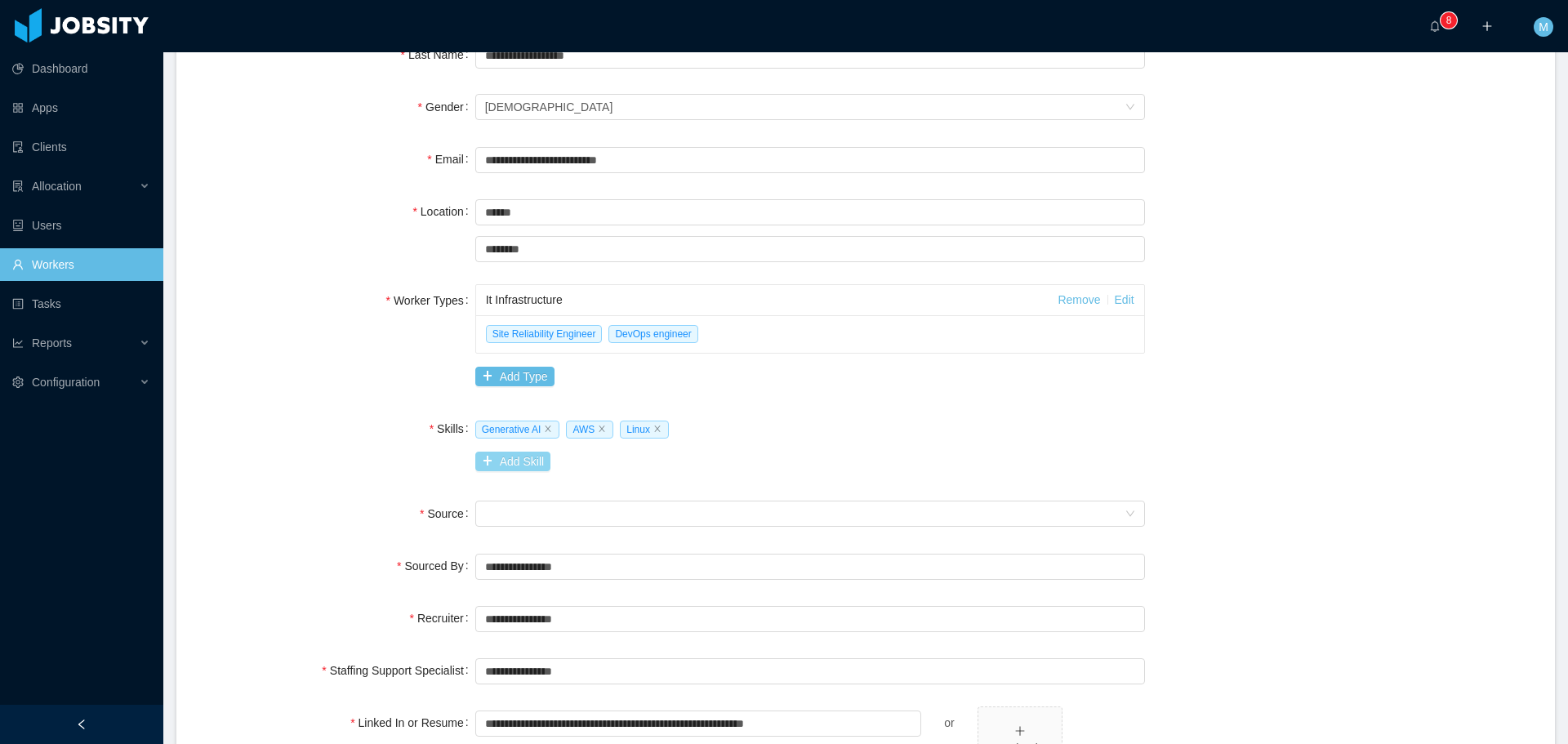
click at [499, 458] on button "Add Skill" at bounding box center [513, 461] width 75 height 19
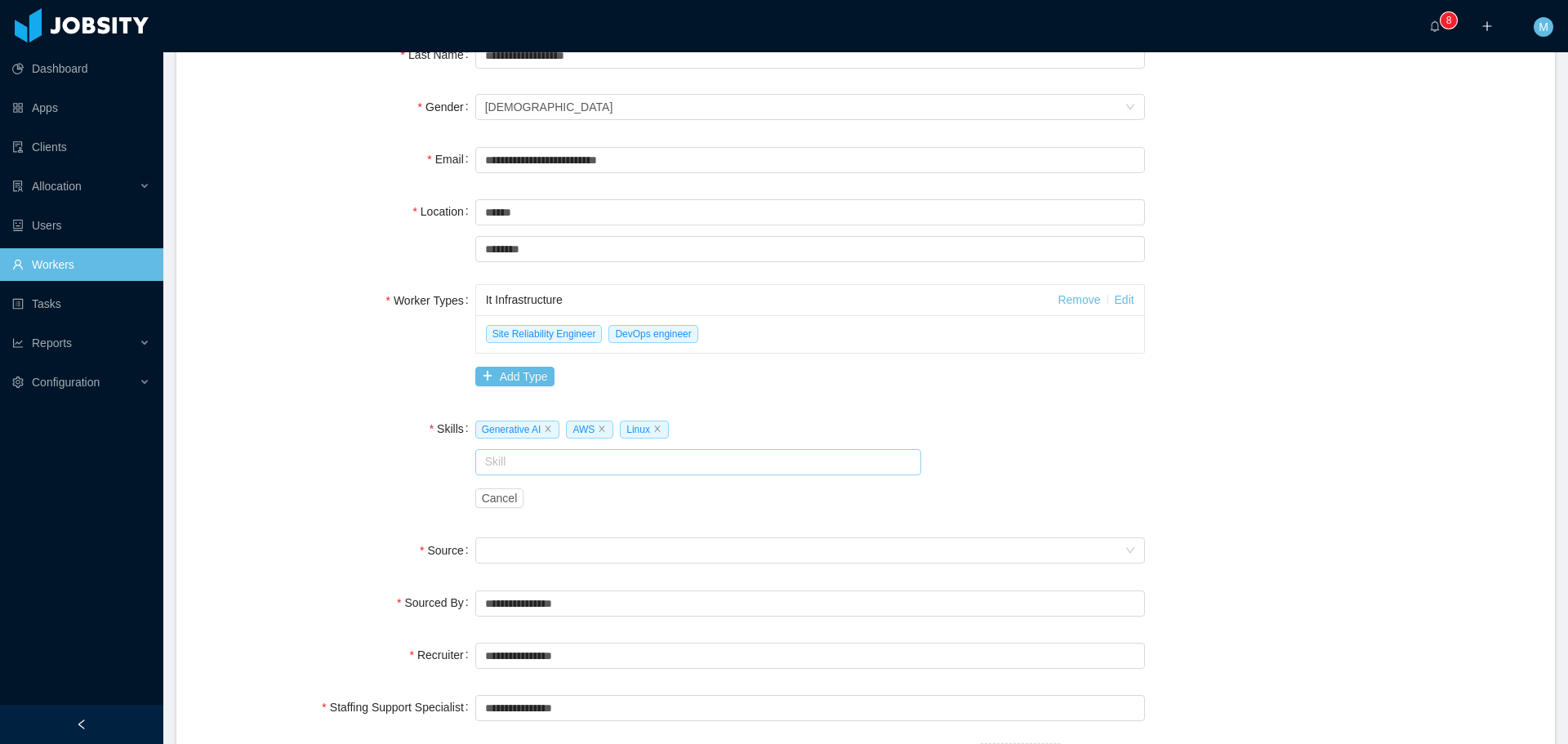
click at [517, 461] on input "text" at bounding box center [699, 462] width 447 height 26
click at [512, 495] on li "Docker" at bounding box center [693, 493] width 443 height 26
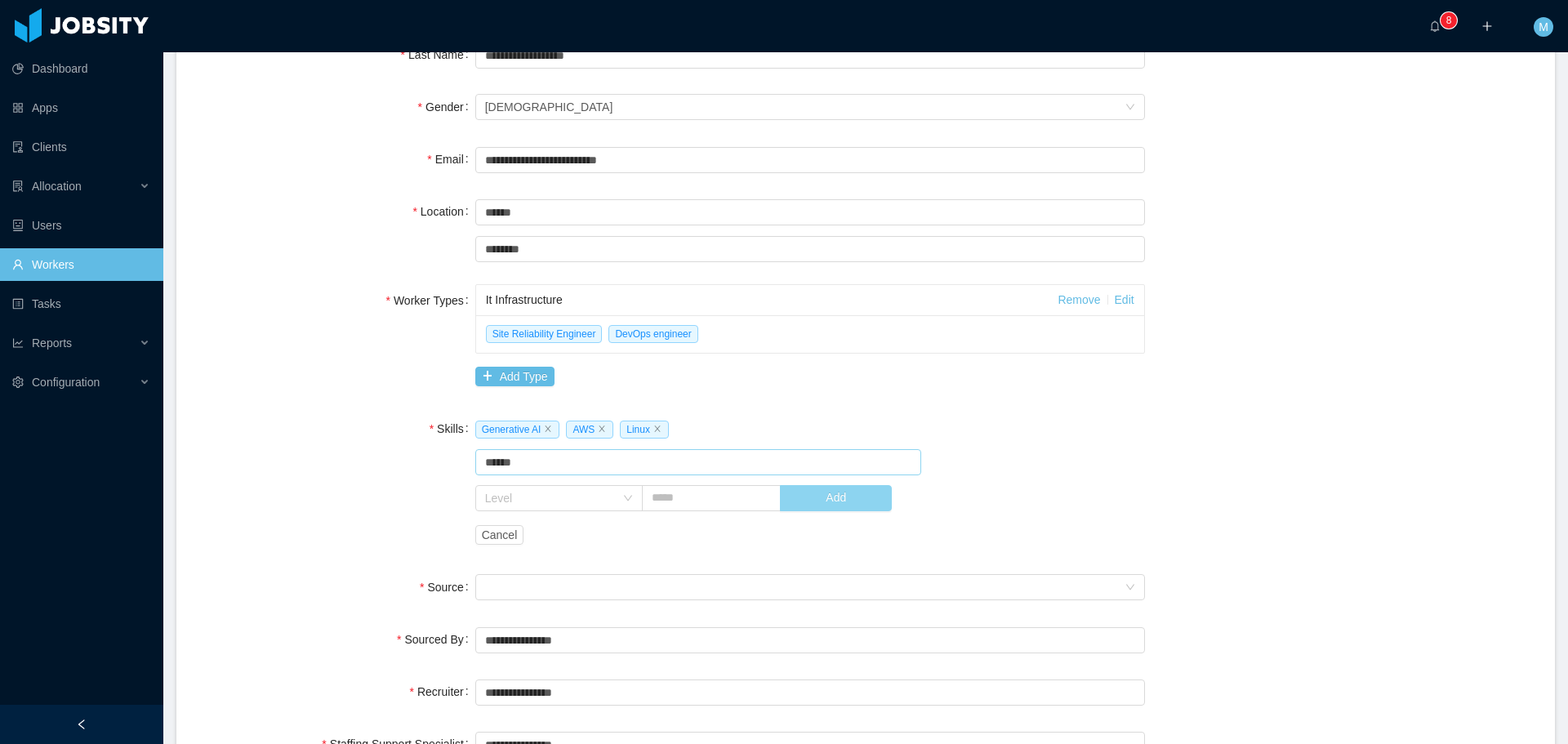
type input "******"
click at [837, 498] on button "Add" at bounding box center [835, 498] width 112 height 26
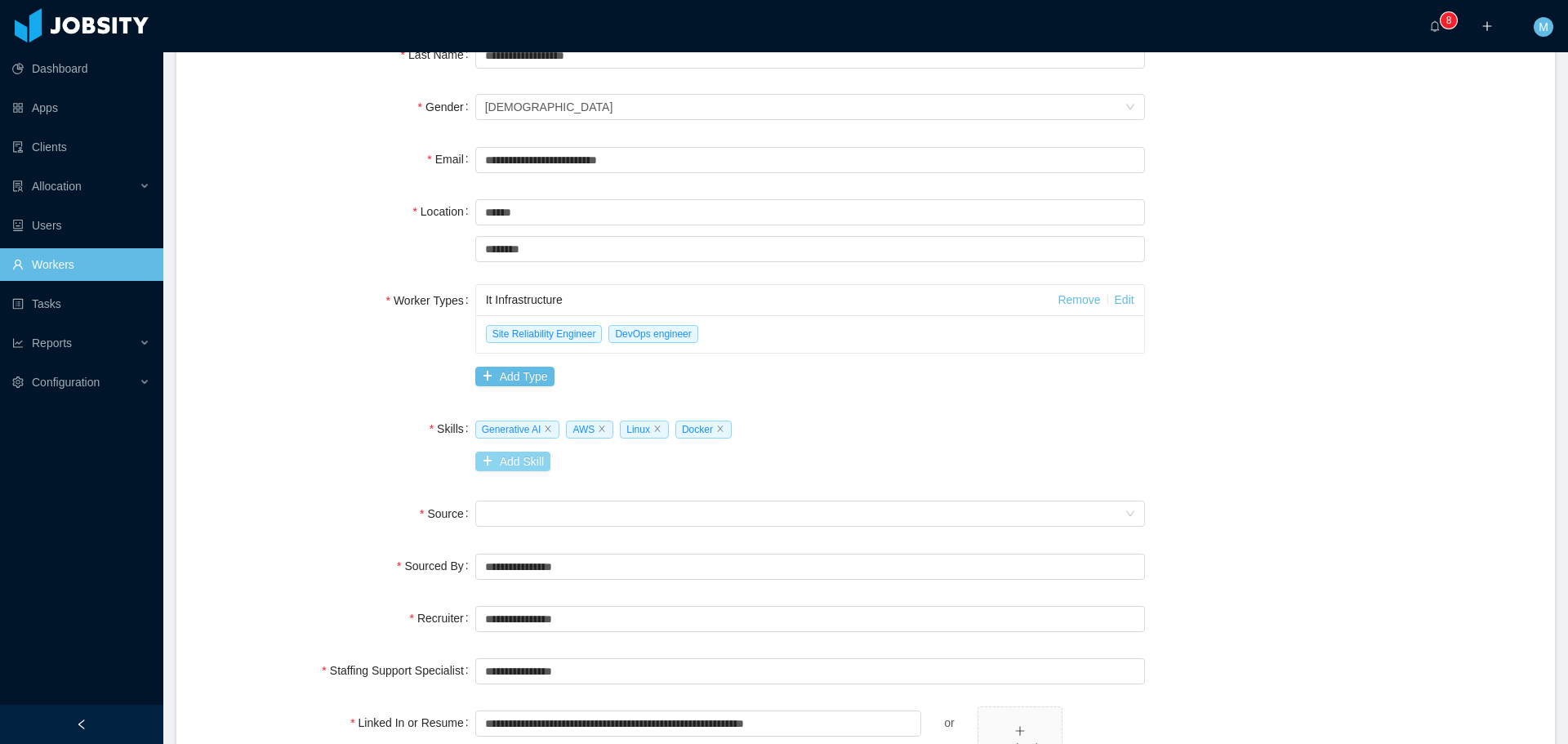
click at [512, 467] on button "Add Skill" at bounding box center [513, 461] width 75 height 19
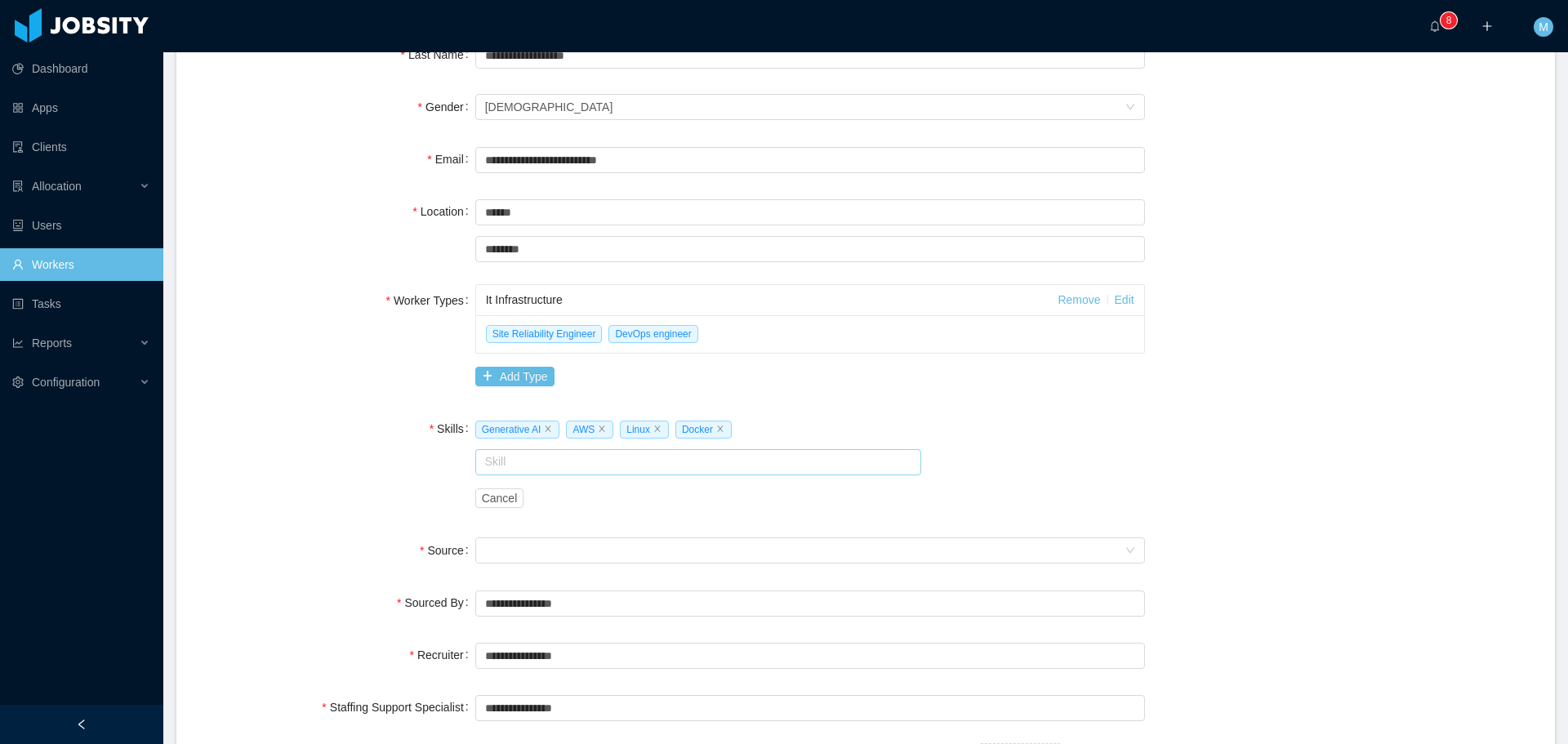
click at [506, 472] on input "text" at bounding box center [699, 462] width 447 height 26
drag, startPoint x: 532, startPoint y: 460, endPoint x: 418, endPoint y: 451, distance: 114.4
click at [418, 451] on div "Skills Generative AI AWS Linux Docker Skill **** Iaas Cancel" at bounding box center [866, 463] width 1340 height 102
click at [535, 496] on li "Python" at bounding box center [693, 493] width 443 height 26
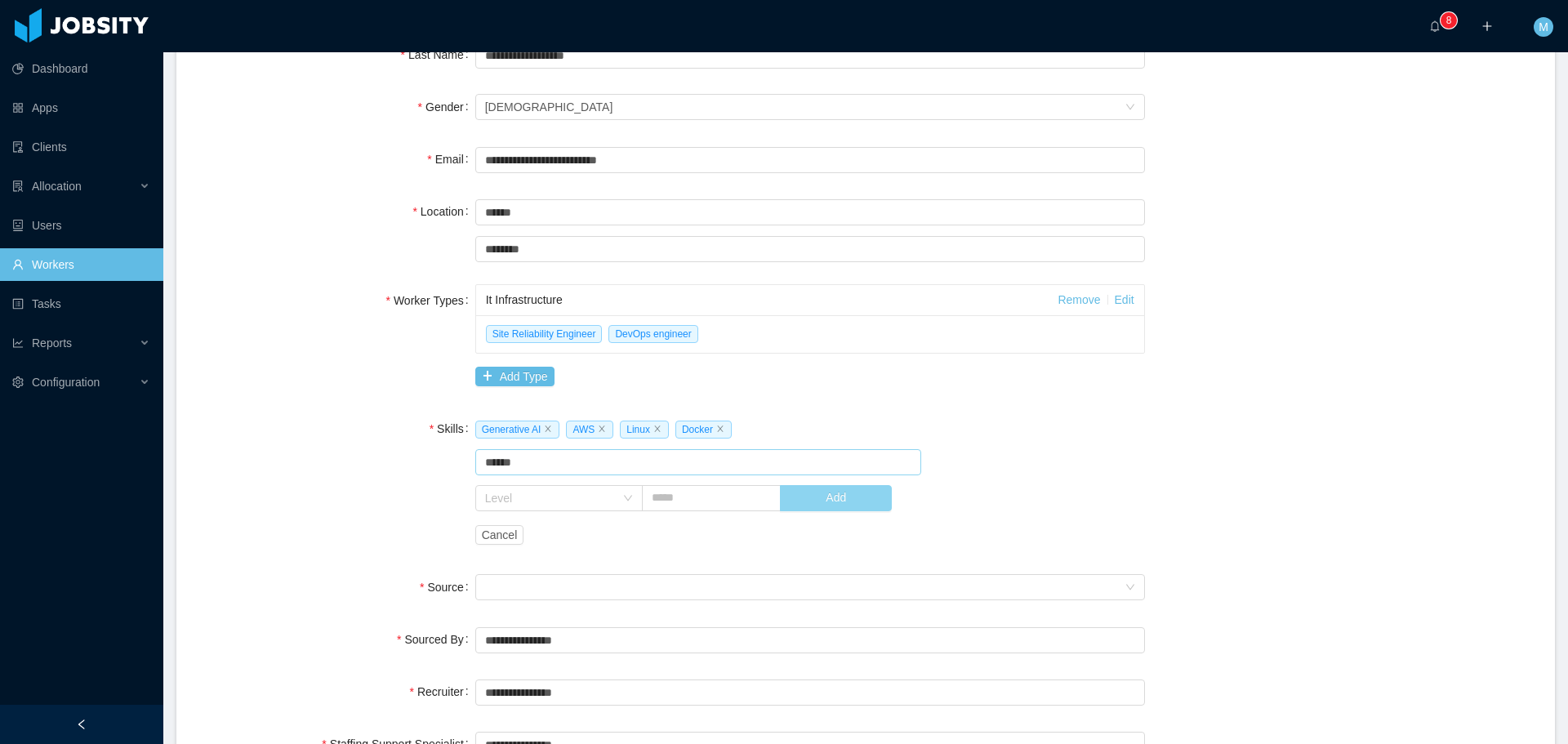
type input "******"
click at [829, 509] on button "Add" at bounding box center [835, 498] width 112 height 26
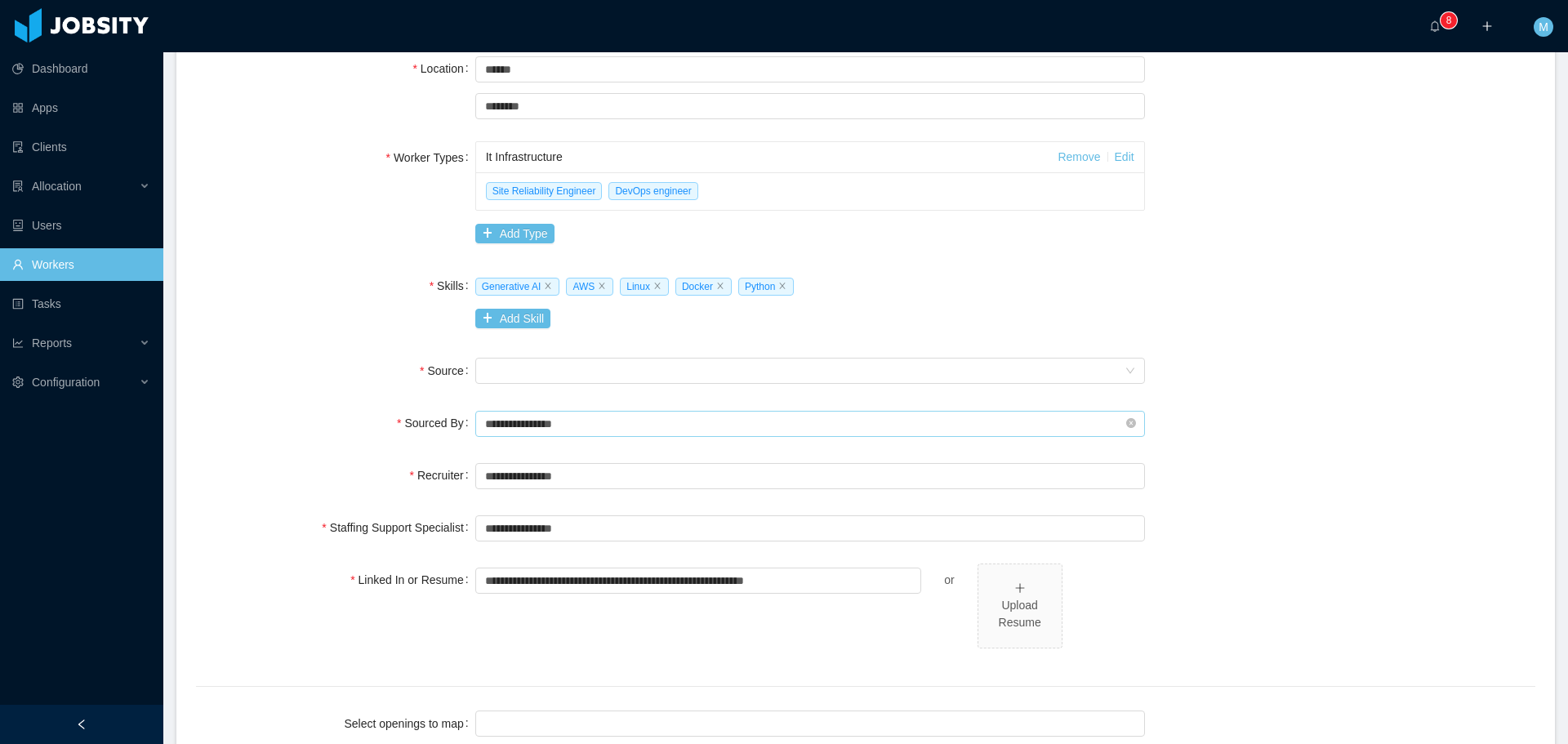
scroll to position [409, 0]
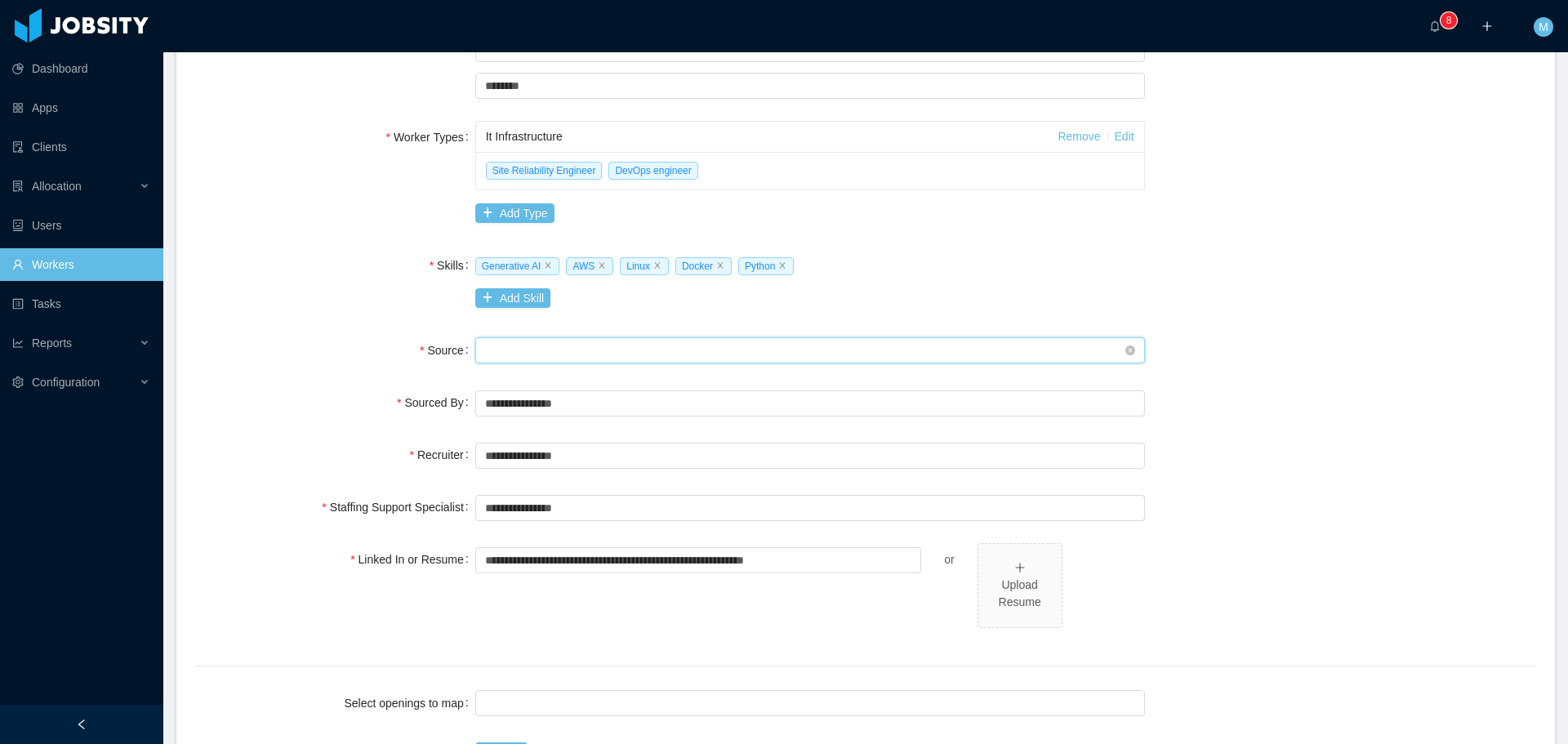
click at [635, 351] on div "Seniority" at bounding box center [805, 350] width 640 height 24
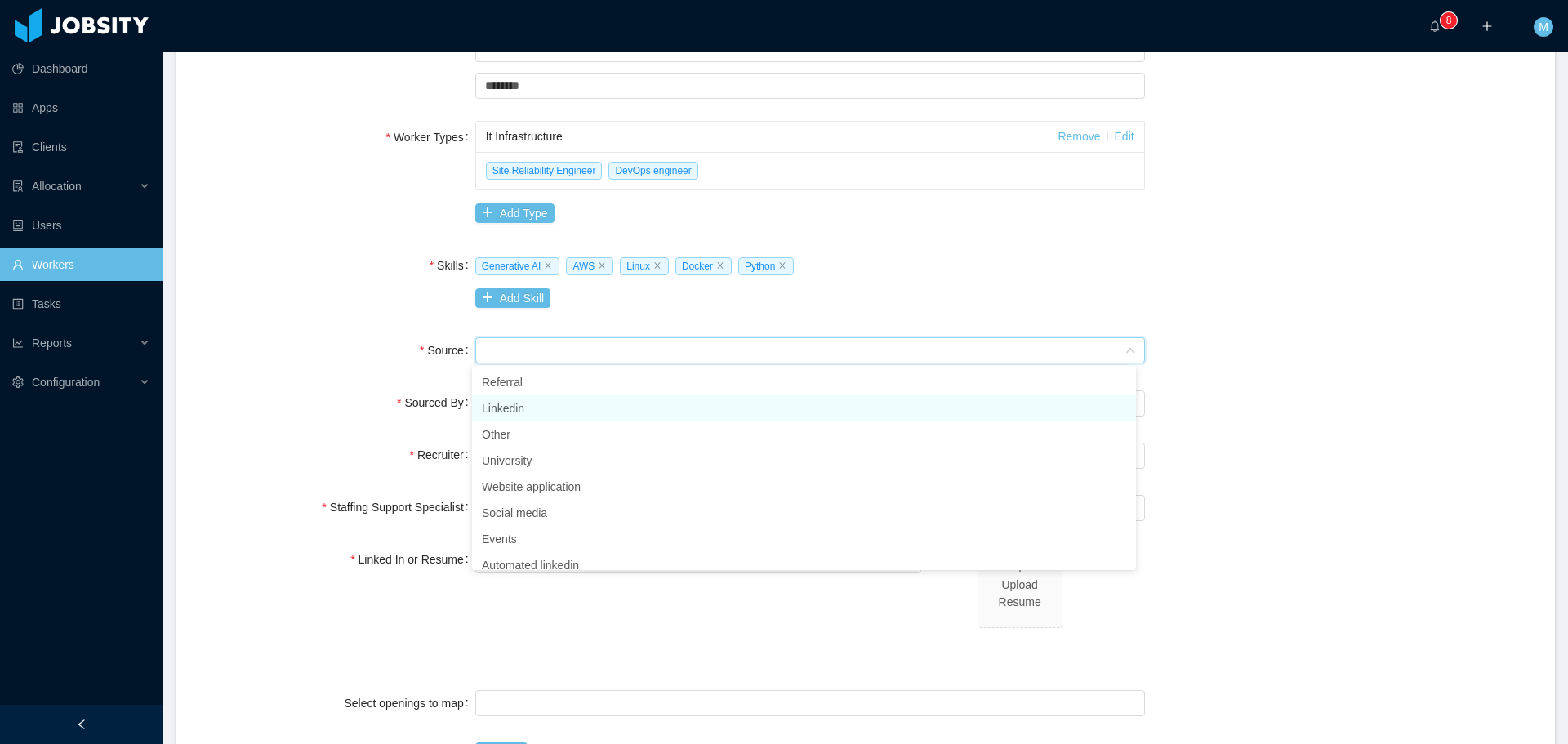
click at [540, 409] on li "Linkedin" at bounding box center [804, 408] width 664 height 26
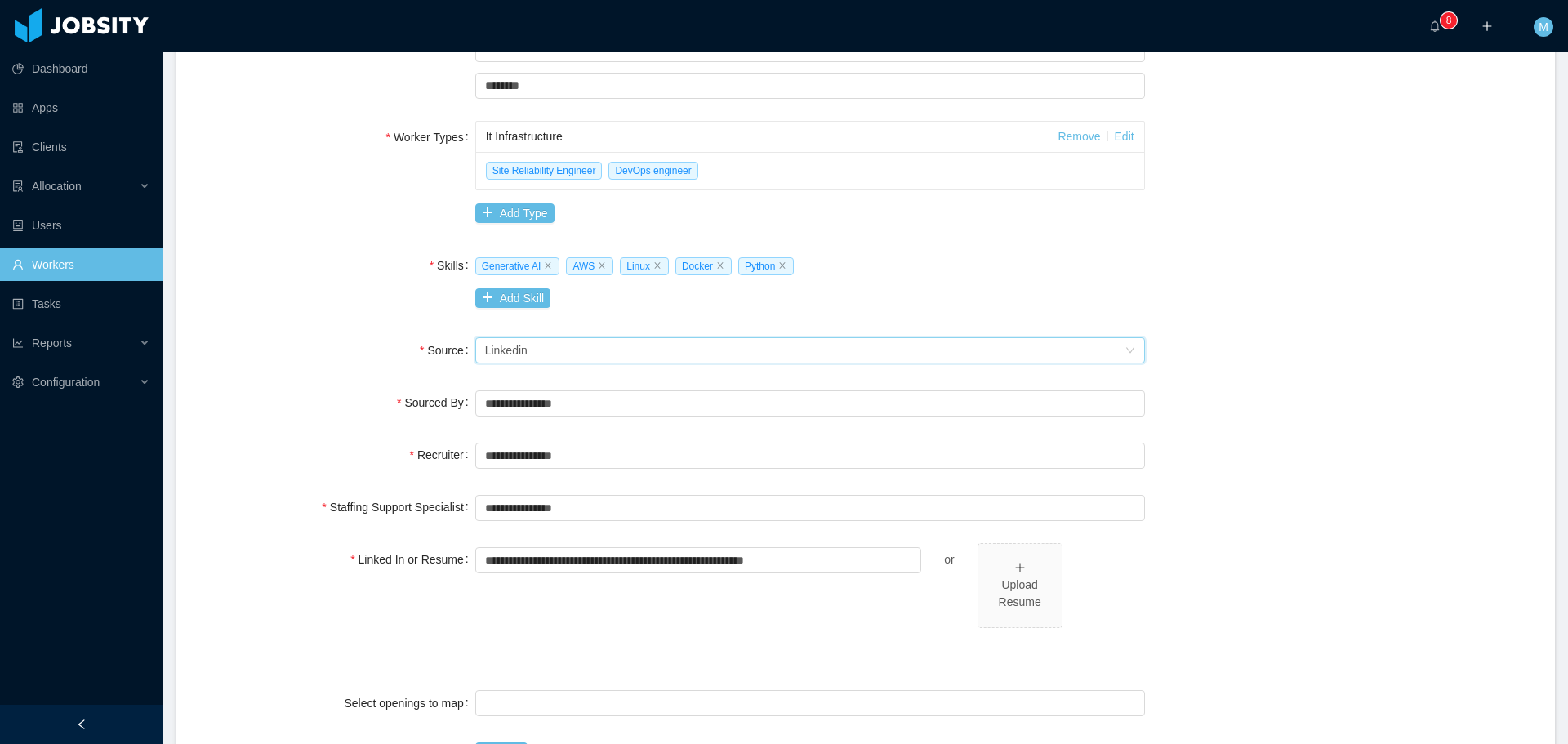
click at [323, 311] on div "Skills Generative AI AWS Linux Docker Python Add Skill" at bounding box center [866, 282] width 1340 height 65
drag, startPoint x: 626, startPoint y: 506, endPoint x: 482, endPoint y: 501, distance: 144.1
click at [482, 501] on input "text" at bounding box center [811, 508] width 670 height 26
type input "*"
type input "*****"
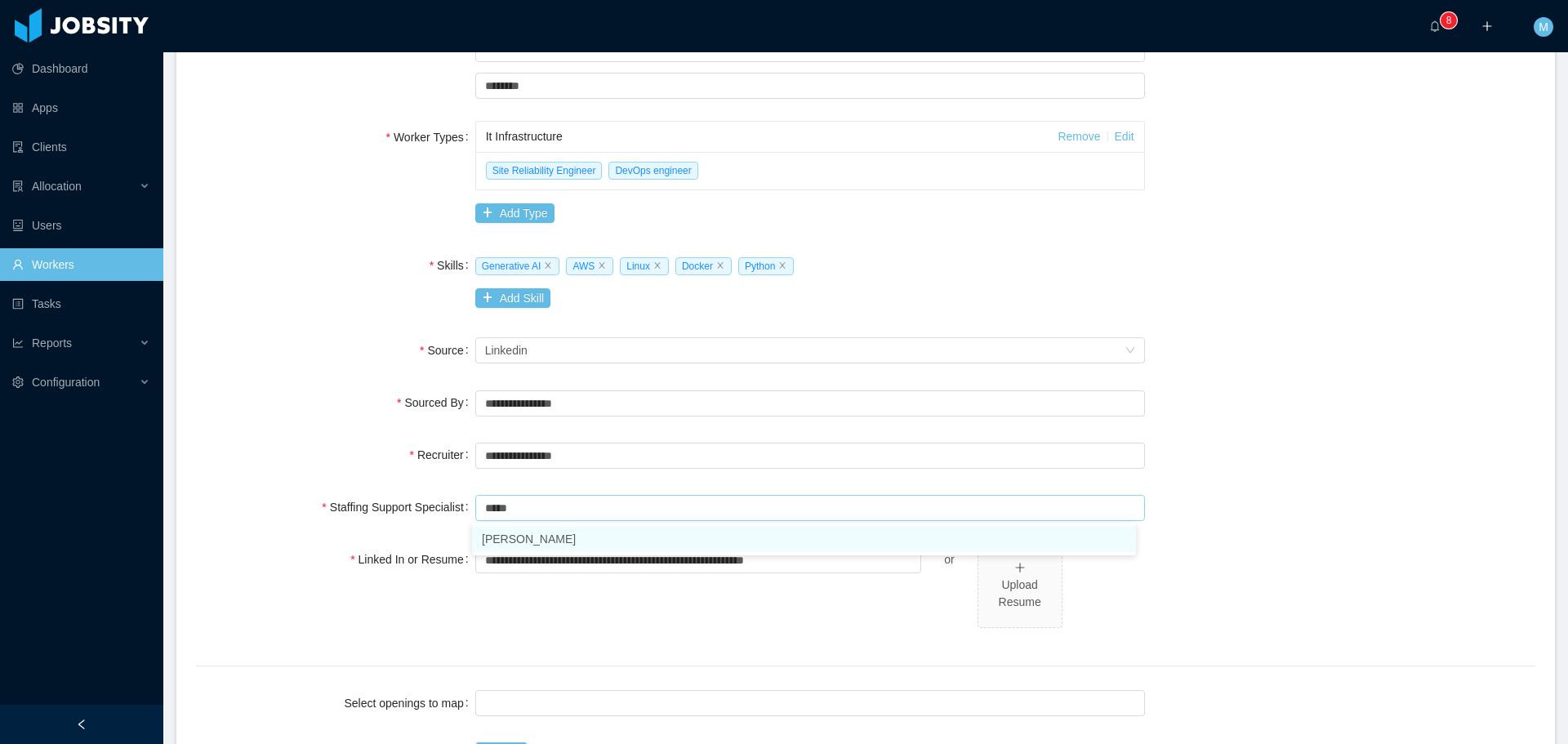
click at [533, 546] on li "Ninna Meister" at bounding box center [804, 539] width 664 height 26
type input "**********"
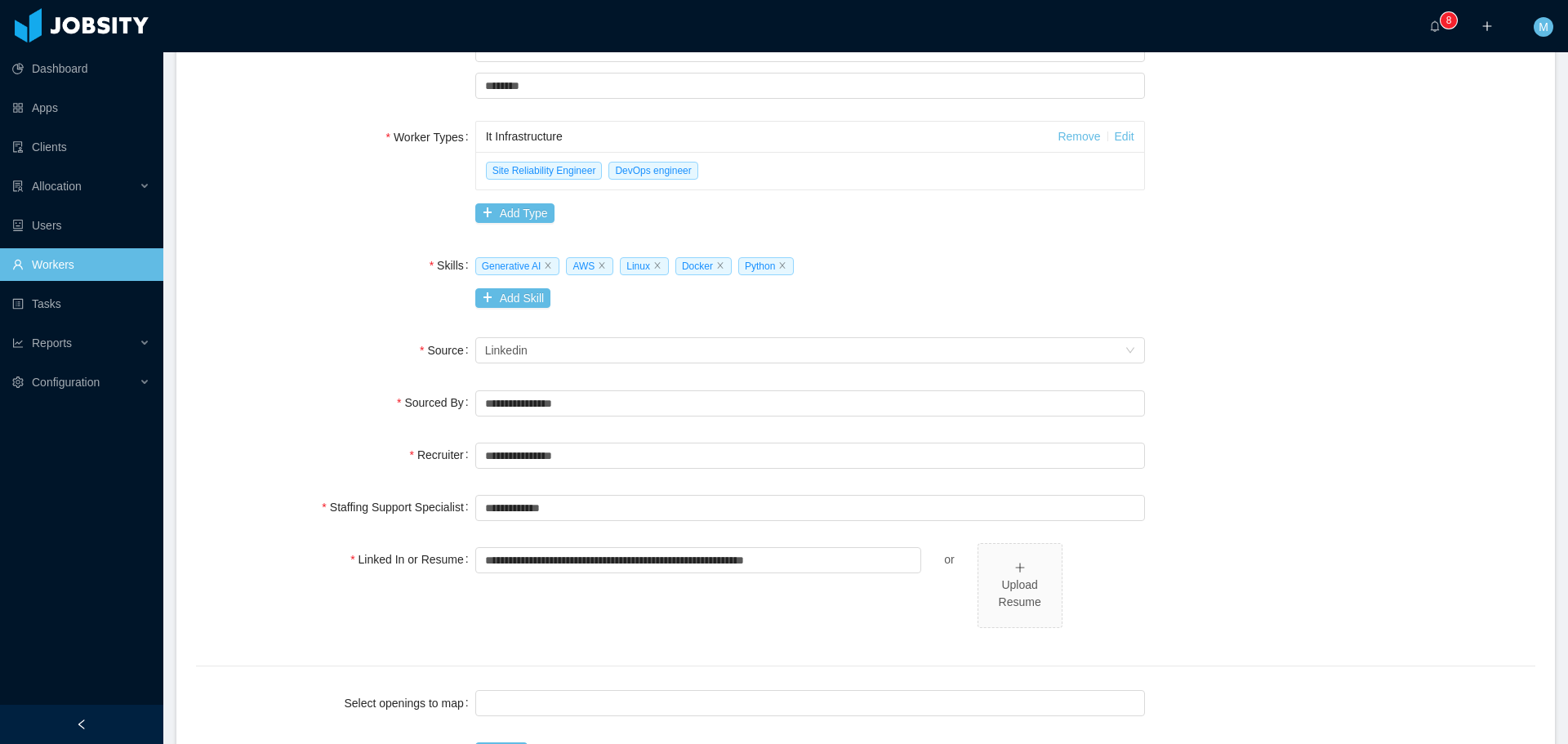
click at [585, 617] on div "**********" at bounding box center [811, 594] width 670 height 104
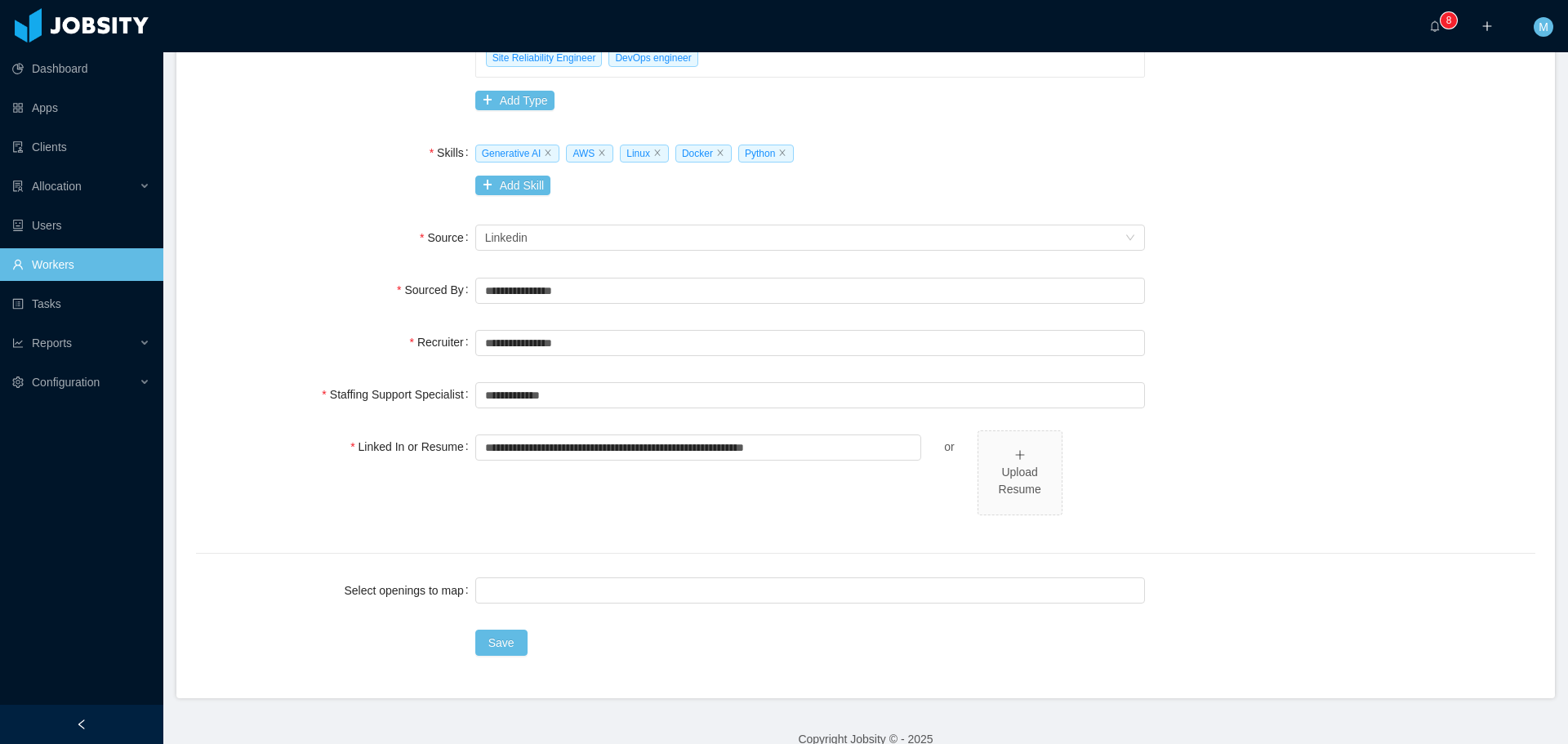
scroll to position [545, 0]
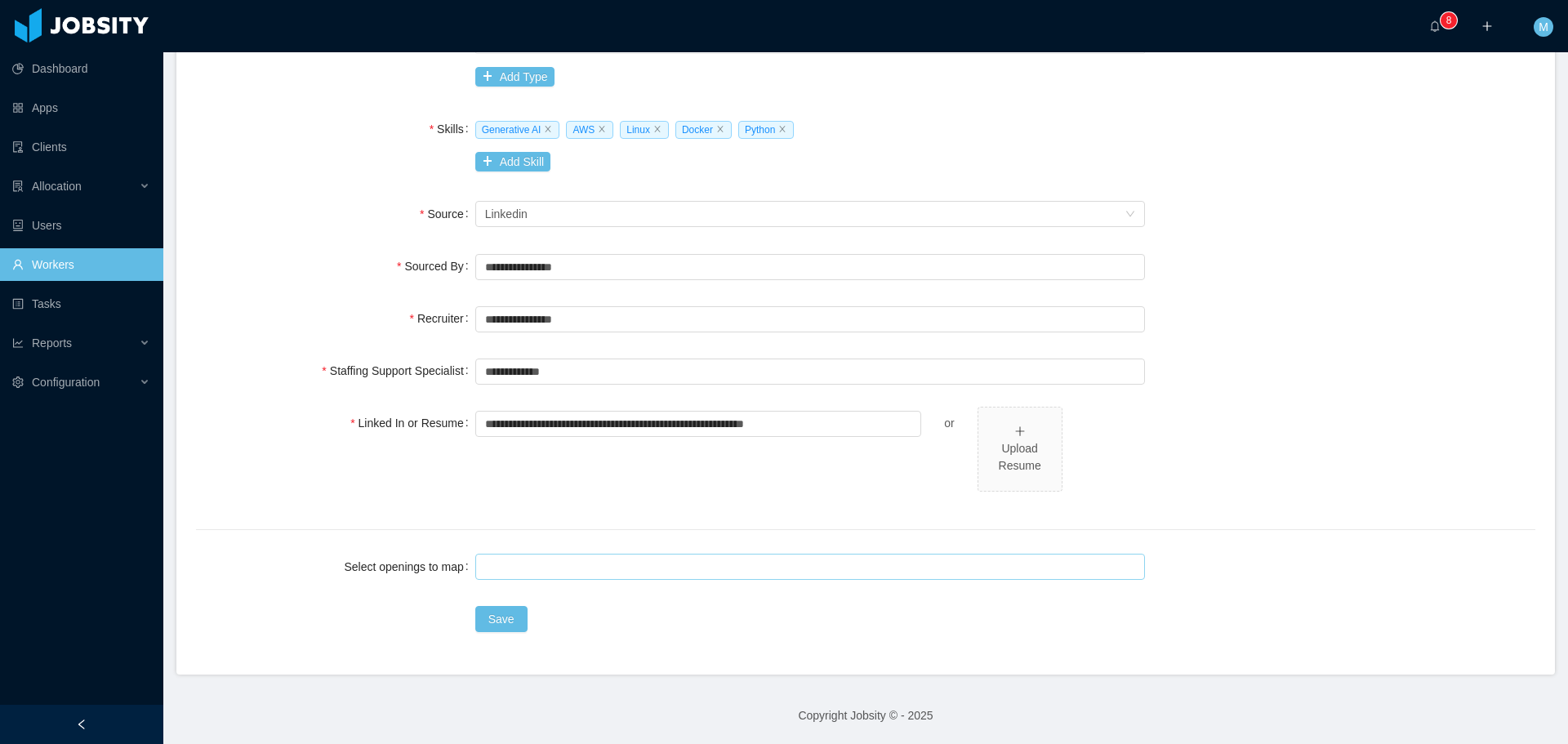
click at [532, 560] on div at bounding box center [808, 566] width 655 height 24
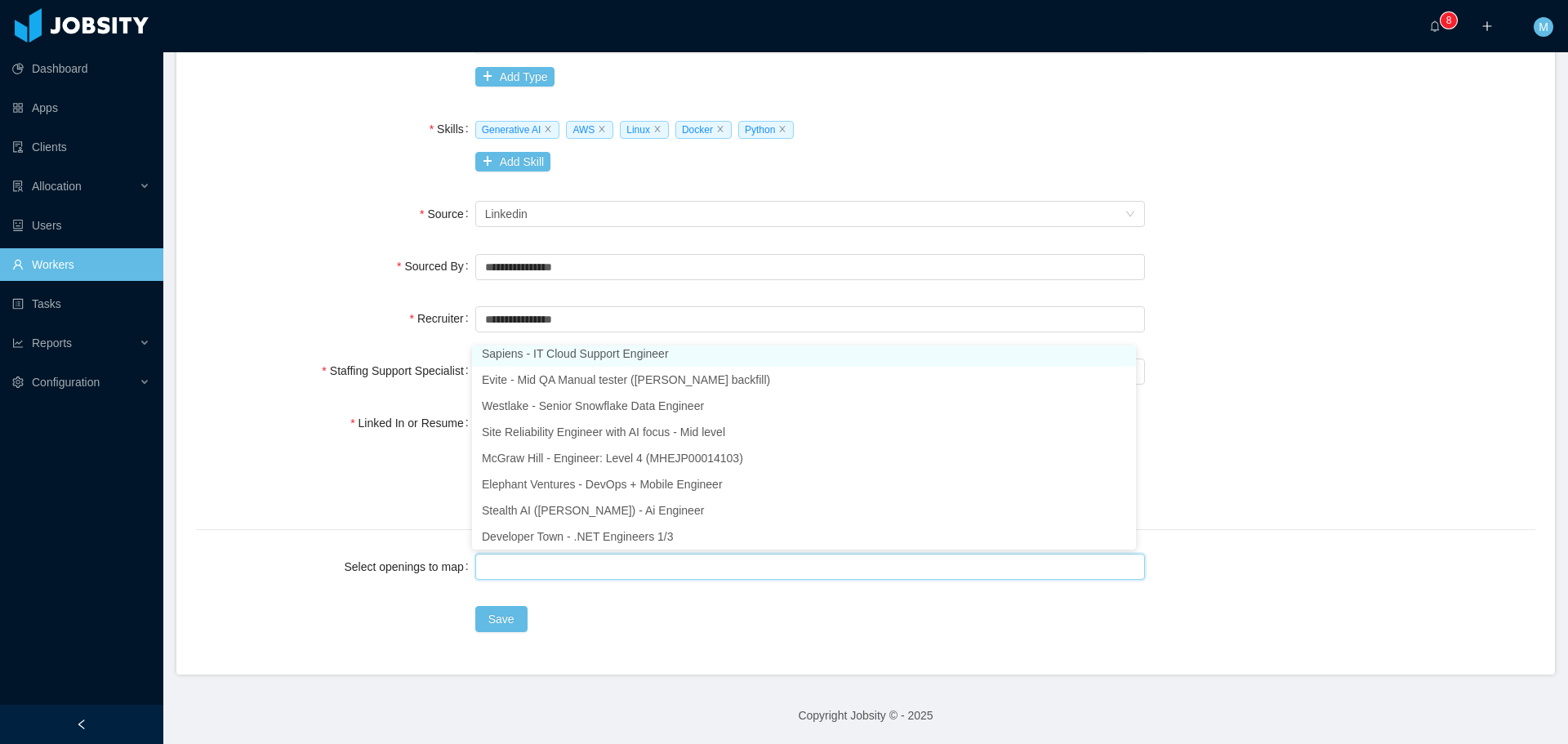
scroll to position [3, 0]
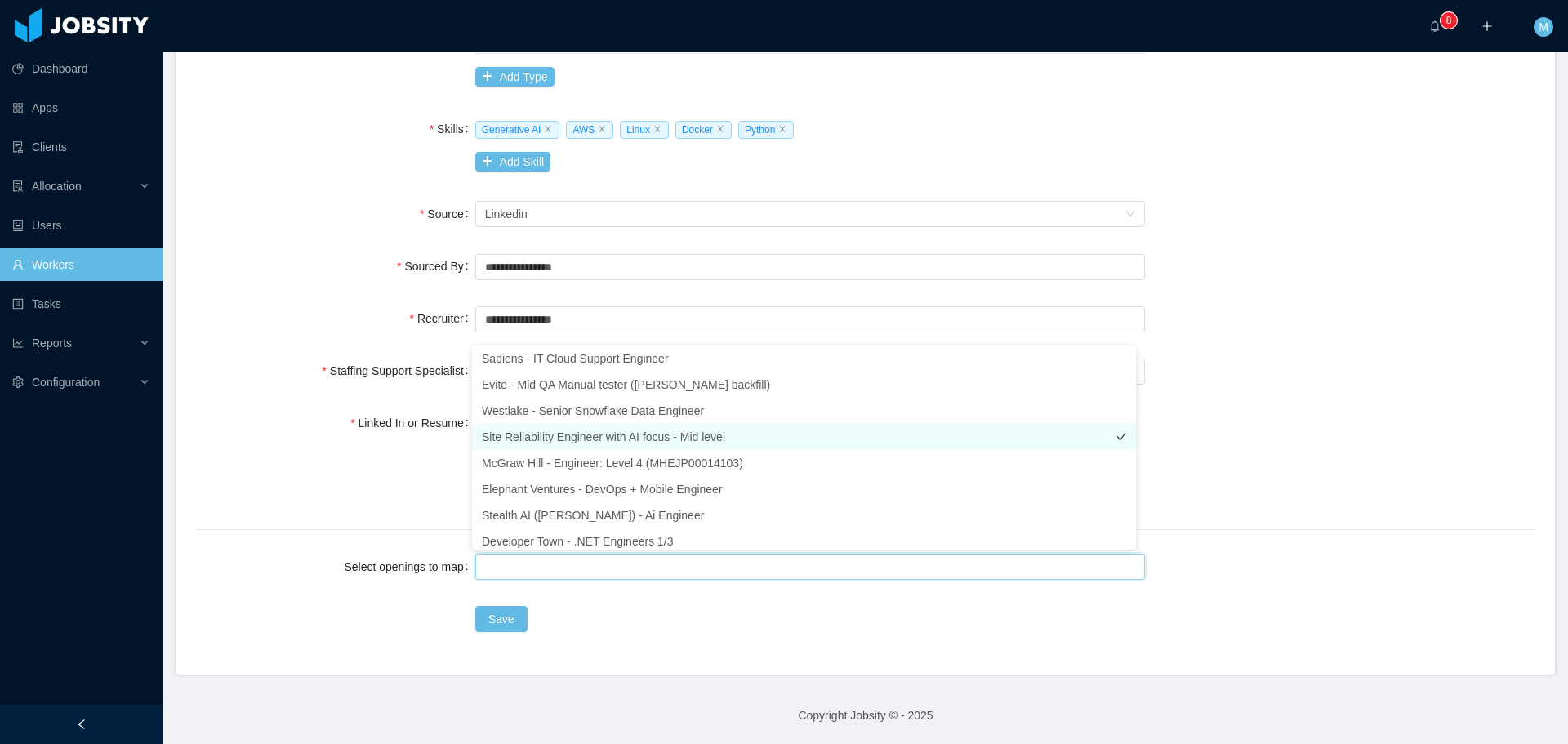
click at [576, 432] on li "Site Reliability Engineer with AI focus - Mid level" at bounding box center [804, 437] width 664 height 26
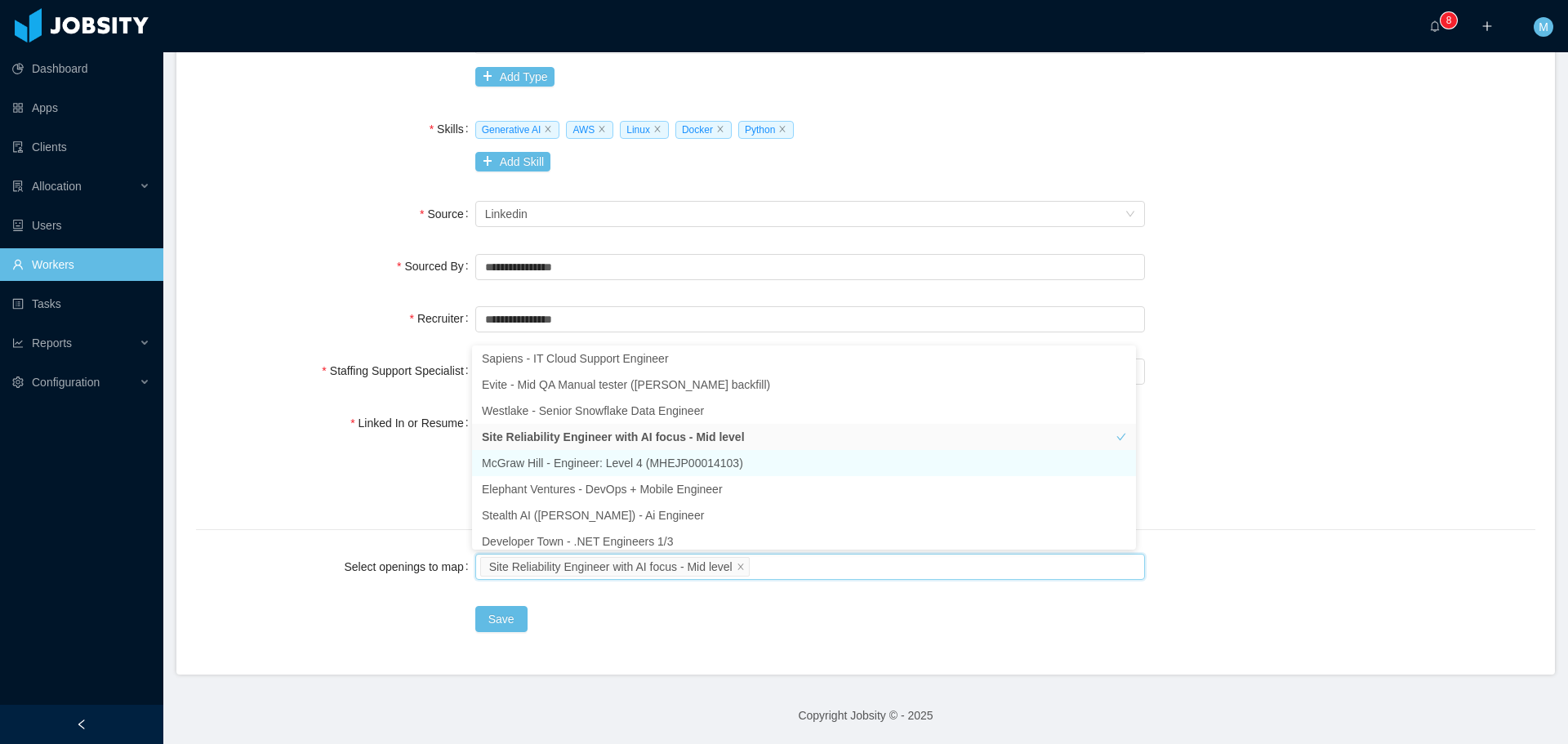
scroll to position [8, 0]
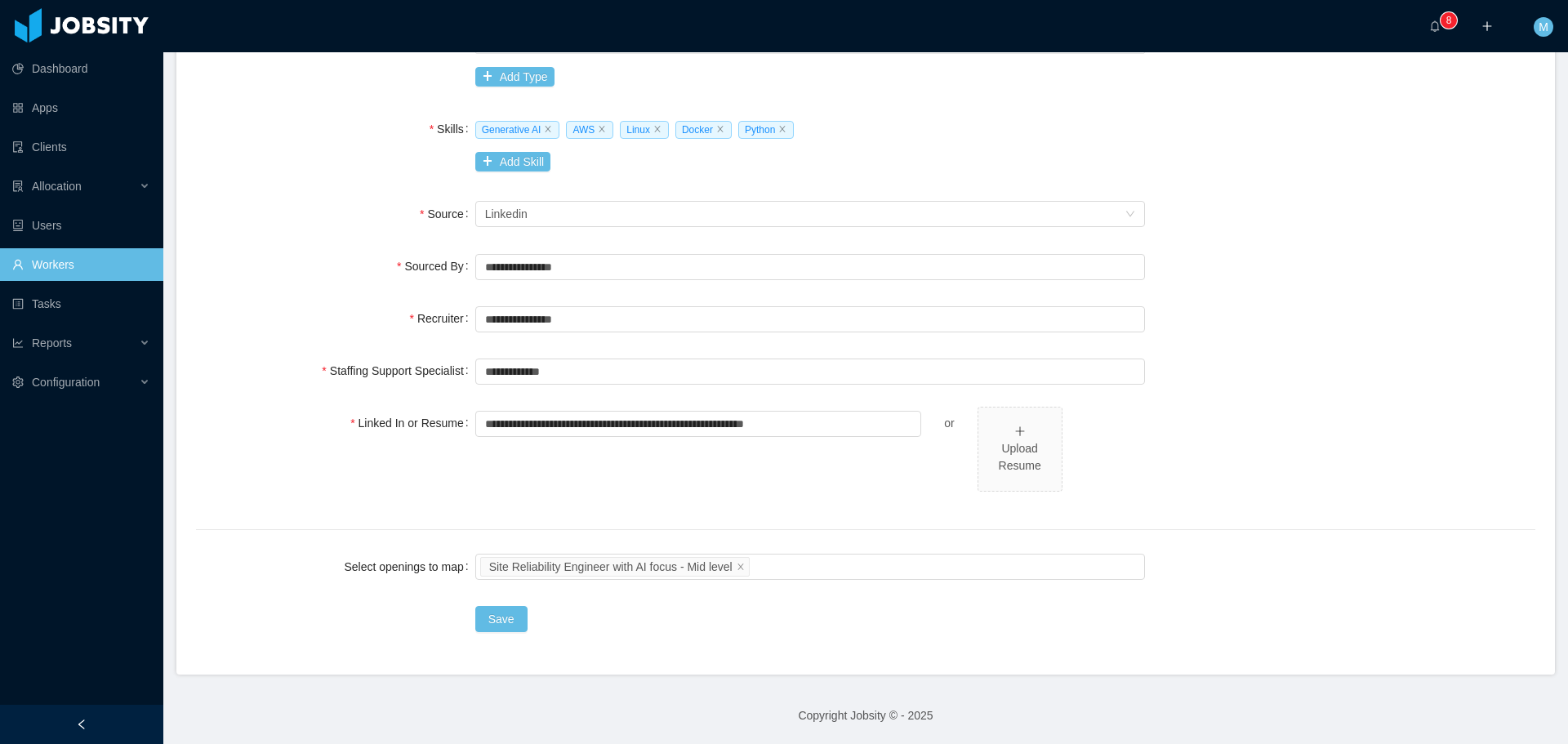
click at [767, 621] on div "Save" at bounding box center [811, 620] width 670 height 33
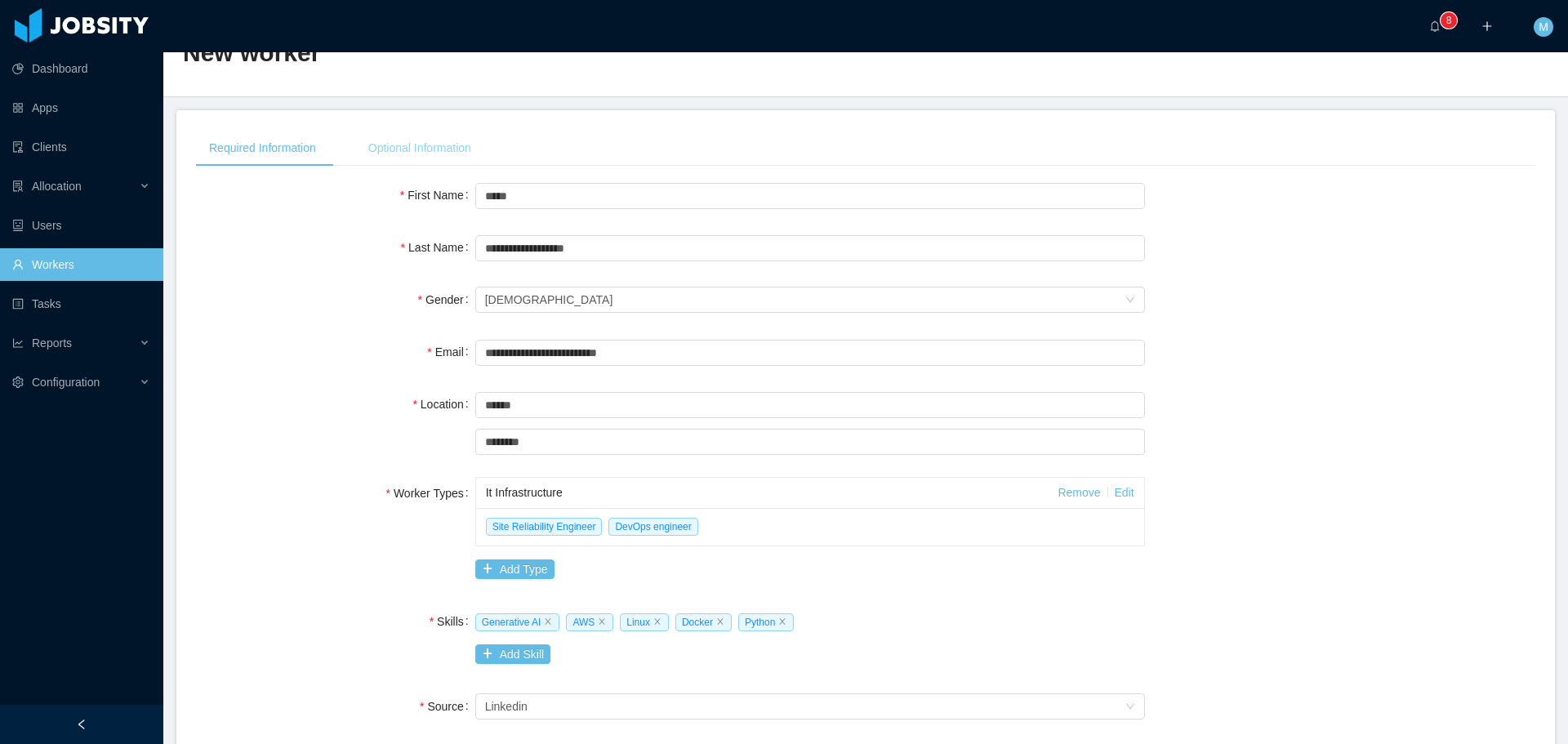
scroll to position [0, 0]
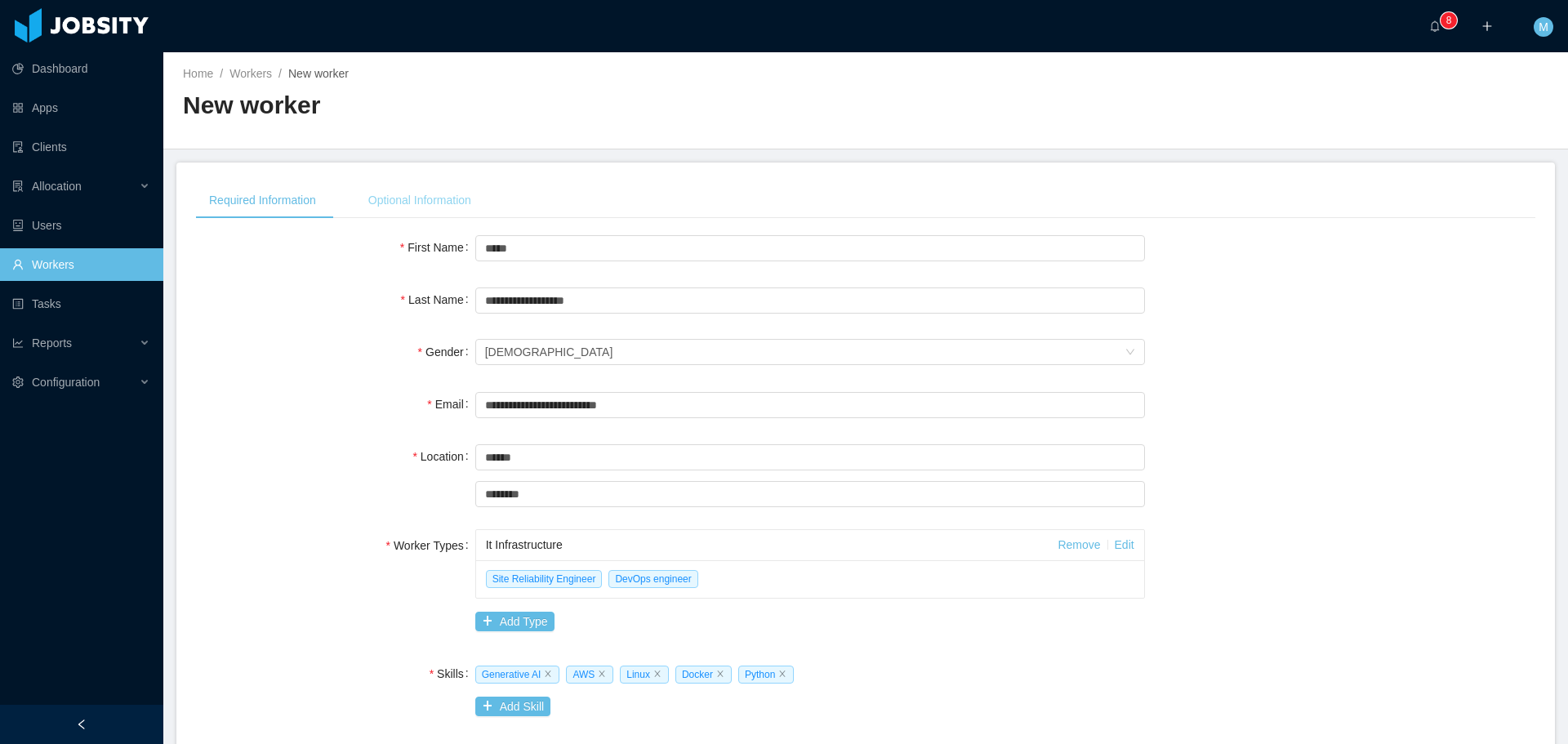
click at [423, 193] on div "Optional Information" at bounding box center [419, 201] width 129 height 37
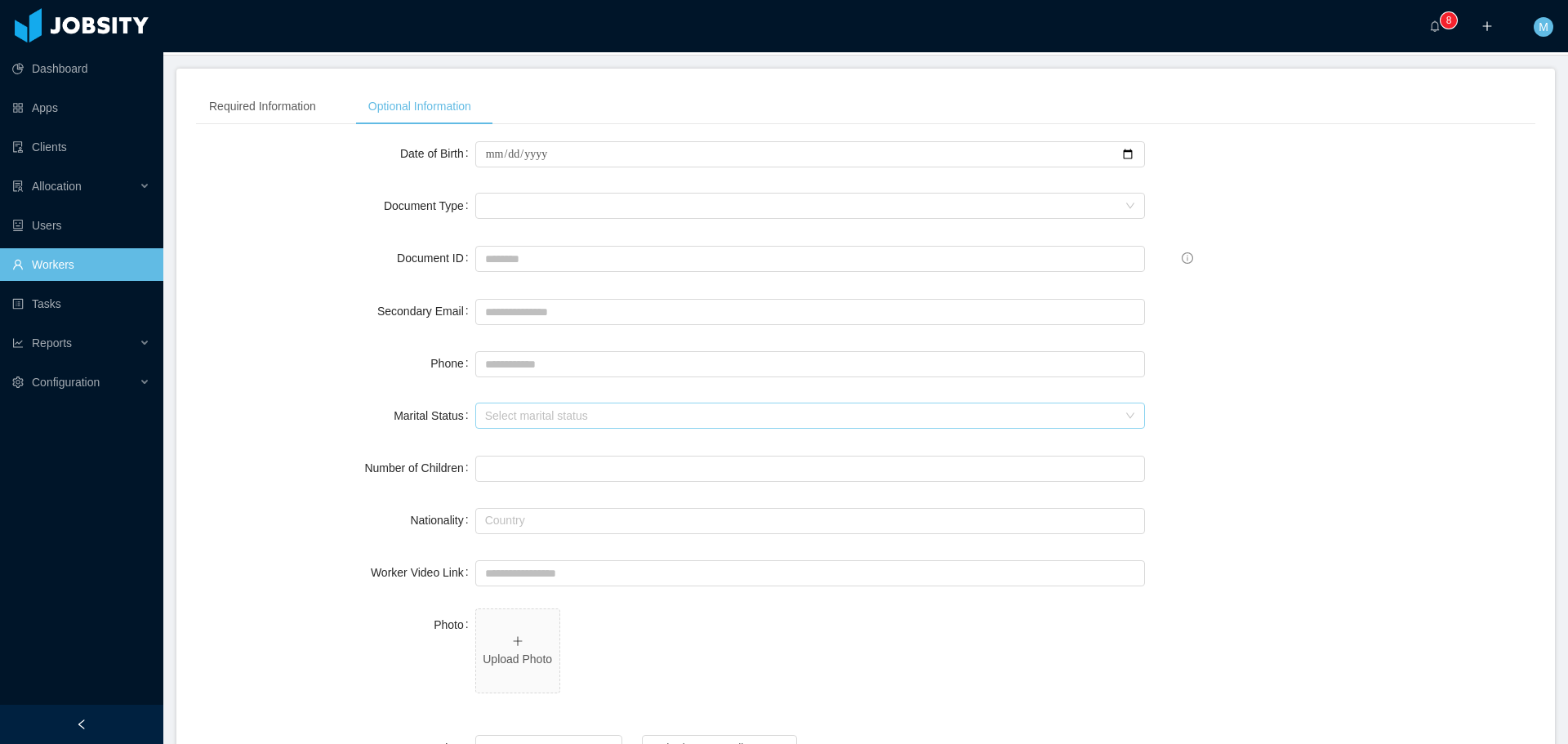
scroll to position [163, 0]
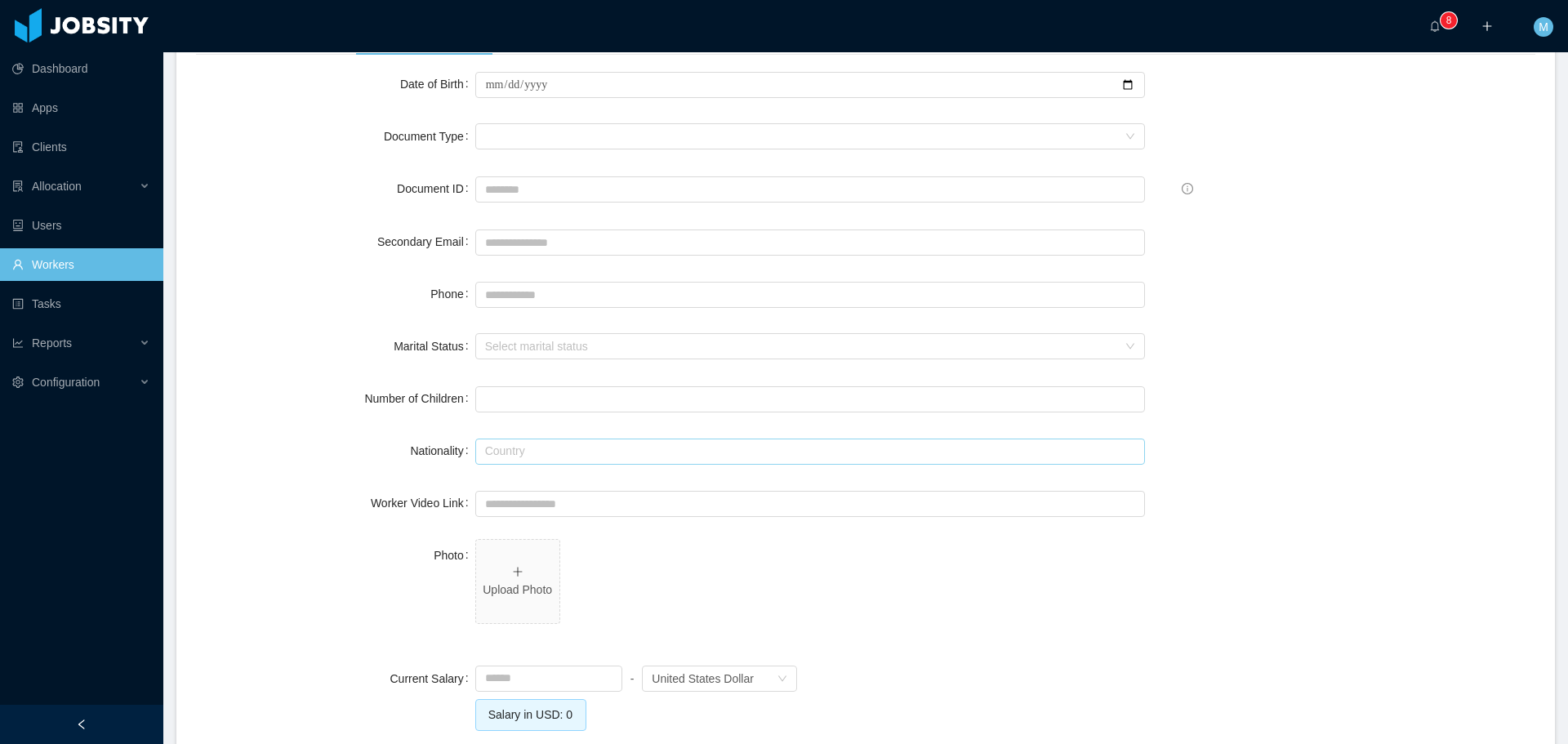
click at [523, 444] on input "text" at bounding box center [811, 452] width 670 height 26
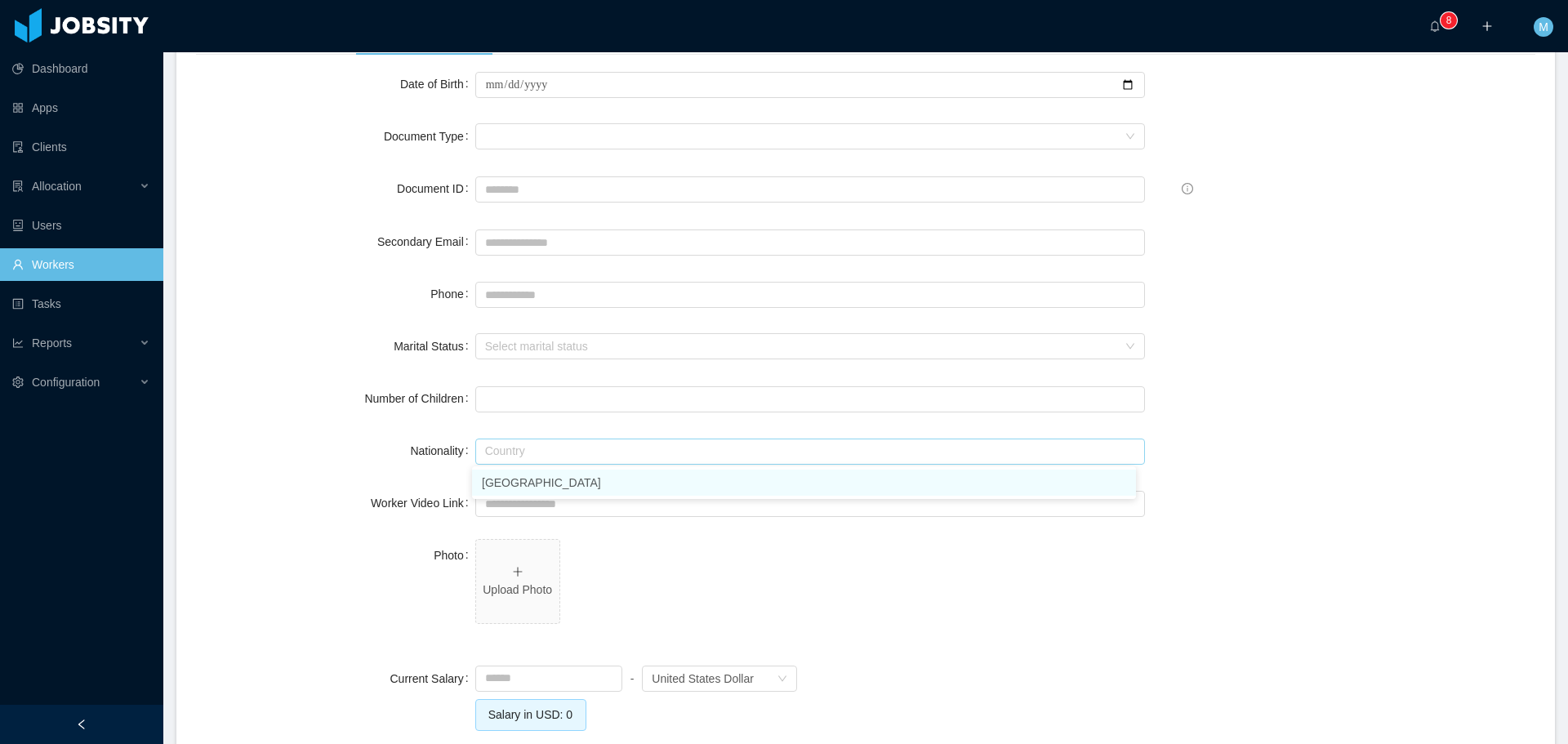
click at [508, 490] on li "[GEOGRAPHIC_DATA]" at bounding box center [804, 483] width 664 height 26
type input "******"
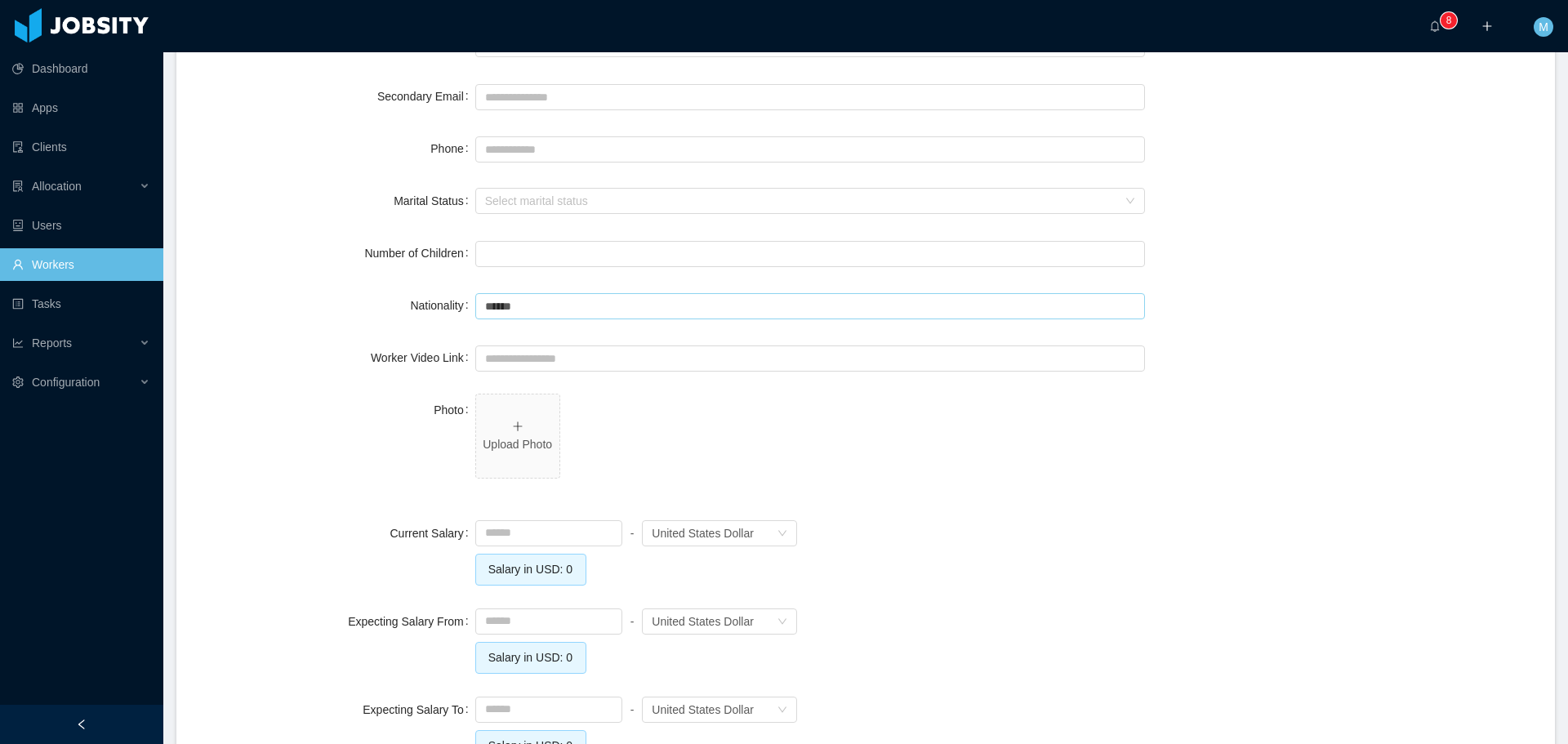
scroll to position [327, 0]
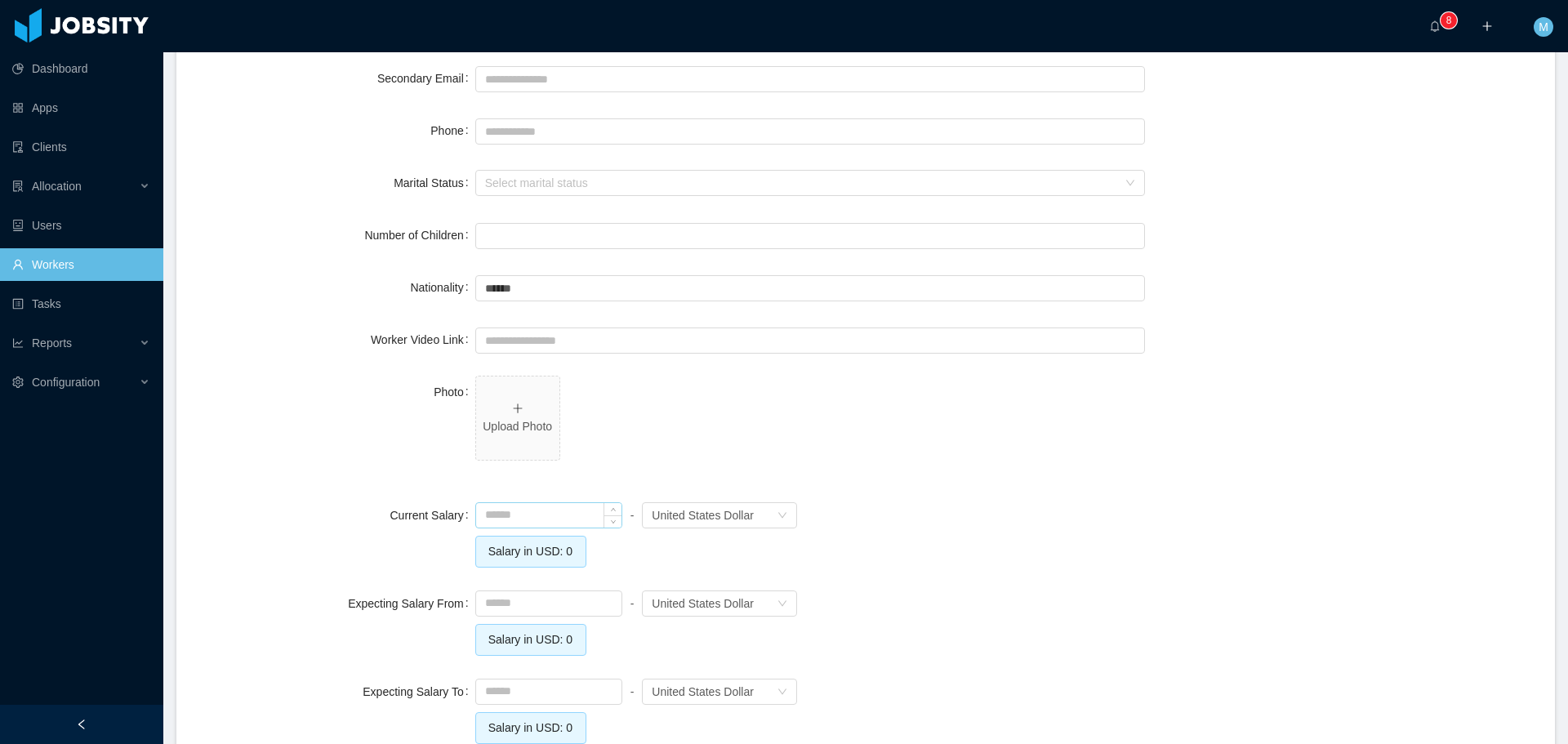
click at [515, 512] on input at bounding box center [549, 515] width 146 height 24
click at [522, 602] on input at bounding box center [549, 603] width 146 height 24
type input "*******"
click at [538, 698] on input at bounding box center [549, 709] width 146 height 24
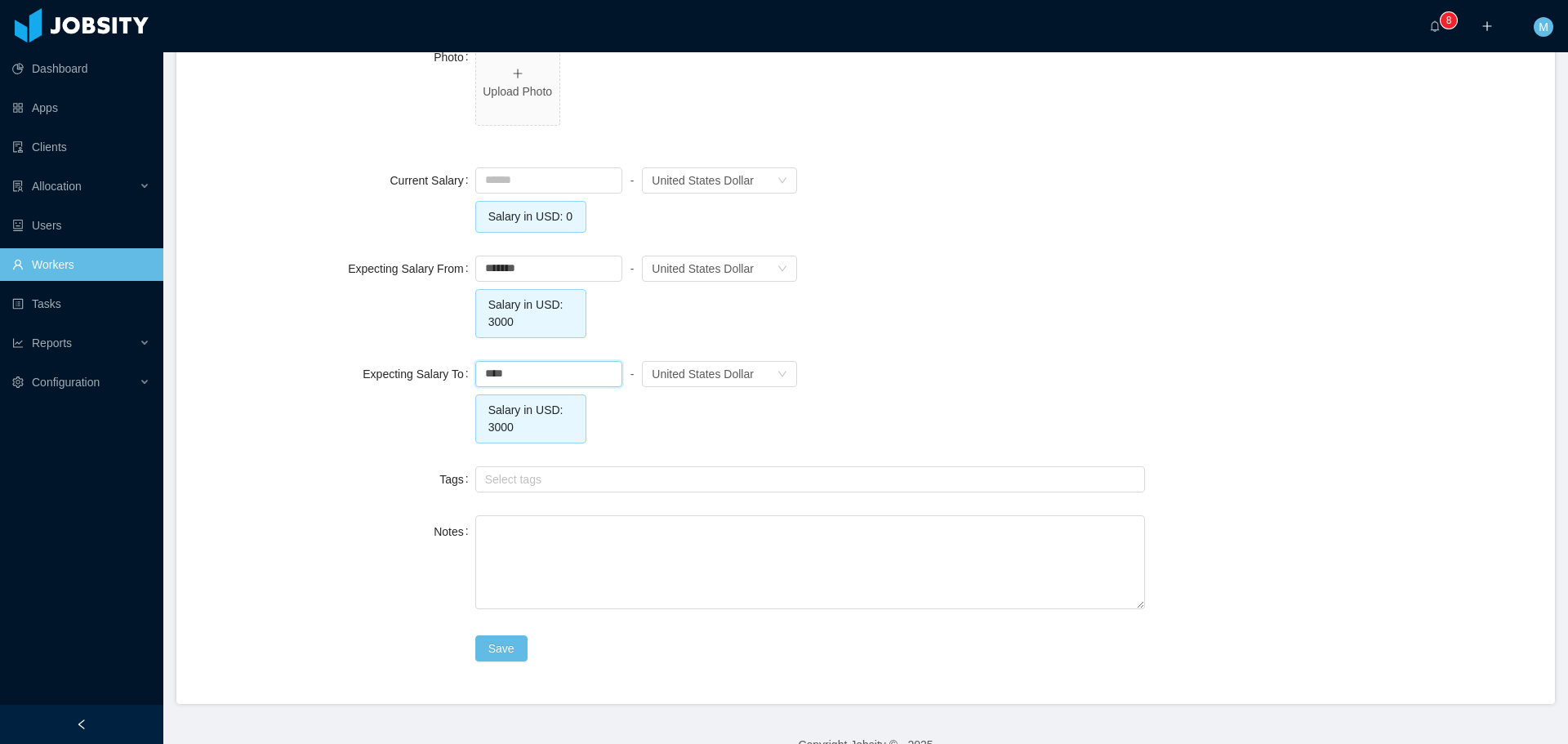
scroll to position [692, 0]
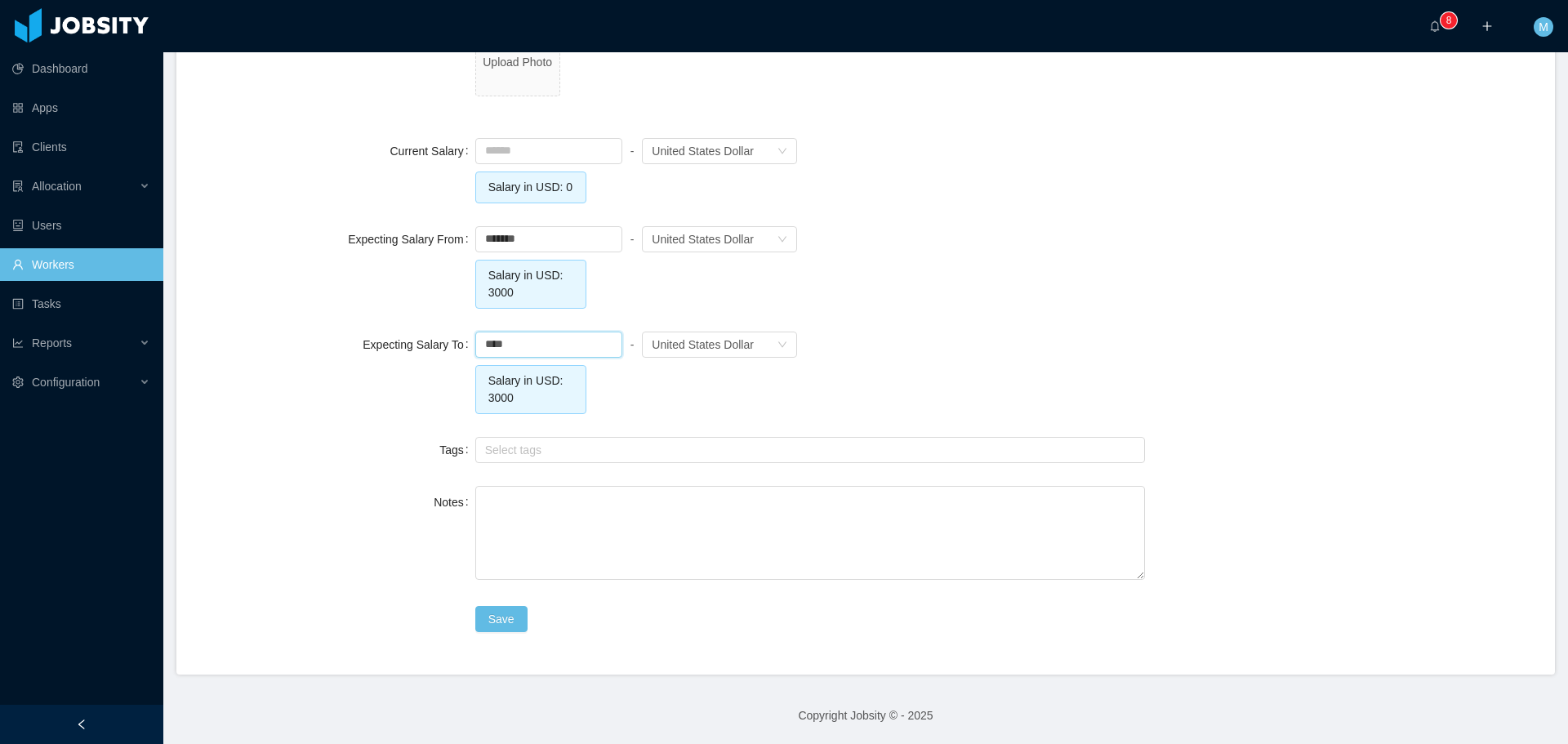
type input "*******"
click at [940, 432] on div "Date of Birth Document Type Document type Document ID Secondary Email Phone Mar…" at bounding box center [866, 71] width 1340 height 1064
click at [501, 610] on button "Save" at bounding box center [502, 619] width 52 height 26
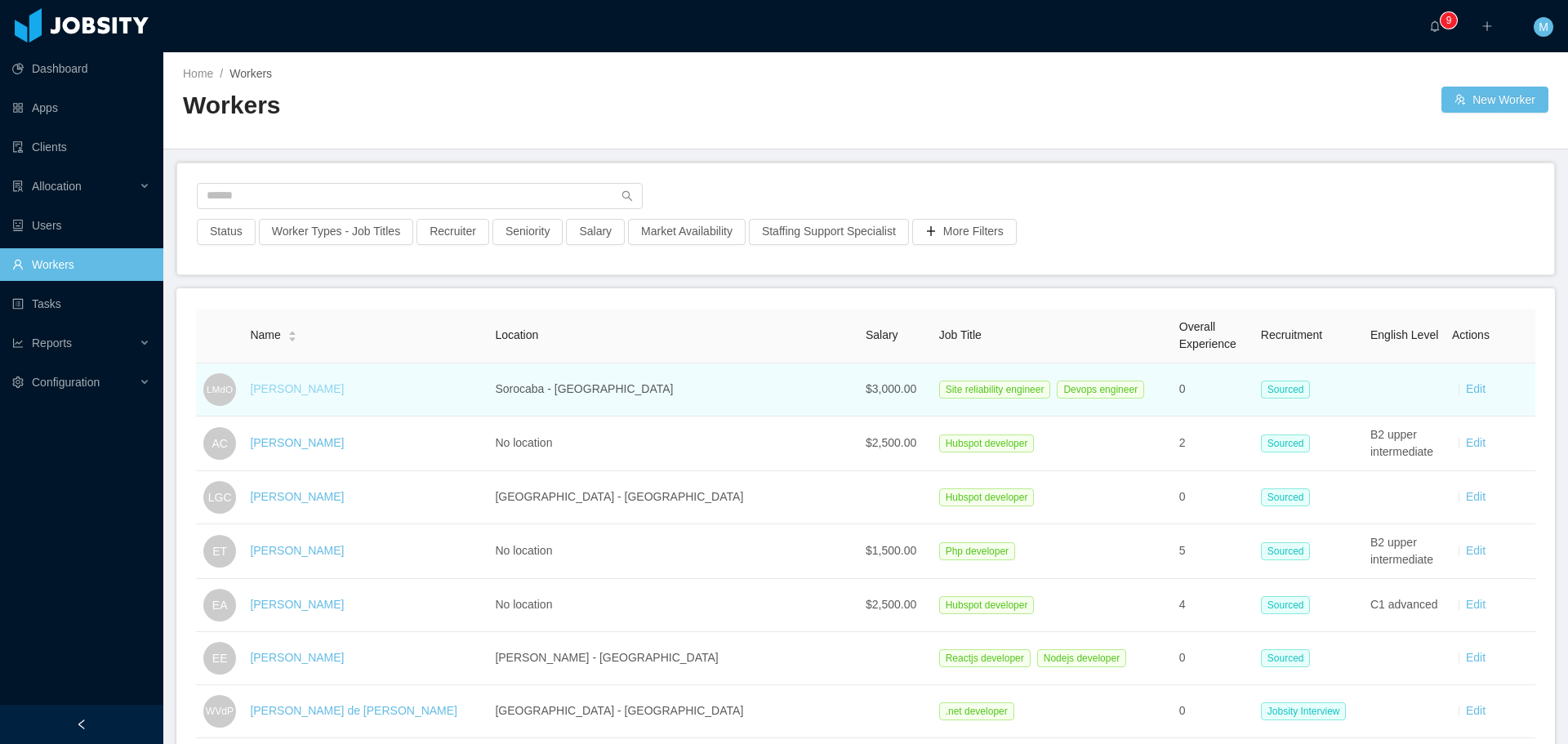
click at [344, 393] on link "Lucas Morais de Oliveira" at bounding box center [296, 389] width 94 height 13
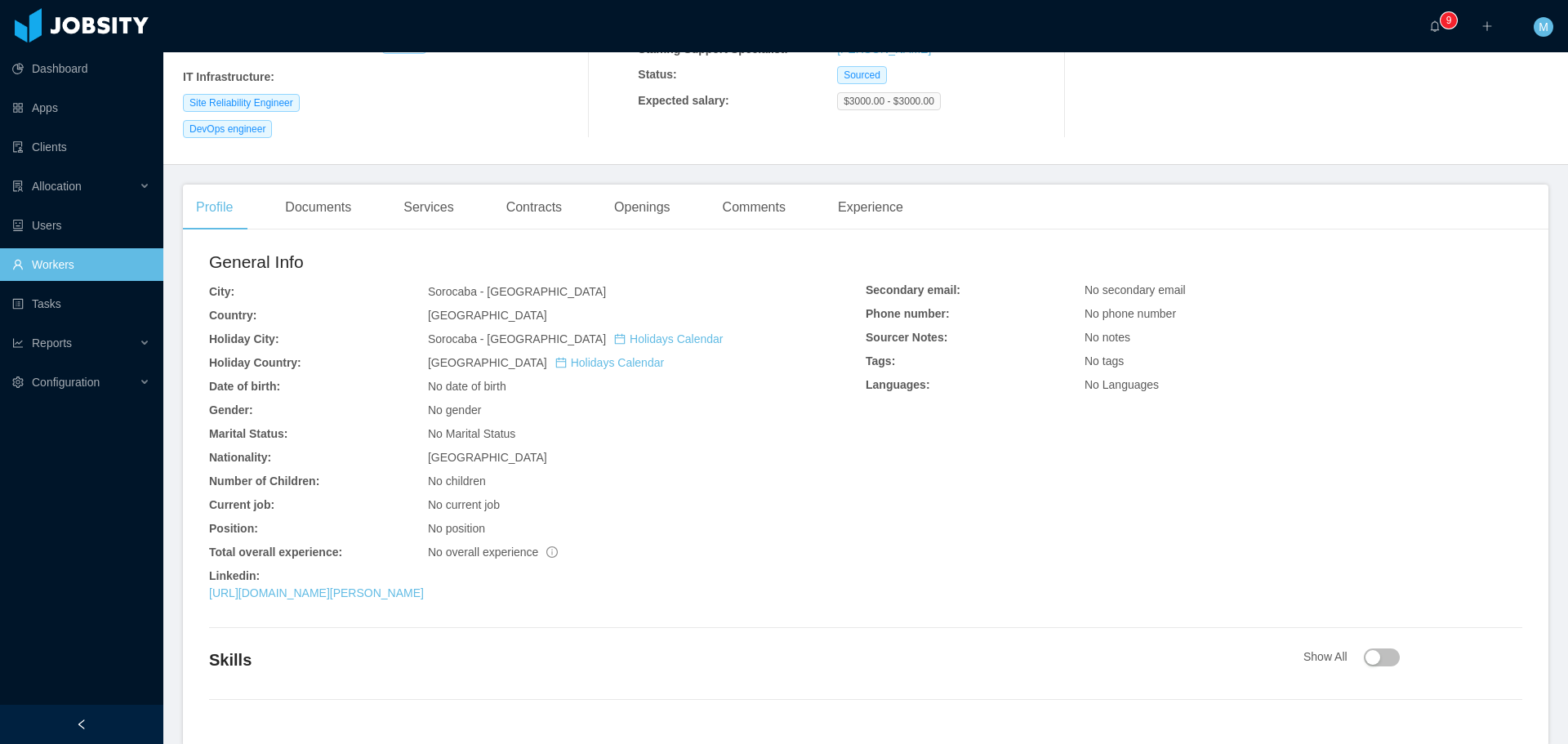
scroll to position [239, 0]
click at [313, 216] on div "Documents" at bounding box center [317, 210] width 92 height 46
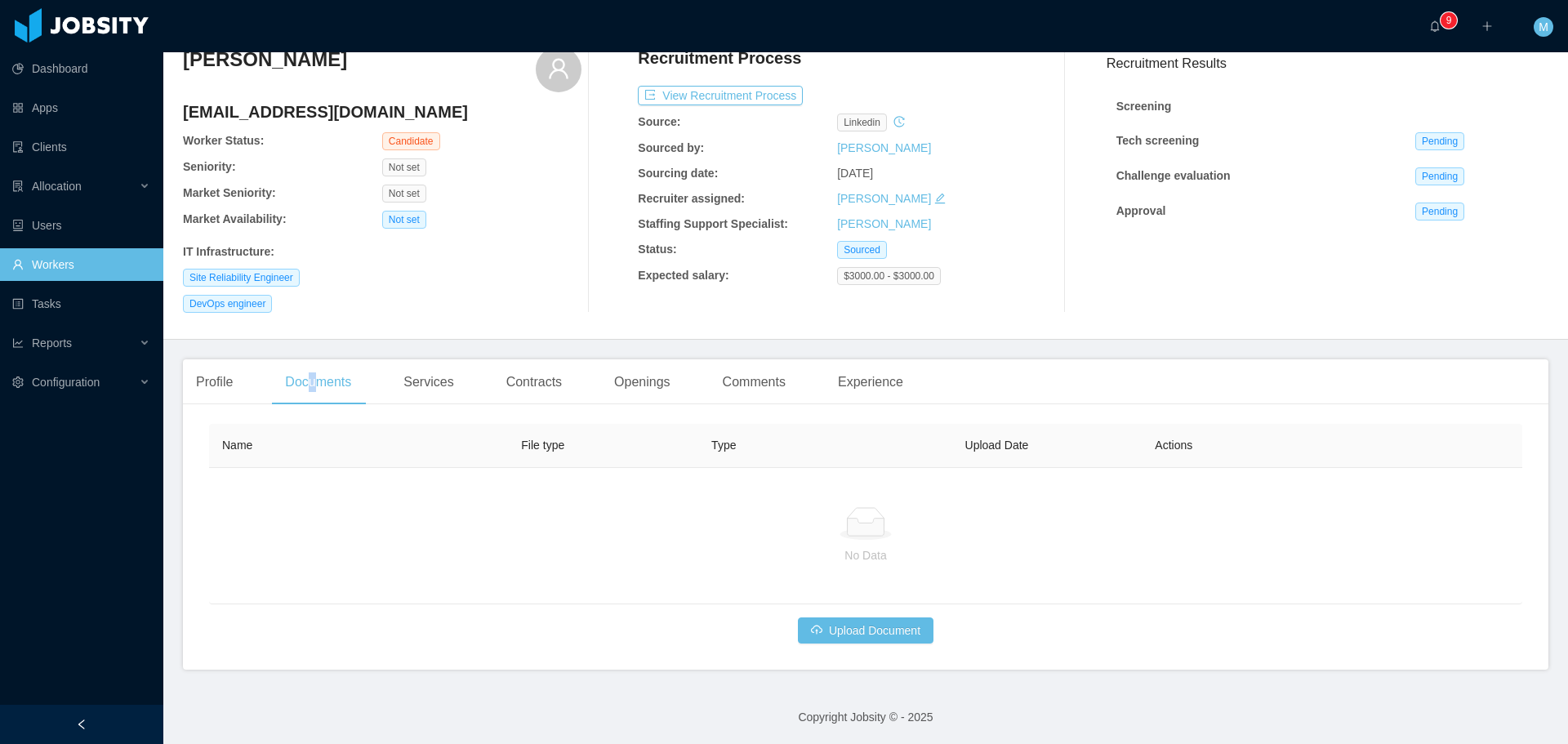
scroll to position [70, 0]
click at [850, 626] on button "Upload Document" at bounding box center [866, 628] width 136 height 26
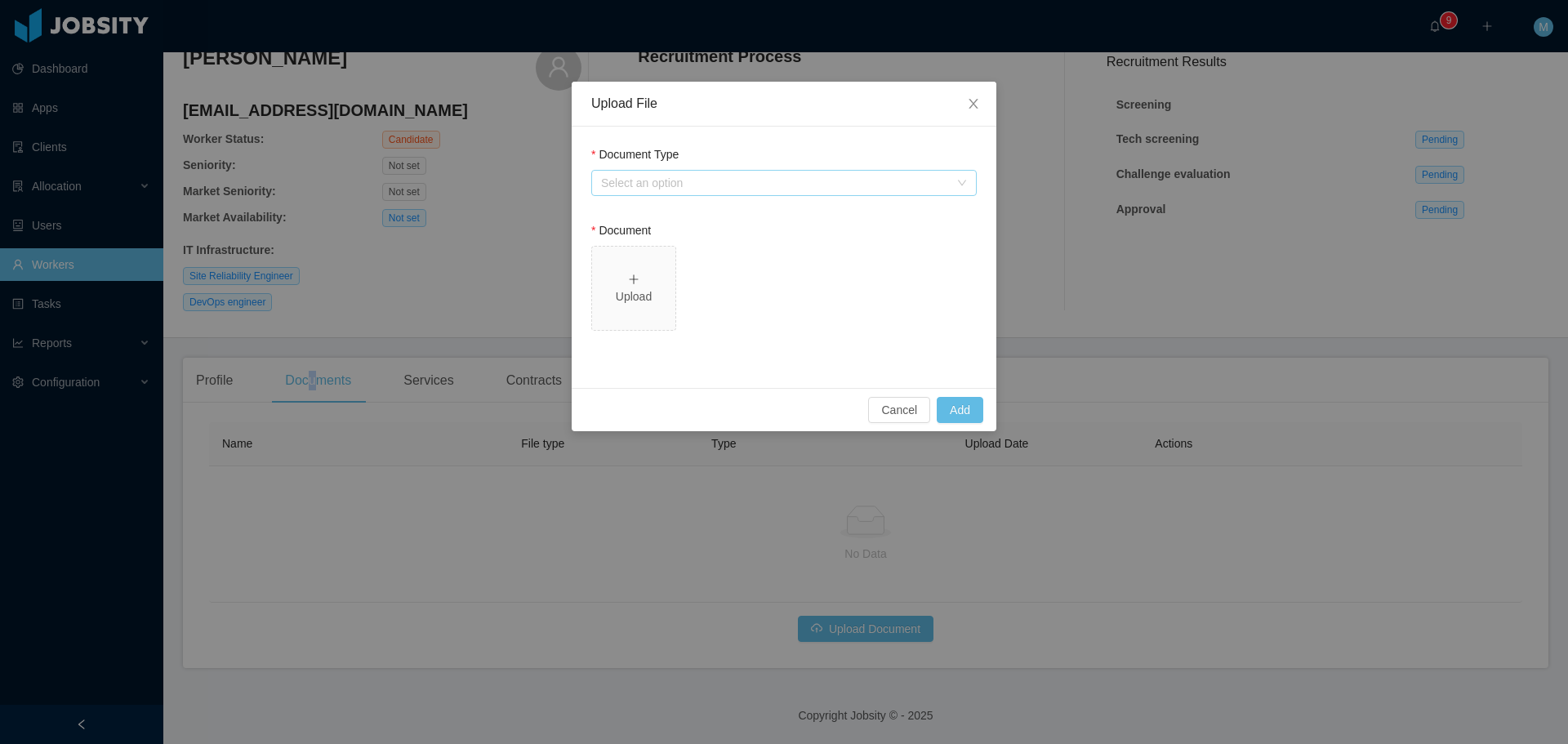
click at [685, 177] on div "Select an option" at bounding box center [775, 183] width 348 height 17
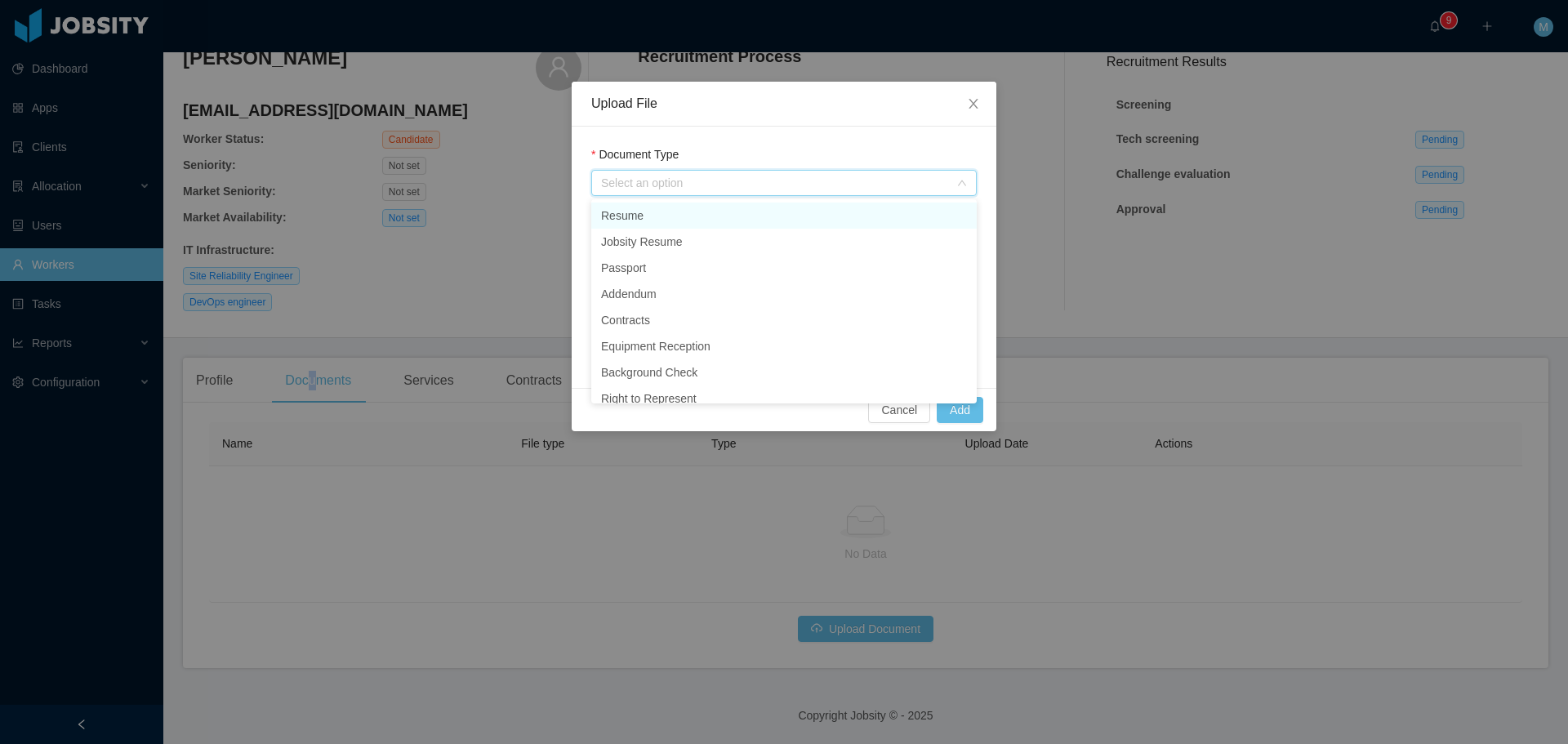
click at [669, 208] on li "Resume" at bounding box center [784, 216] width 385 height 26
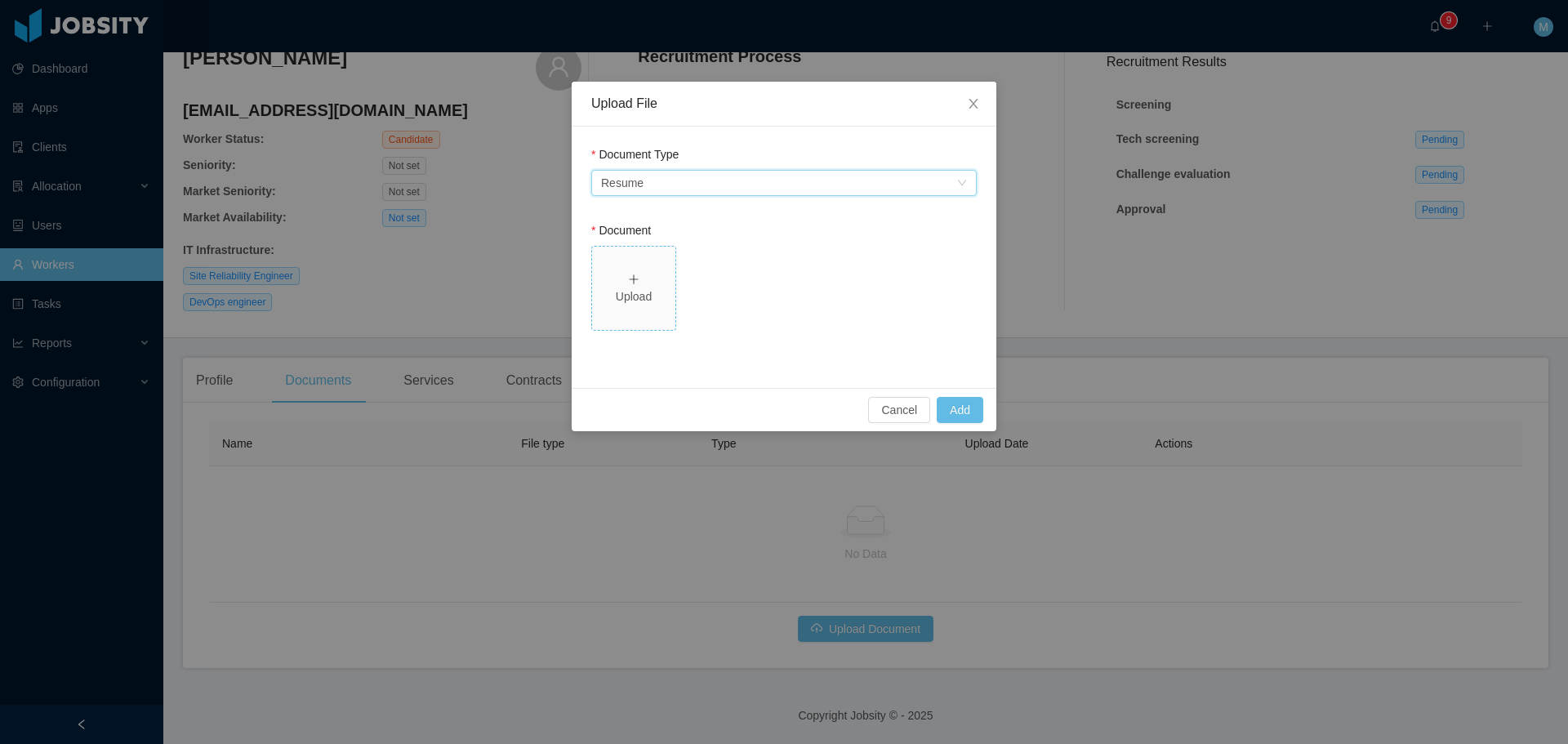
click at [662, 278] on div "Upload" at bounding box center [634, 287] width 70 height 34
click at [971, 414] on button "Add" at bounding box center [960, 410] width 47 height 26
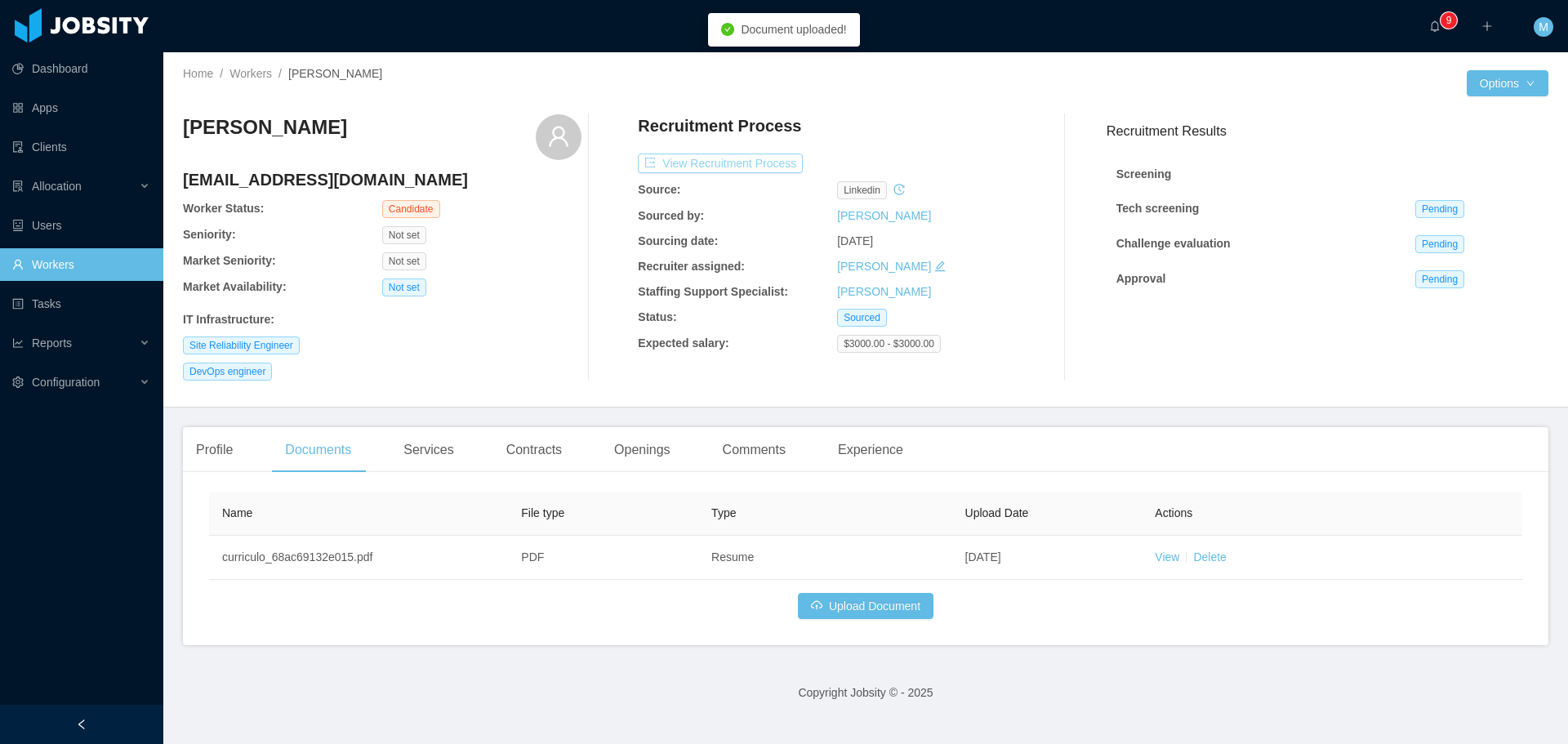
click at [754, 158] on button "View Recruitment Process" at bounding box center [720, 163] width 165 height 19
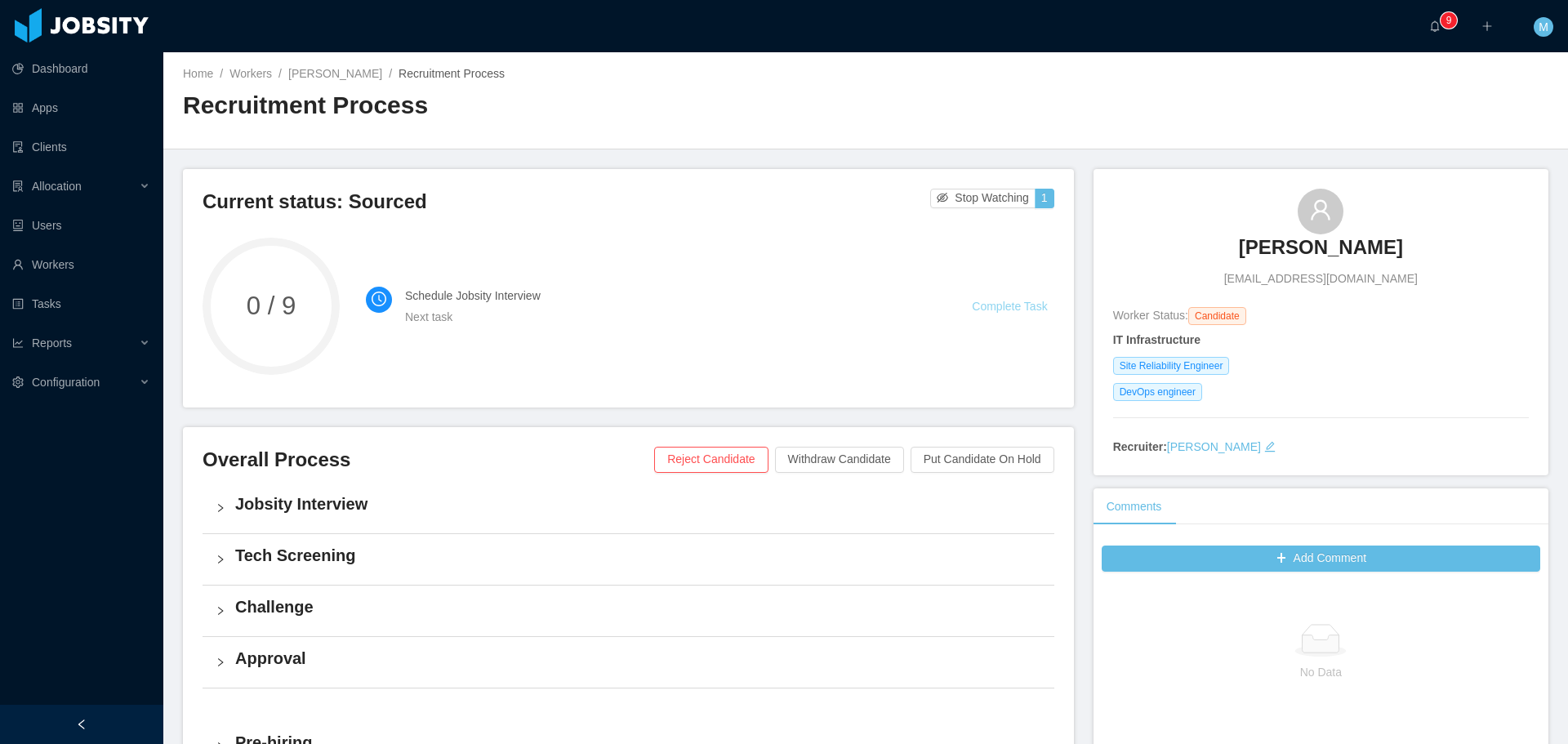
click at [986, 307] on link "Complete Task" at bounding box center [1009, 306] width 75 height 13
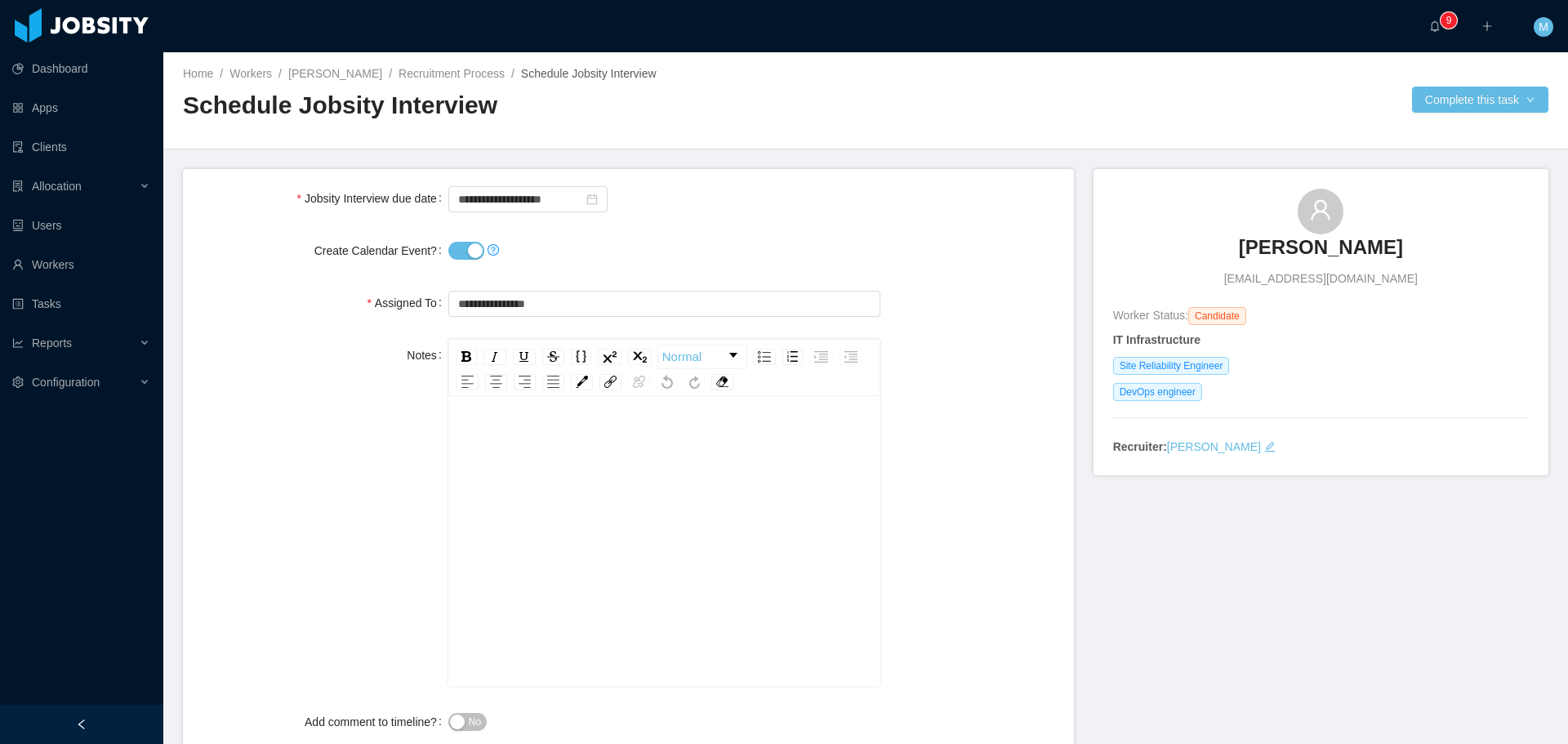
click at [468, 245] on button "Create Calendar Event?" at bounding box center [466, 251] width 36 height 18
click at [583, 199] on input "**********" at bounding box center [528, 199] width 159 height 26
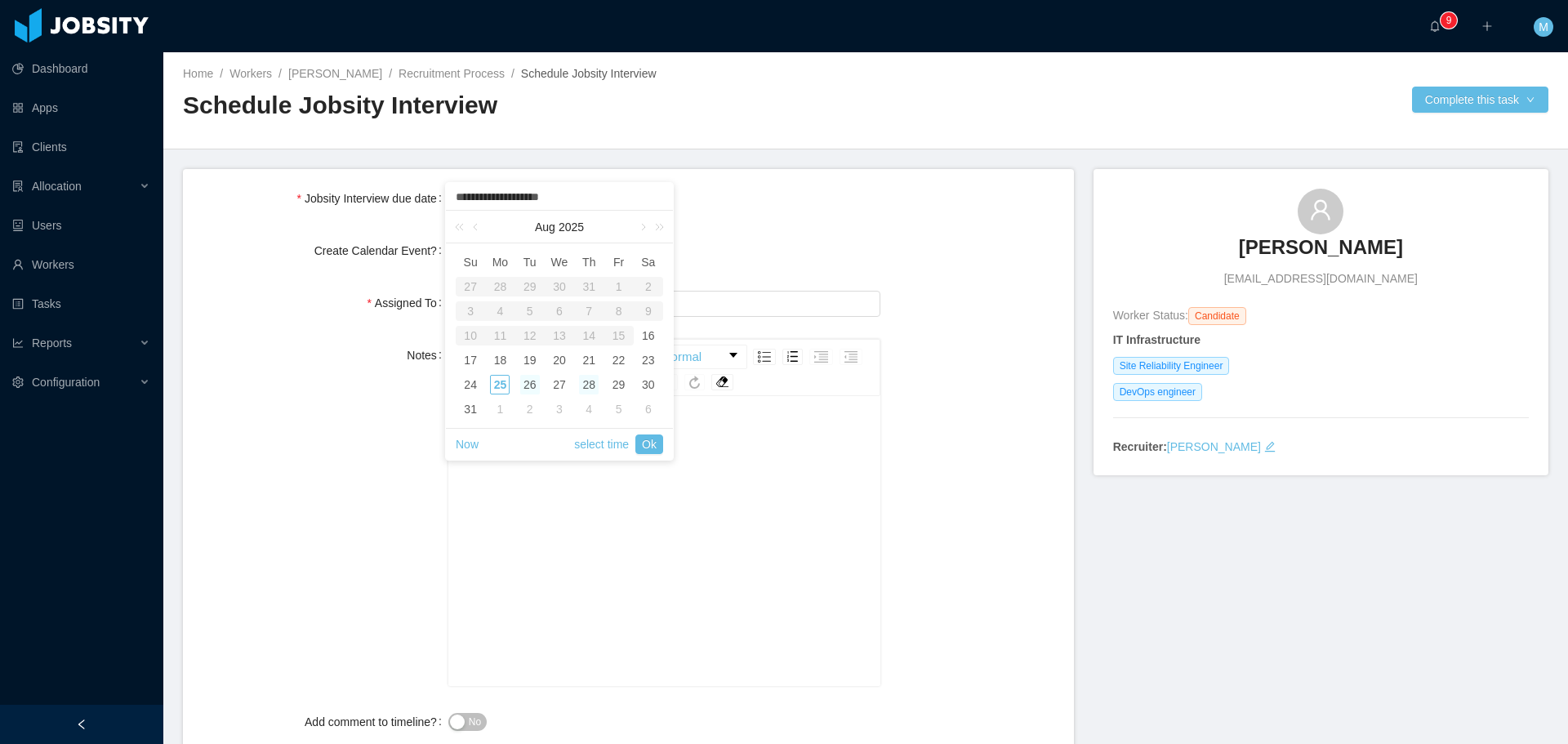
click at [532, 381] on div "26" at bounding box center [530, 385] width 19 height 19
type input "**********"
click at [659, 445] on link "Ok" at bounding box center [650, 445] width 28 height 19
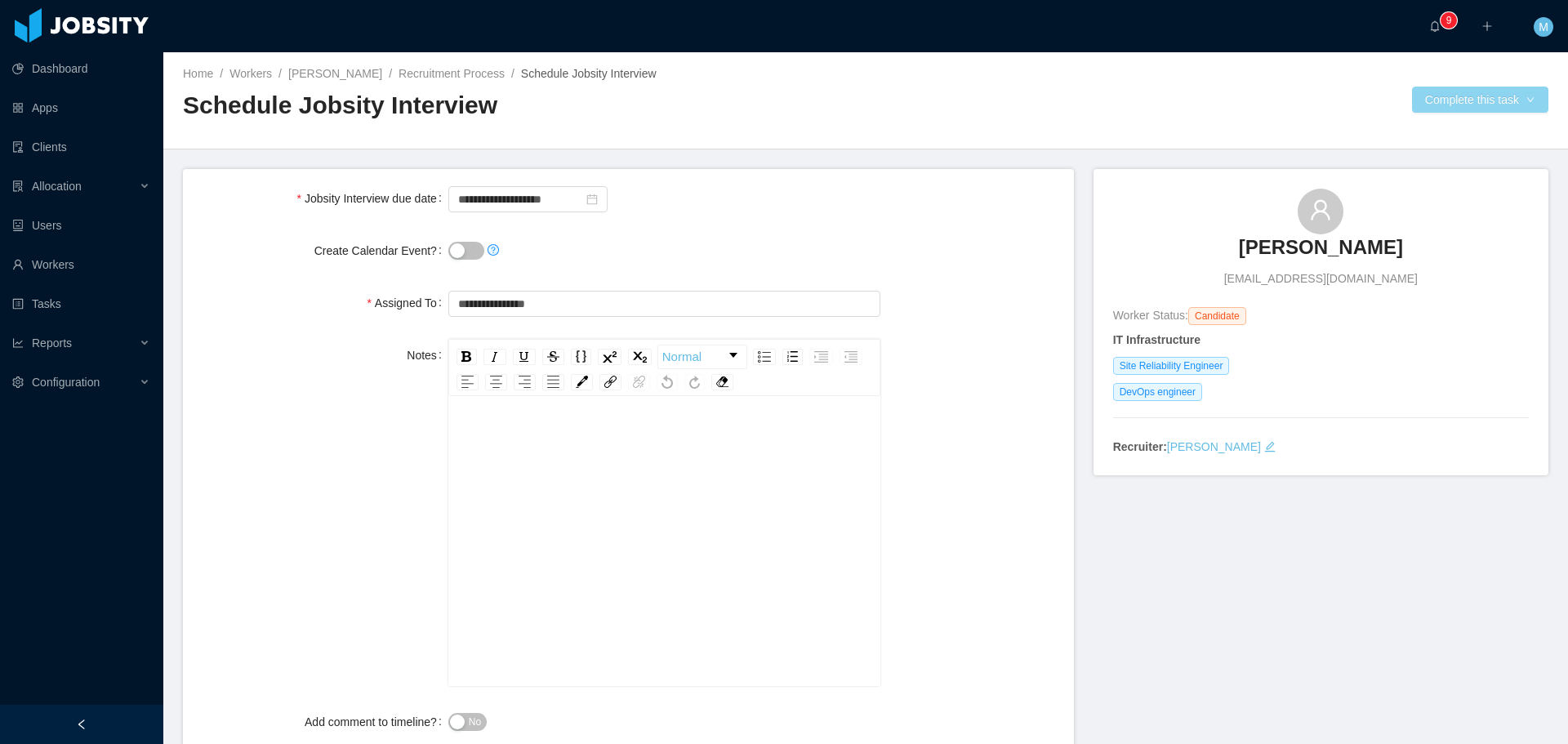
click at [1434, 95] on button "Complete this task" at bounding box center [1481, 99] width 136 height 26
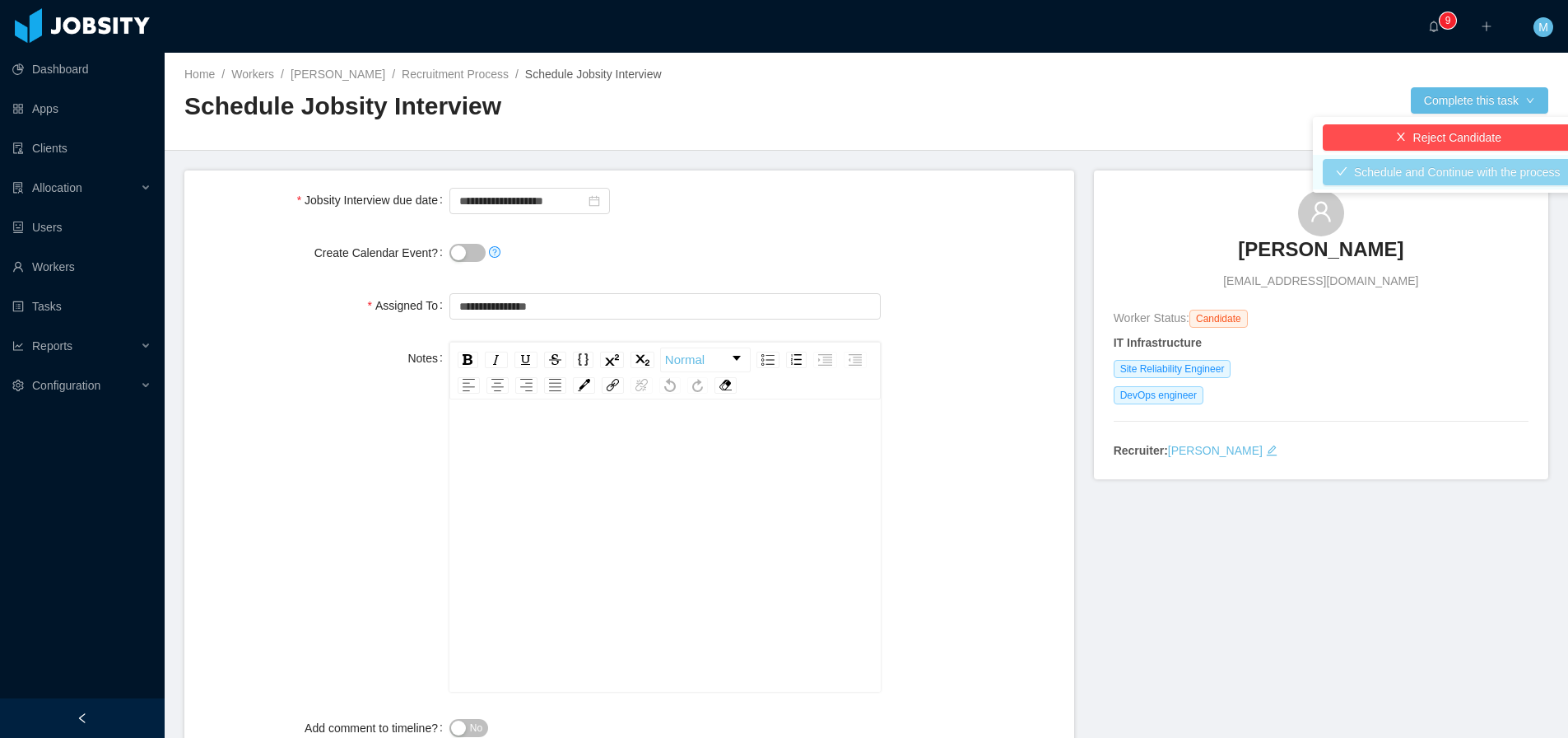
click at [1406, 171] on button "Schedule and Continue with the process" at bounding box center [1448, 171] width 251 height 26
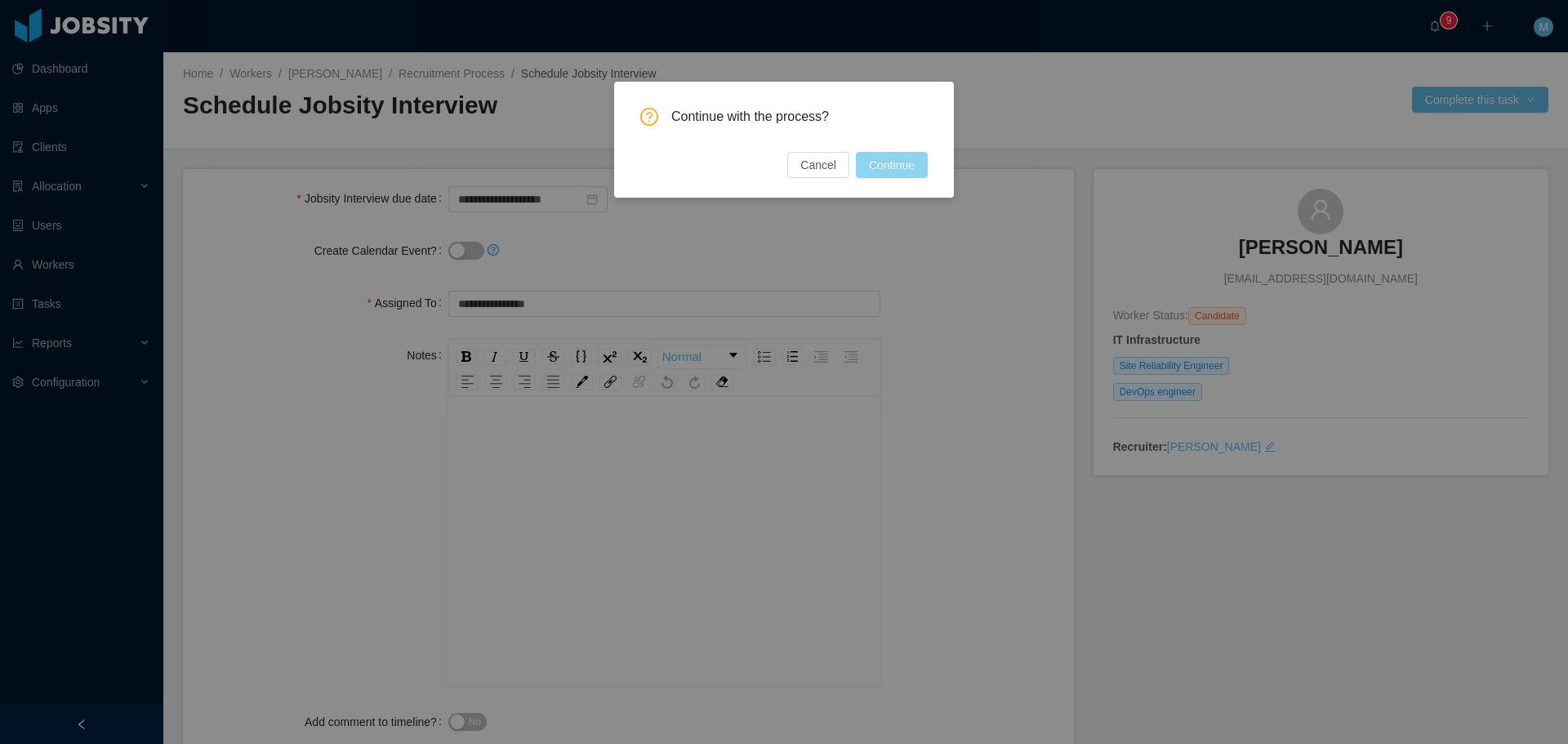
click at [914, 166] on button "Continue" at bounding box center [892, 164] width 72 height 26
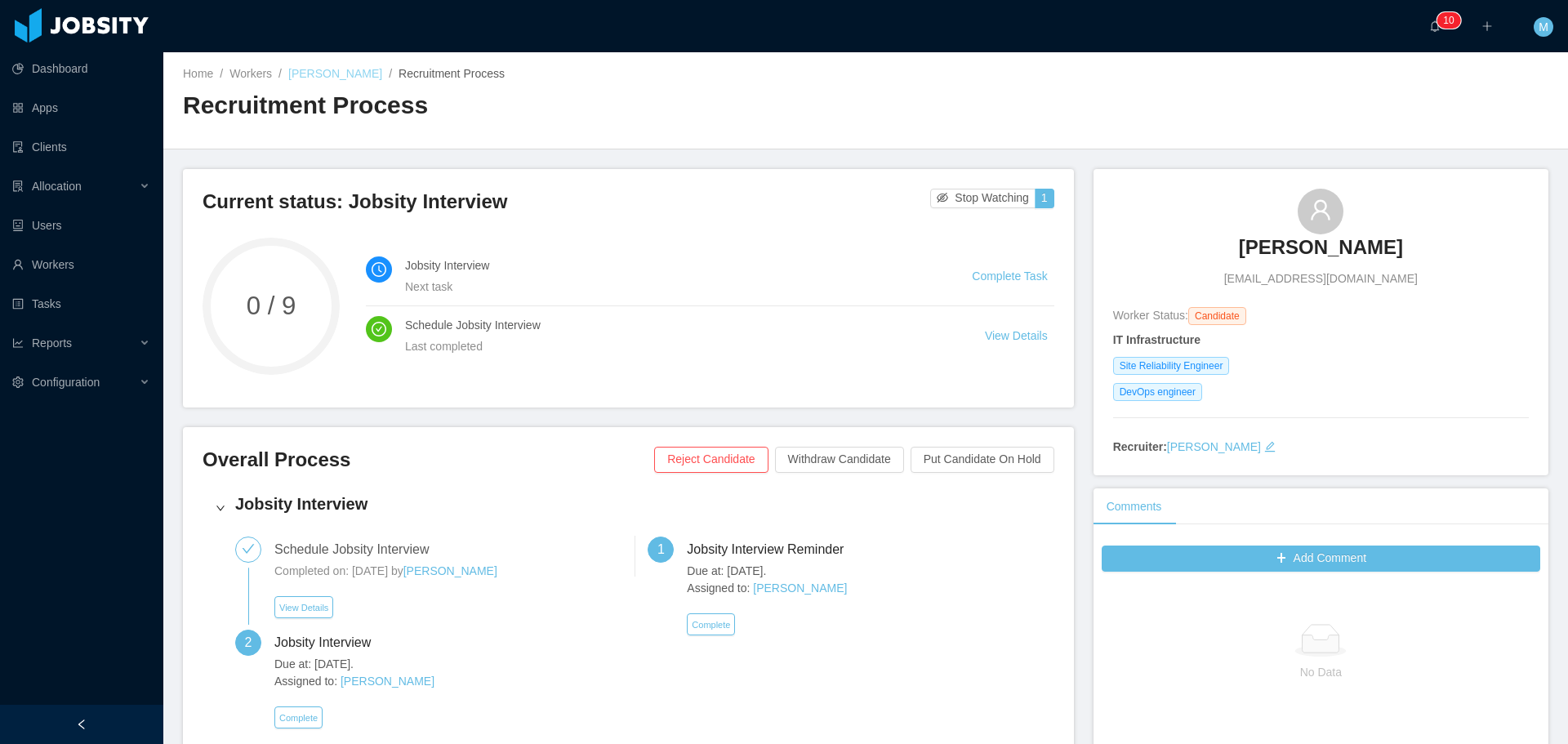
click at [359, 74] on link "Lucas Morais de Oliveira" at bounding box center [335, 73] width 94 height 13
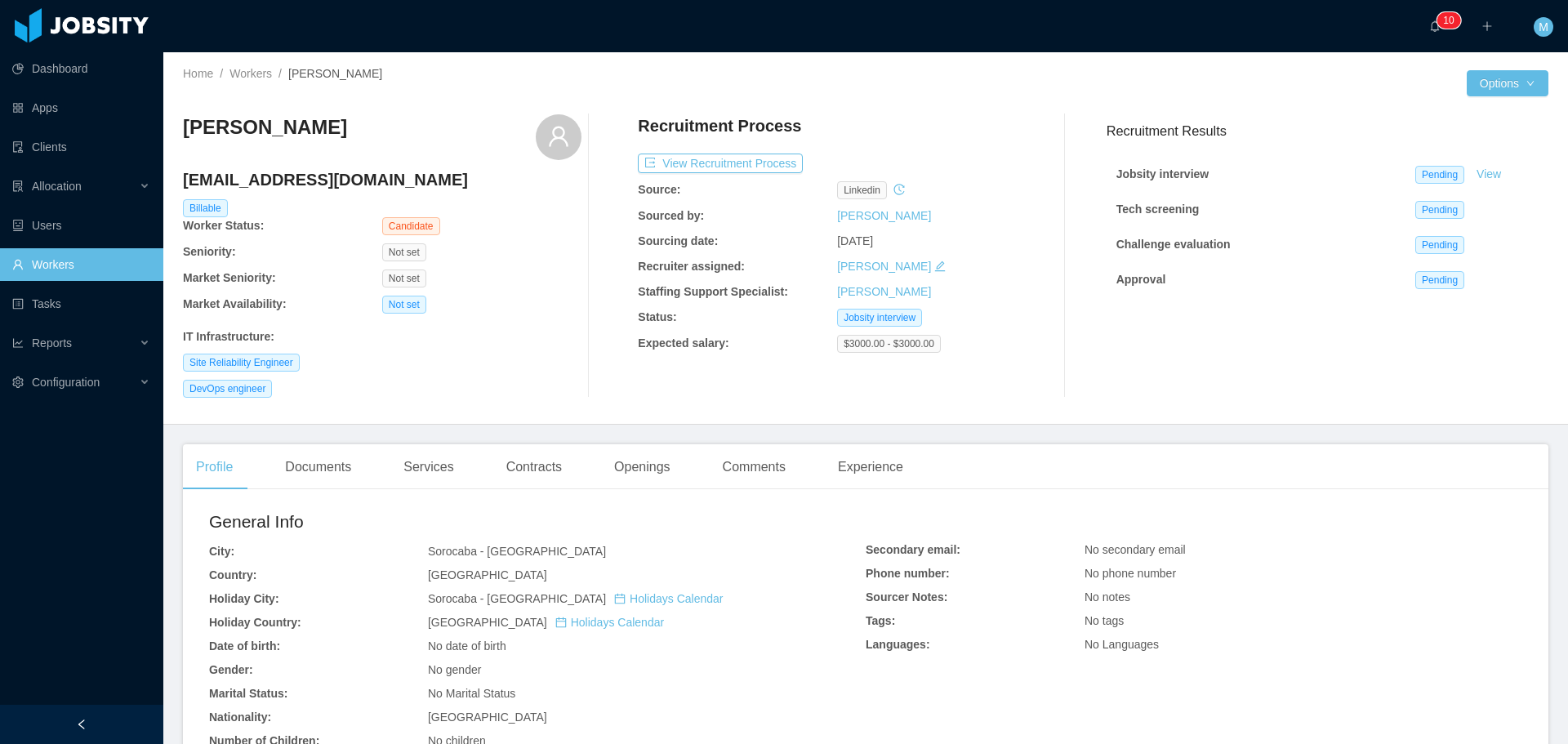
click at [44, 270] on link "Workers" at bounding box center [82, 265] width 138 height 33
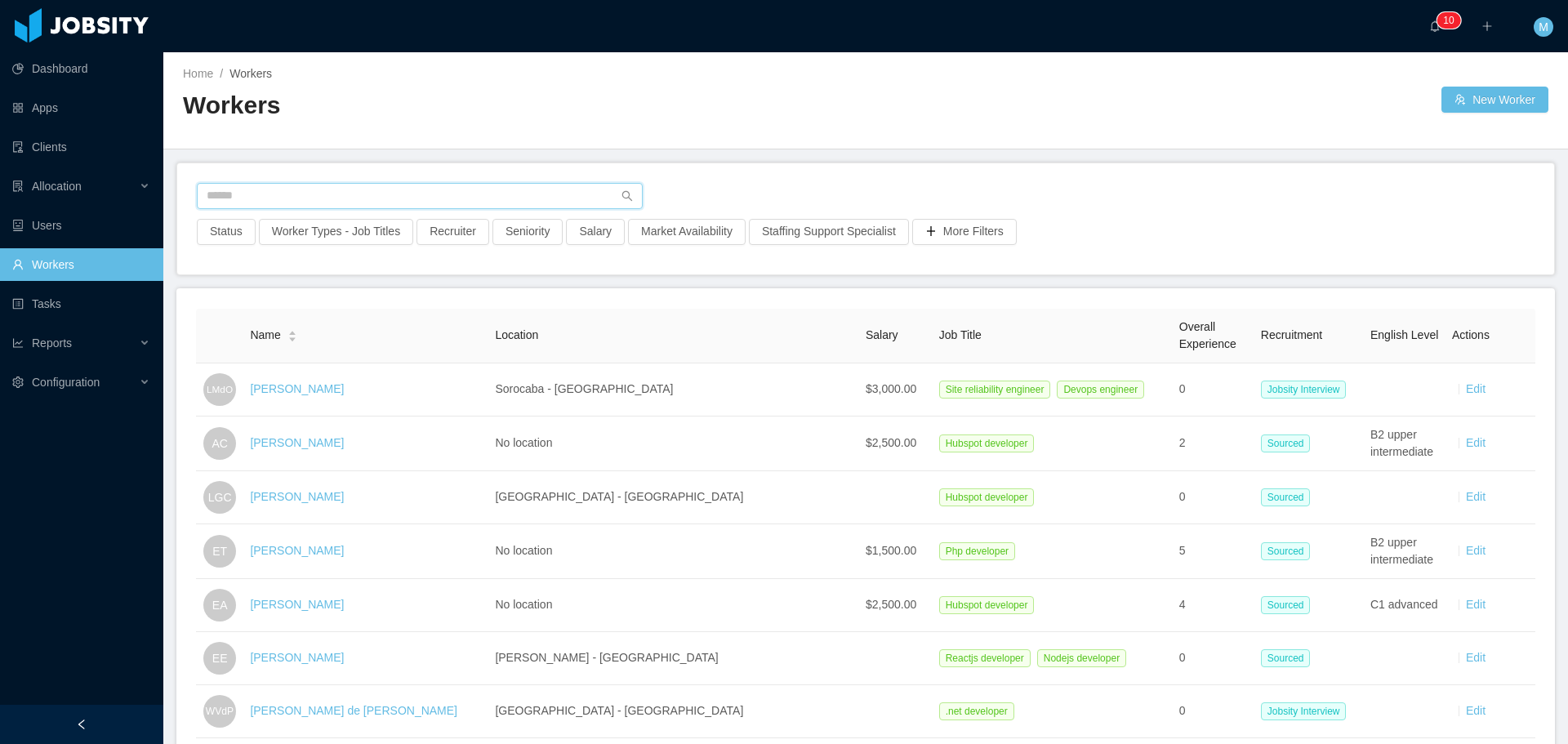
click at [302, 206] on input "text" at bounding box center [419, 195] width 446 height 26
click at [435, 233] on button "Recruiter" at bounding box center [452, 231] width 73 height 26
click at [379, 316] on div at bounding box center [444, 304] width 230 height 24
type input "******"
click at [418, 340] on li "Miguel Rodrigues" at bounding box center [447, 337] width 245 height 26
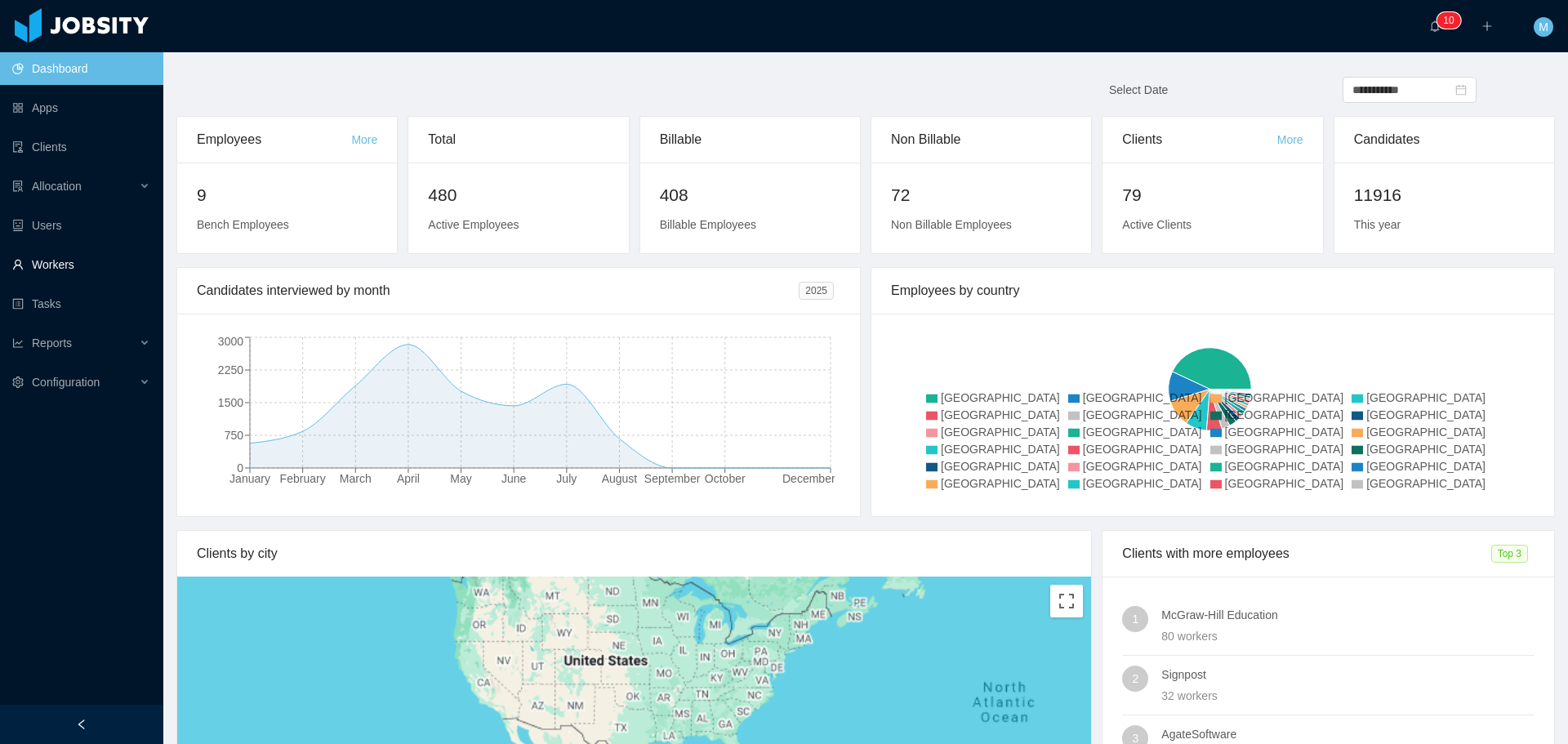
click at [80, 265] on link "Workers" at bounding box center [82, 265] width 138 height 33
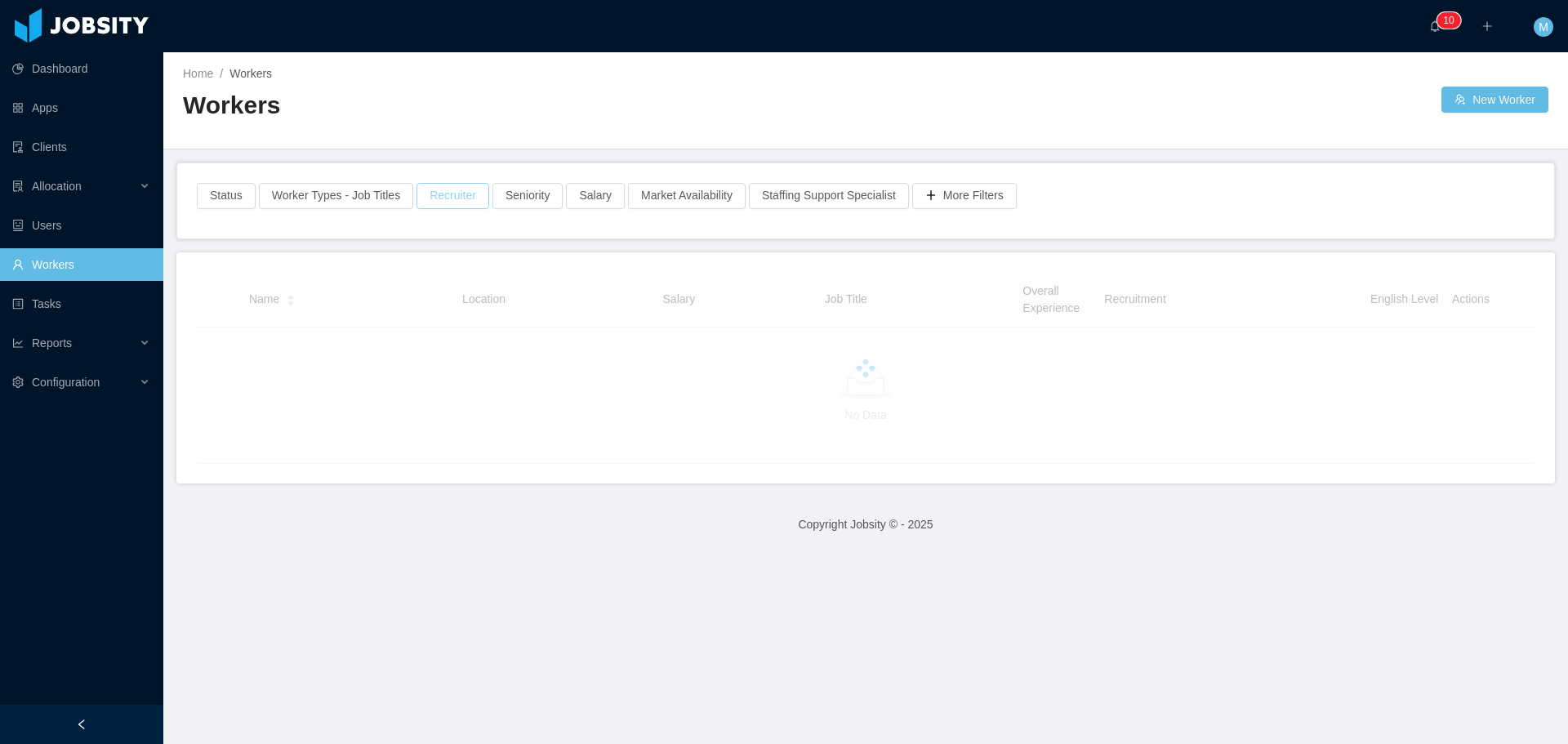
click at [450, 192] on button "Recruiter" at bounding box center [452, 195] width 73 height 26
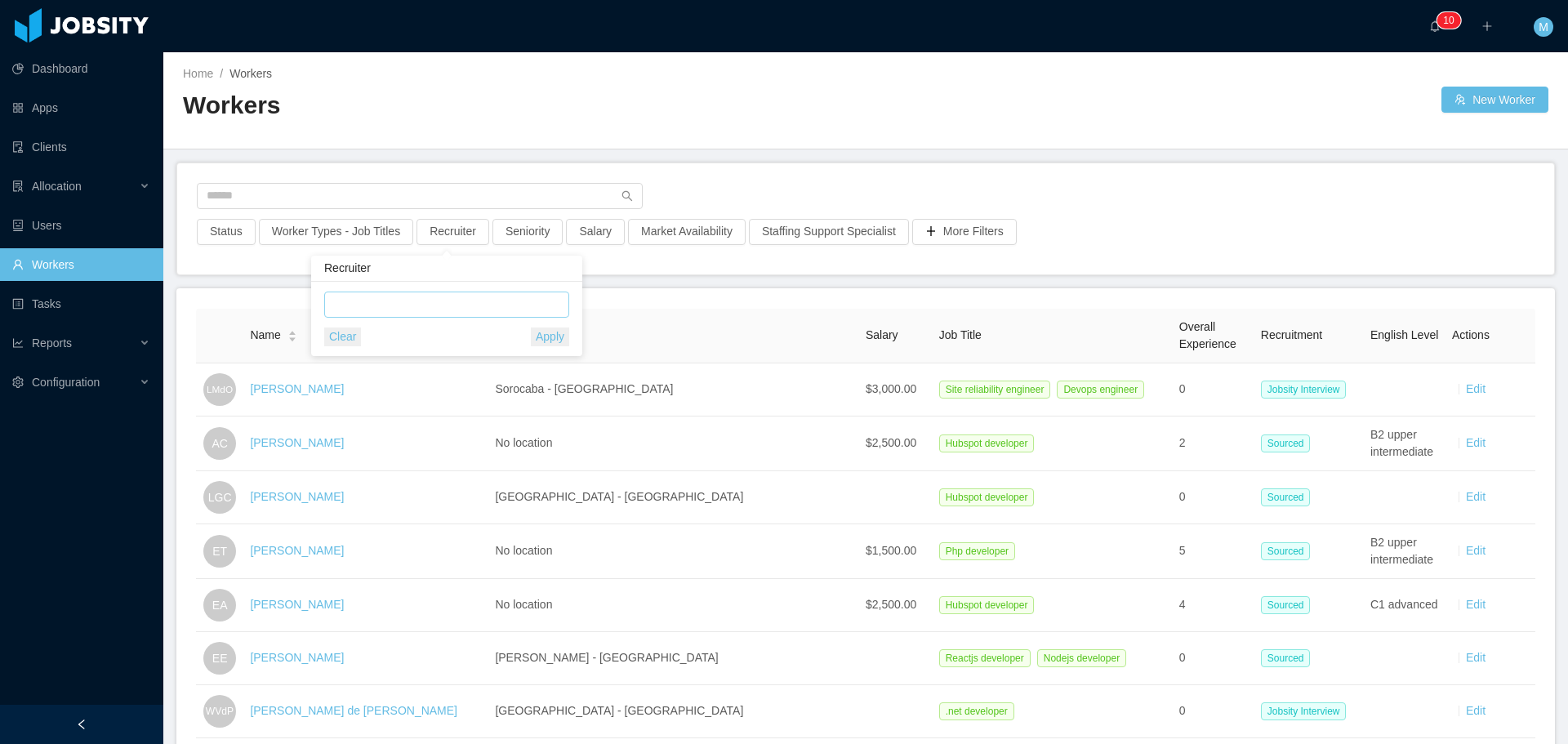
click at [393, 309] on div at bounding box center [444, 304] width 230 height 24
type input "******"
click at [408, 335] on li "Miguel Rodrigues" at bounding box center [447, 337] width 245 height 26
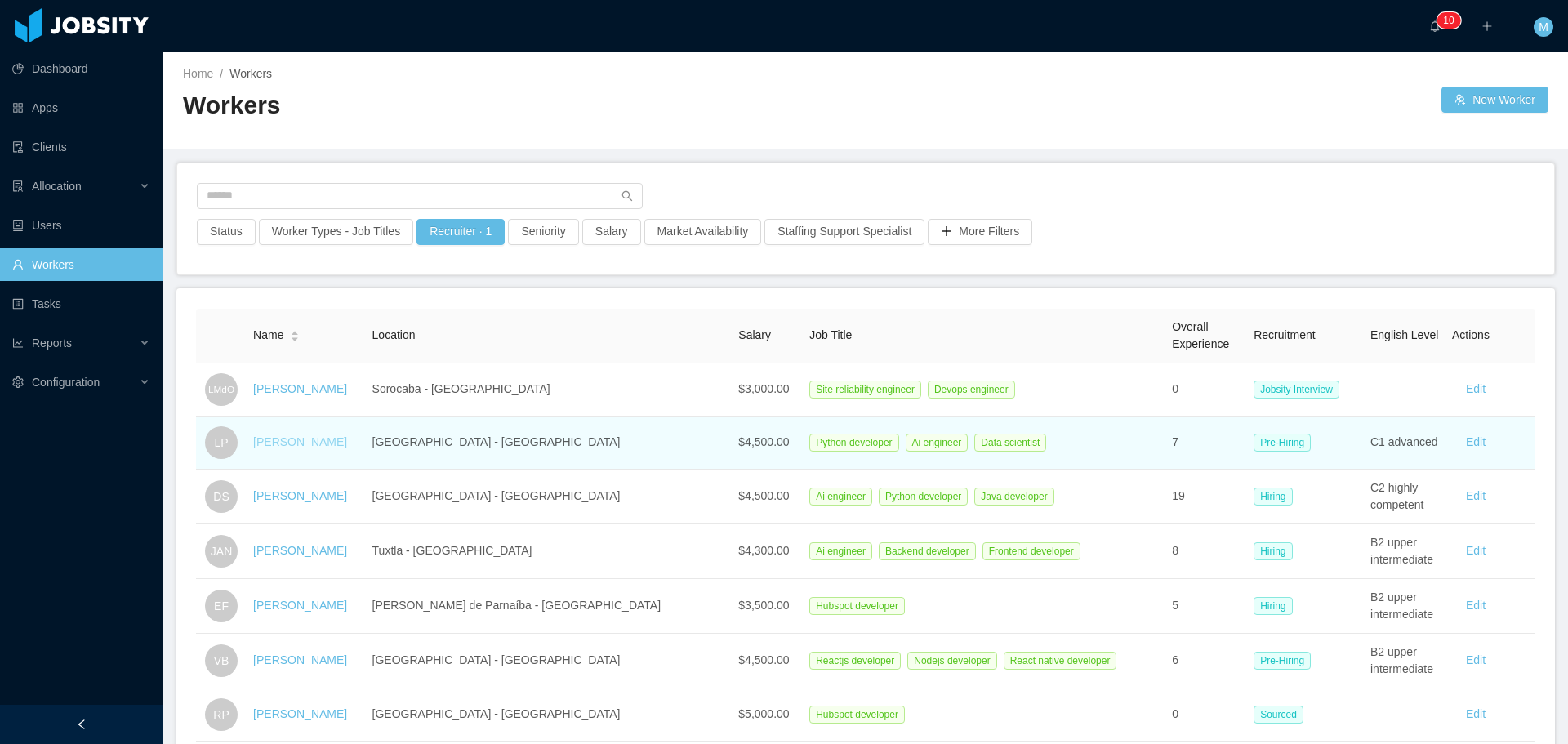
click at [304, 444] on link "[PERSON_NAME]" at bounding box center [300, 441] width 94 height 13
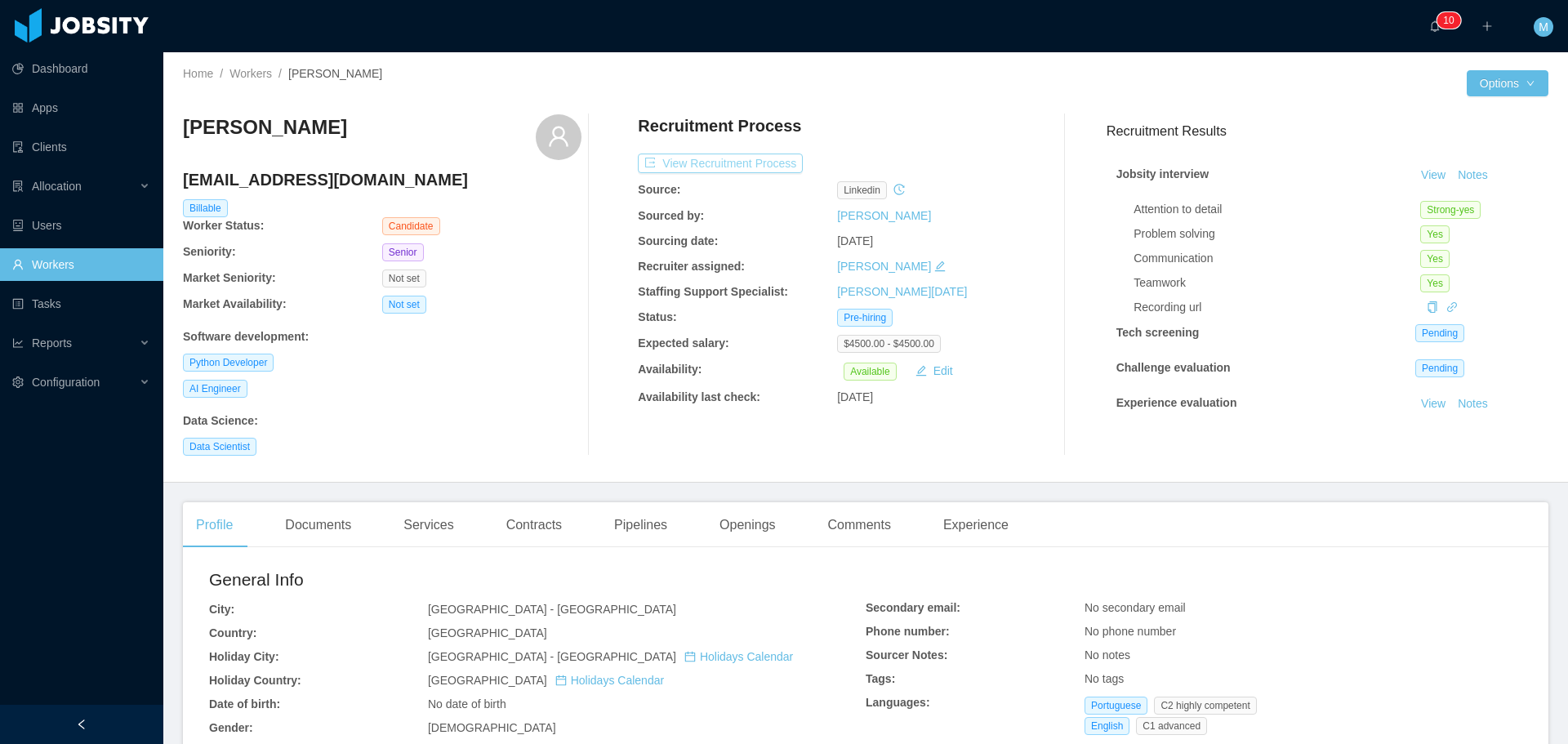
click at [725, 165] on button "View Recruitment Process" at bounding box center [720, 163] width 165 height 19
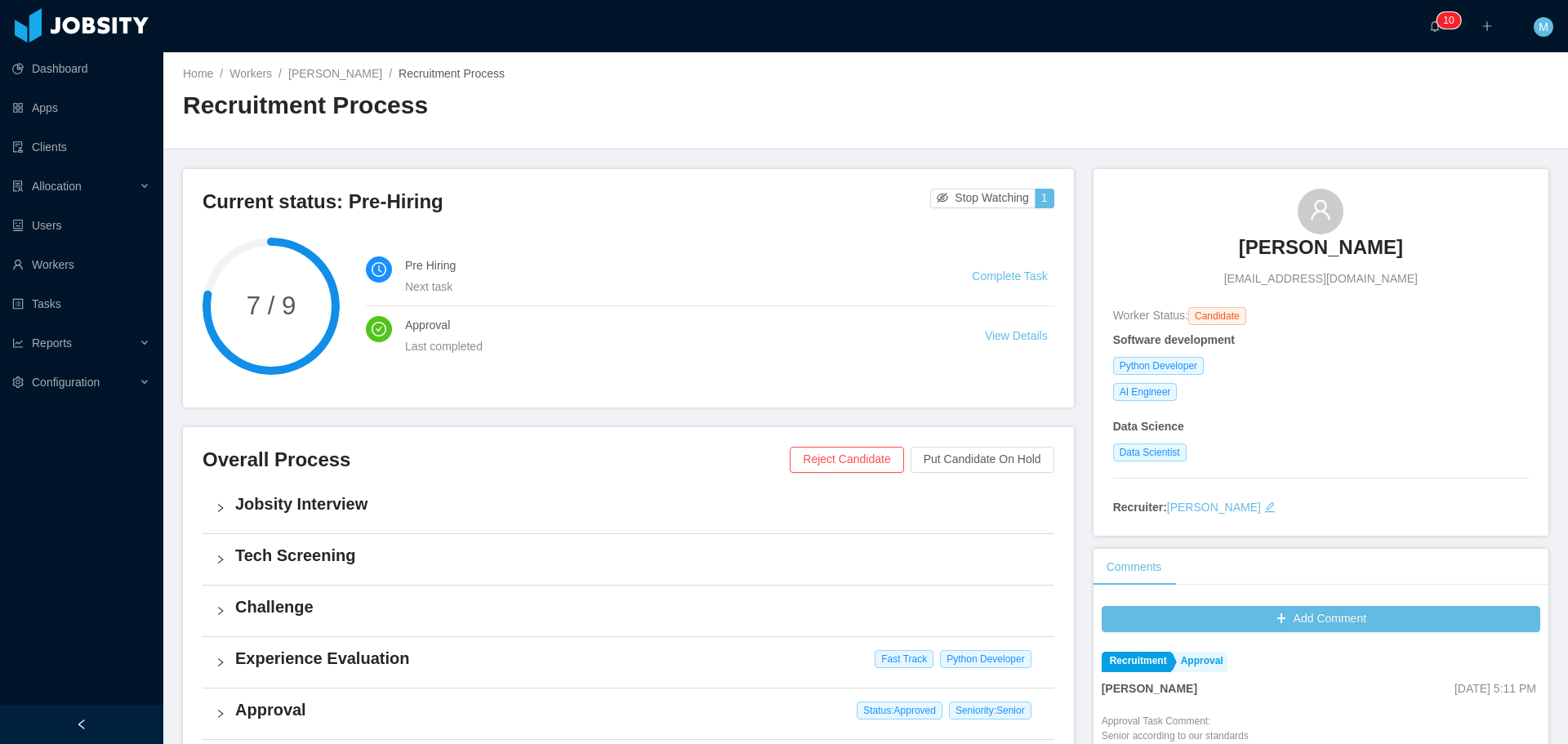
click at [327, 83] on div "Home / Workers / Lucca Prado / Recruitment Process / Recruitment Process" at bounding box center [523, 100] width 683 height 70
click at [325, 80] on link "[PERSON_NAME]" at bounding box center [335, 73] width 94 height 13
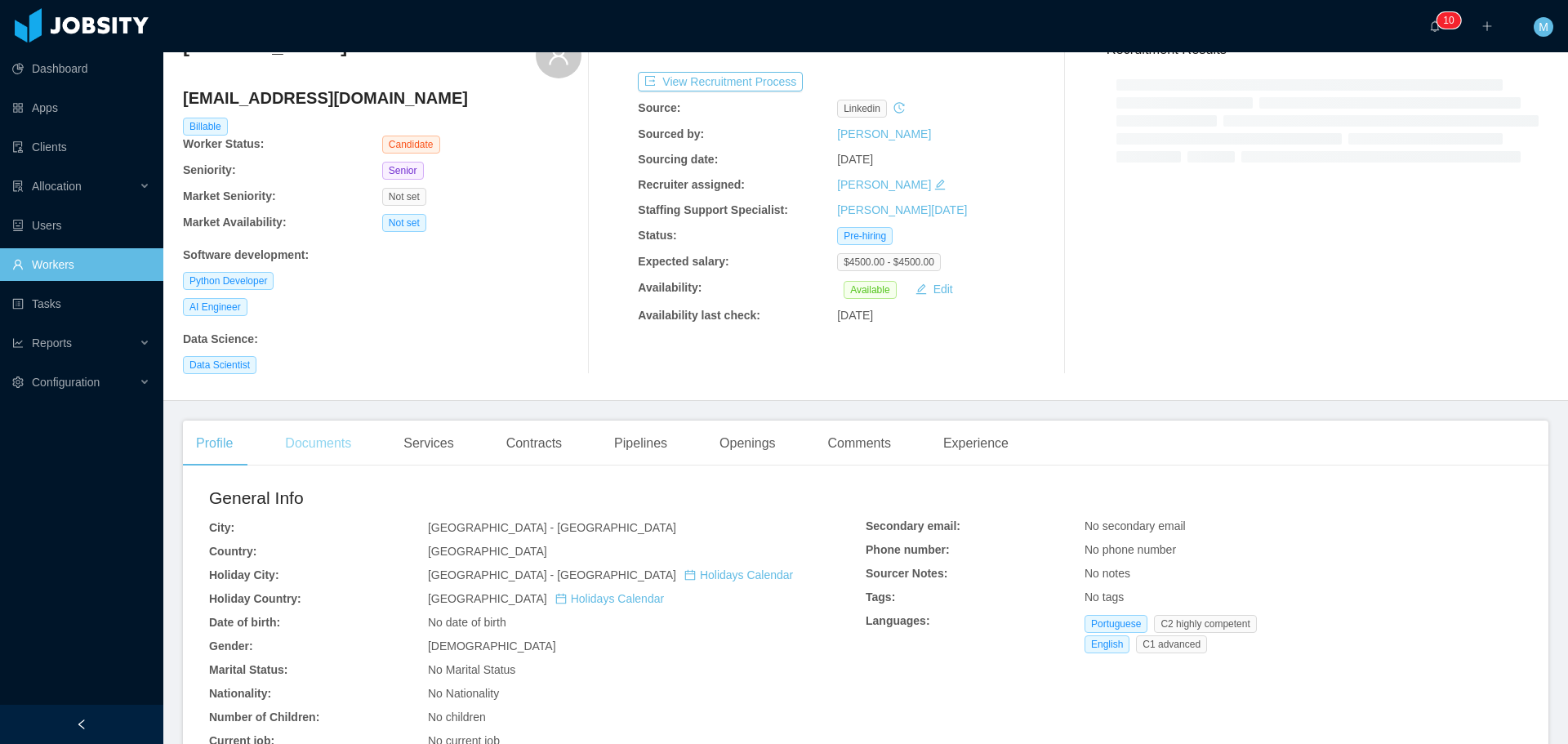
click at [320, 448] on div "Documents" at bounding box center [317, 443] width 92 height 46
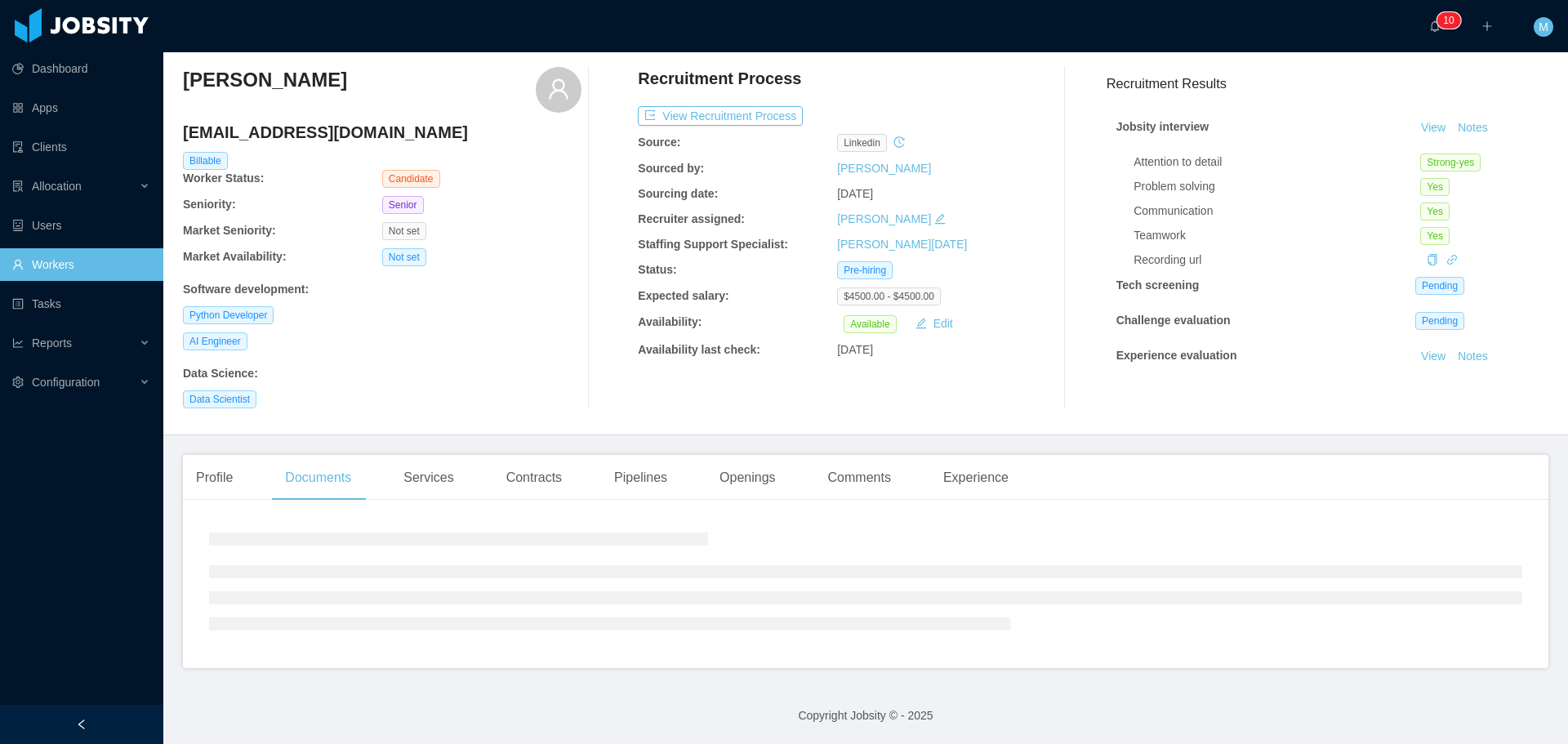
scroll to position [53, 0]
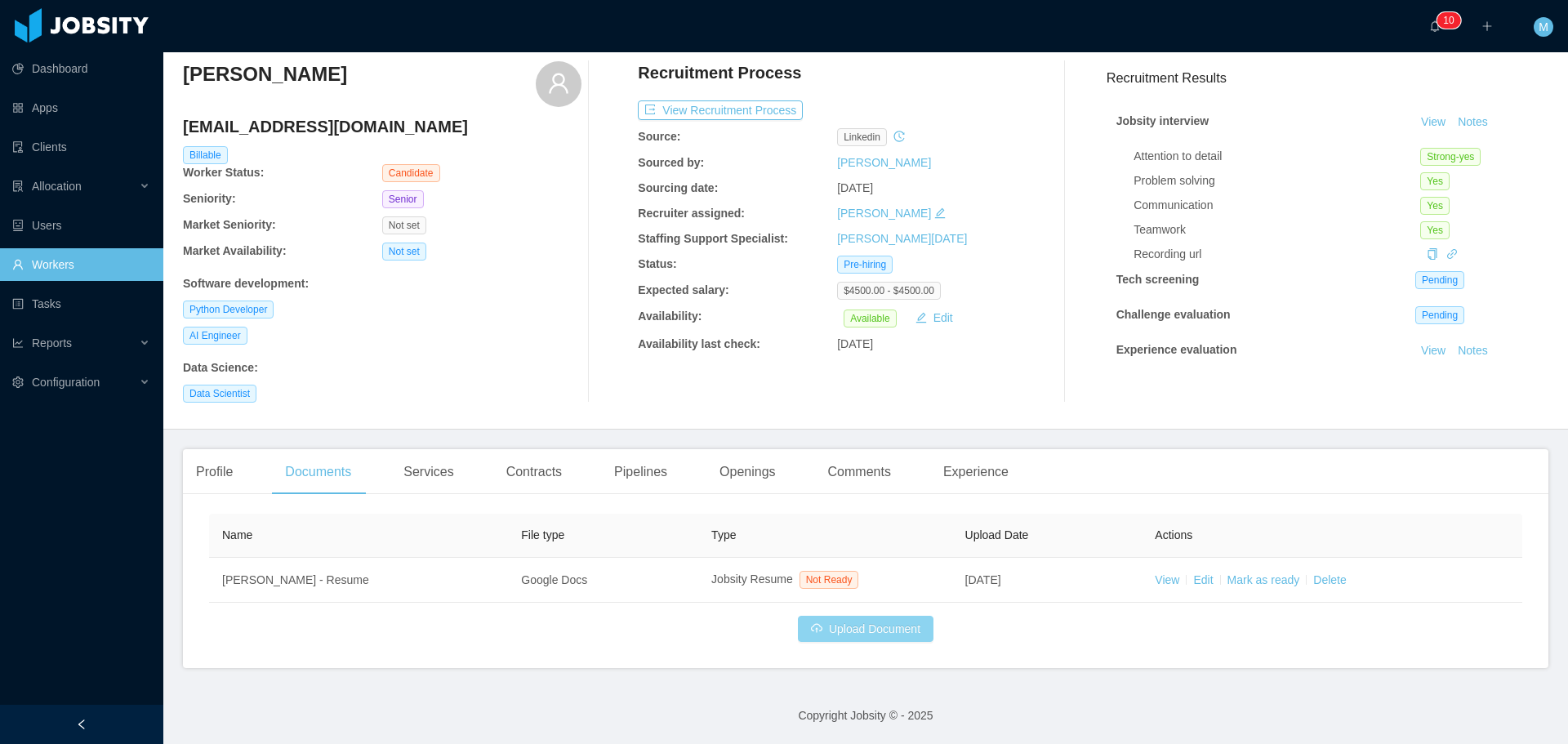
click at [864, 627] on button "Upload Document" at bounding box center [866, 628] width 136 height 26
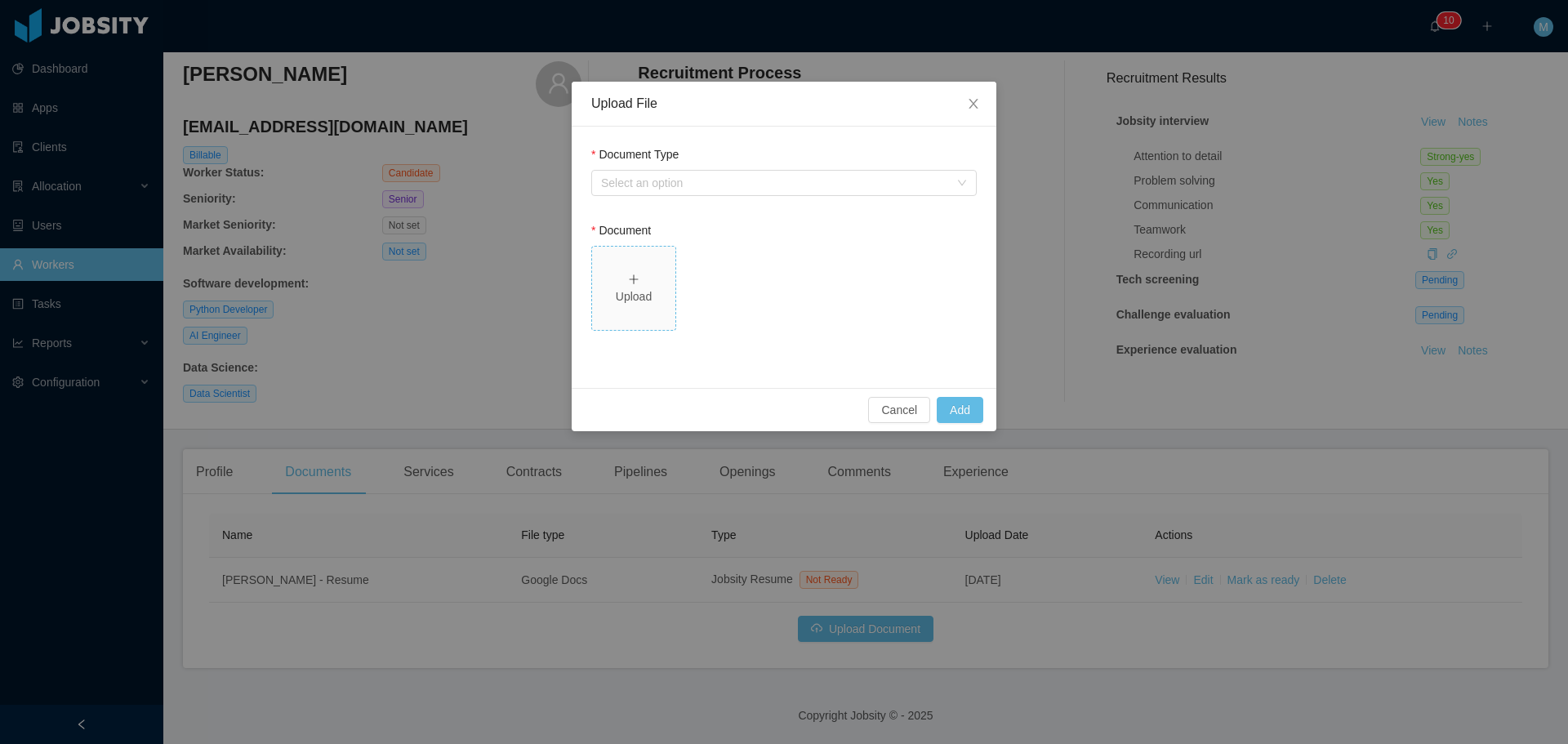
click at [621, 290] on div "Upload" at bounding box center [634, 297] width 70 height 17
click at [973, 102] on icon "icon: close" at bounding box center [973, 103] width 13 height 13
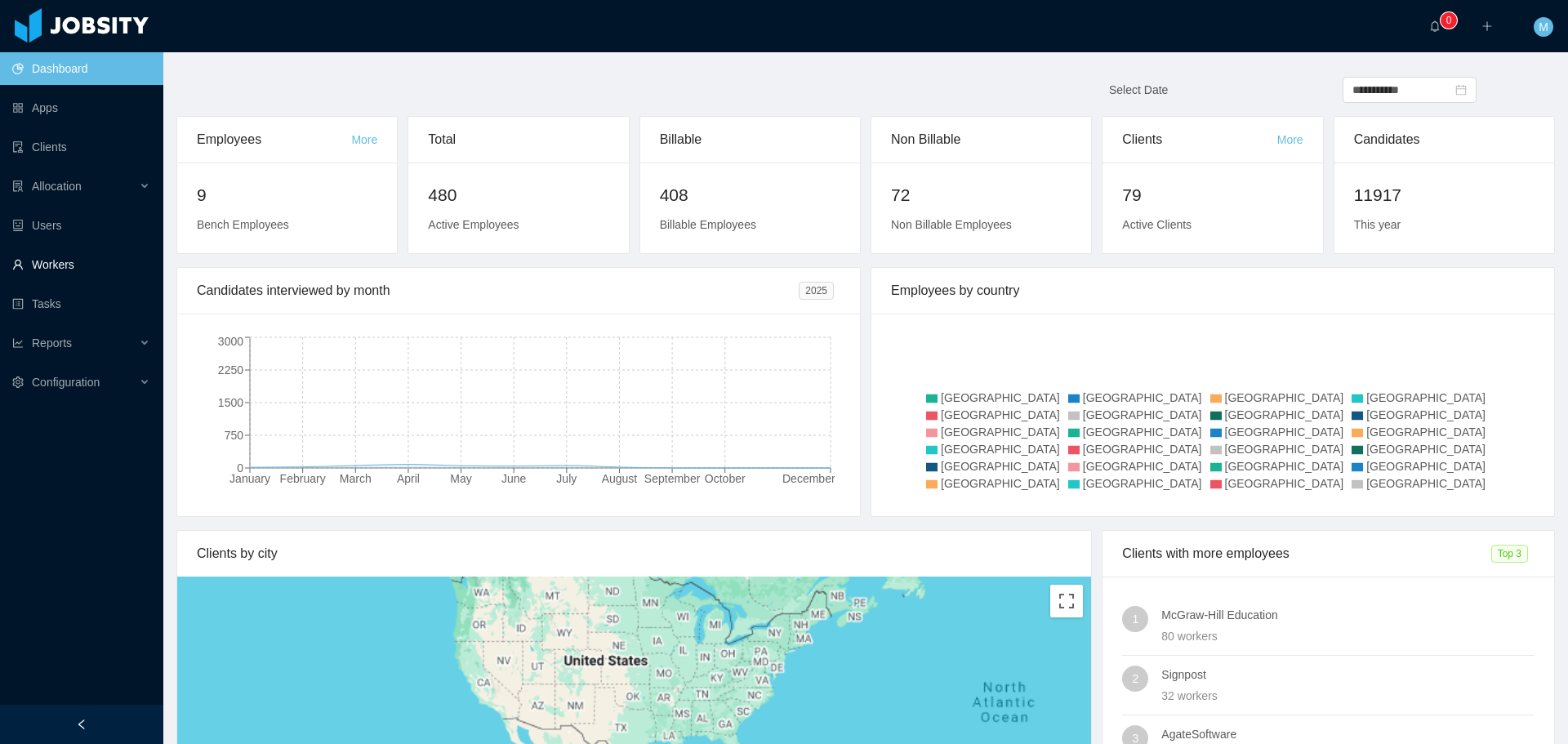
click at [66, 271] on link "Workers" at bounding box center [82, 265] width 138 height 33
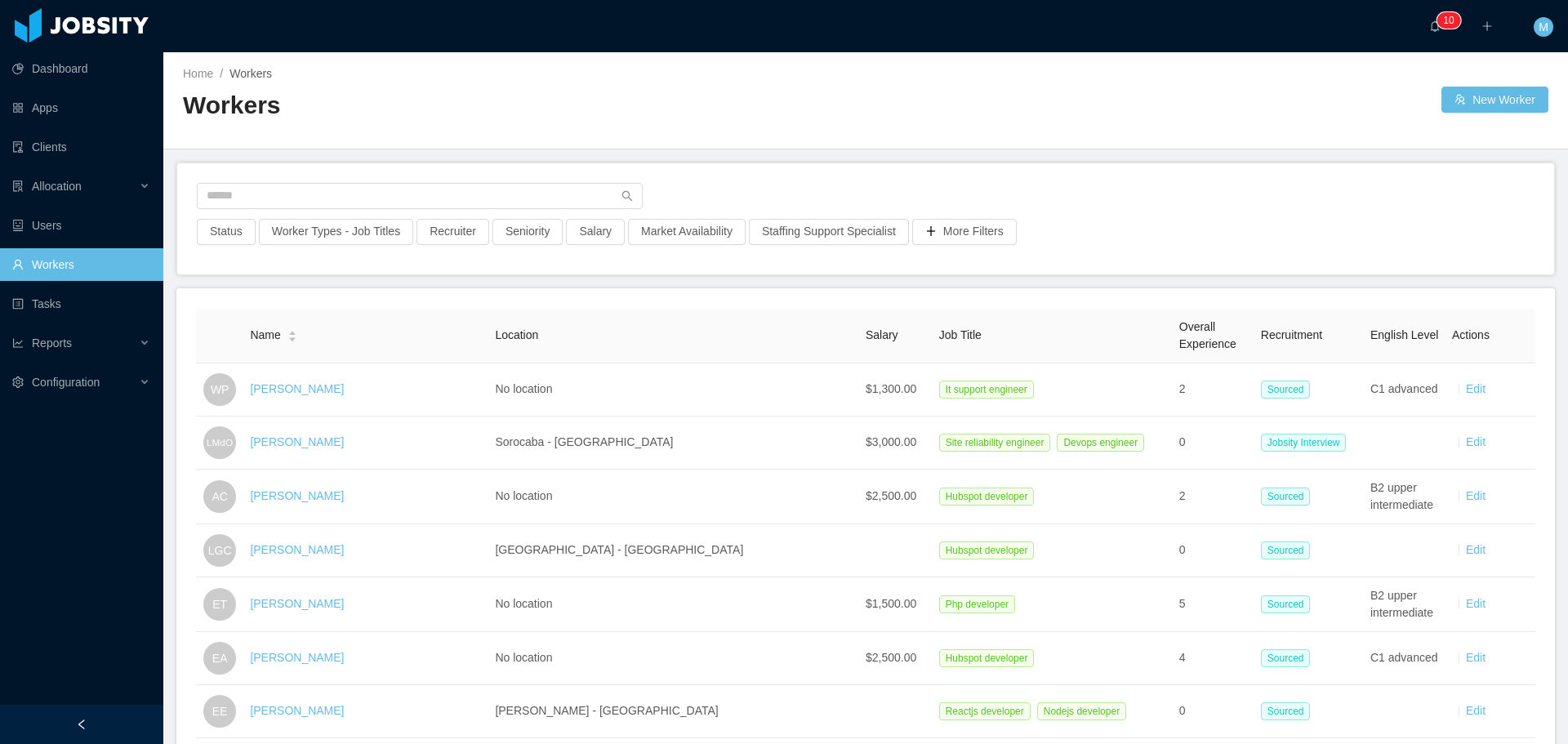
click at [453, 246] on div "Recruiter" at bounding box center [452, 236] width 76 height 36
click at [452, 217] on div at bounding box center [866, 200] width 1338 height 36
click at [443, 235] on button "Recruiter" at bounding box center [452, 231] width 73 height 26
click at [403, 308] on div at bounding box center [444, 304] width 230 height 24
type input "******"
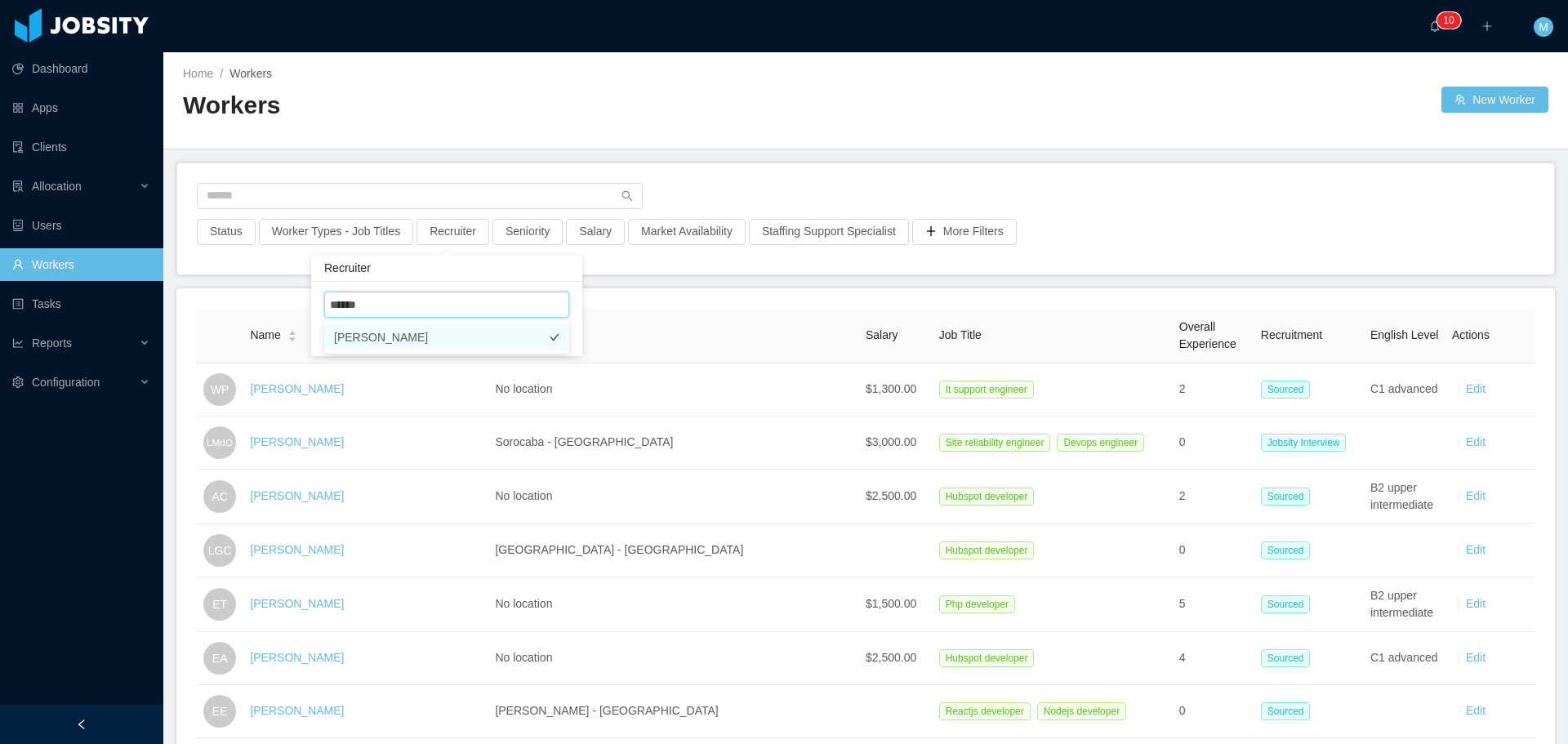
click at [388, 337] on li "[PERSON_NAME]" at bounding box center [447, 337] width 245 height 26
click at [653, 274] on main "Home / Workers / Workers New Worker Status Worker Types - Job Titles Recruiter …" at bounding box center [865, 398] width 1405 height 693
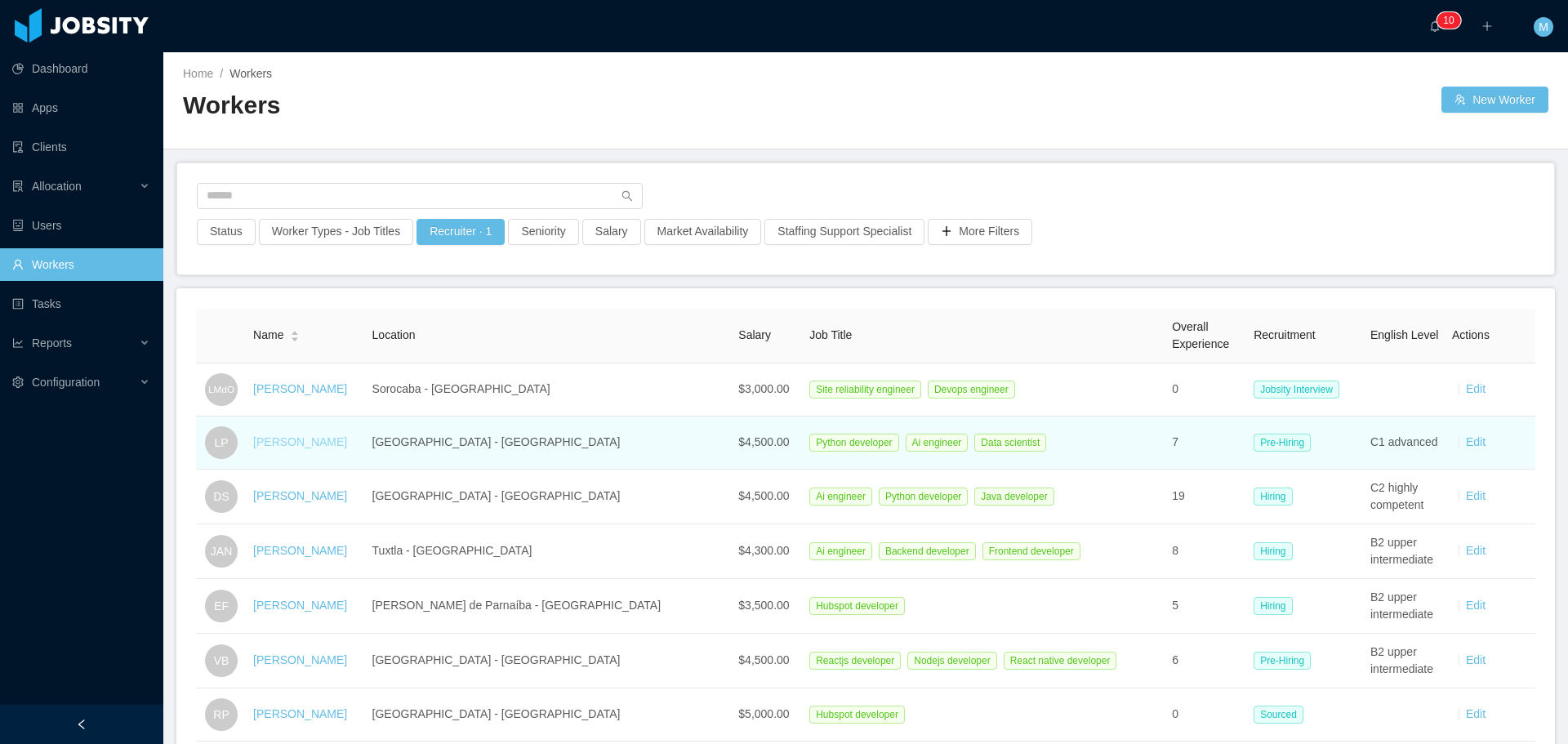
click at [292, 441] on link "[PERSON_NAME]" at bounding box center [300, 441] width 94 height 13
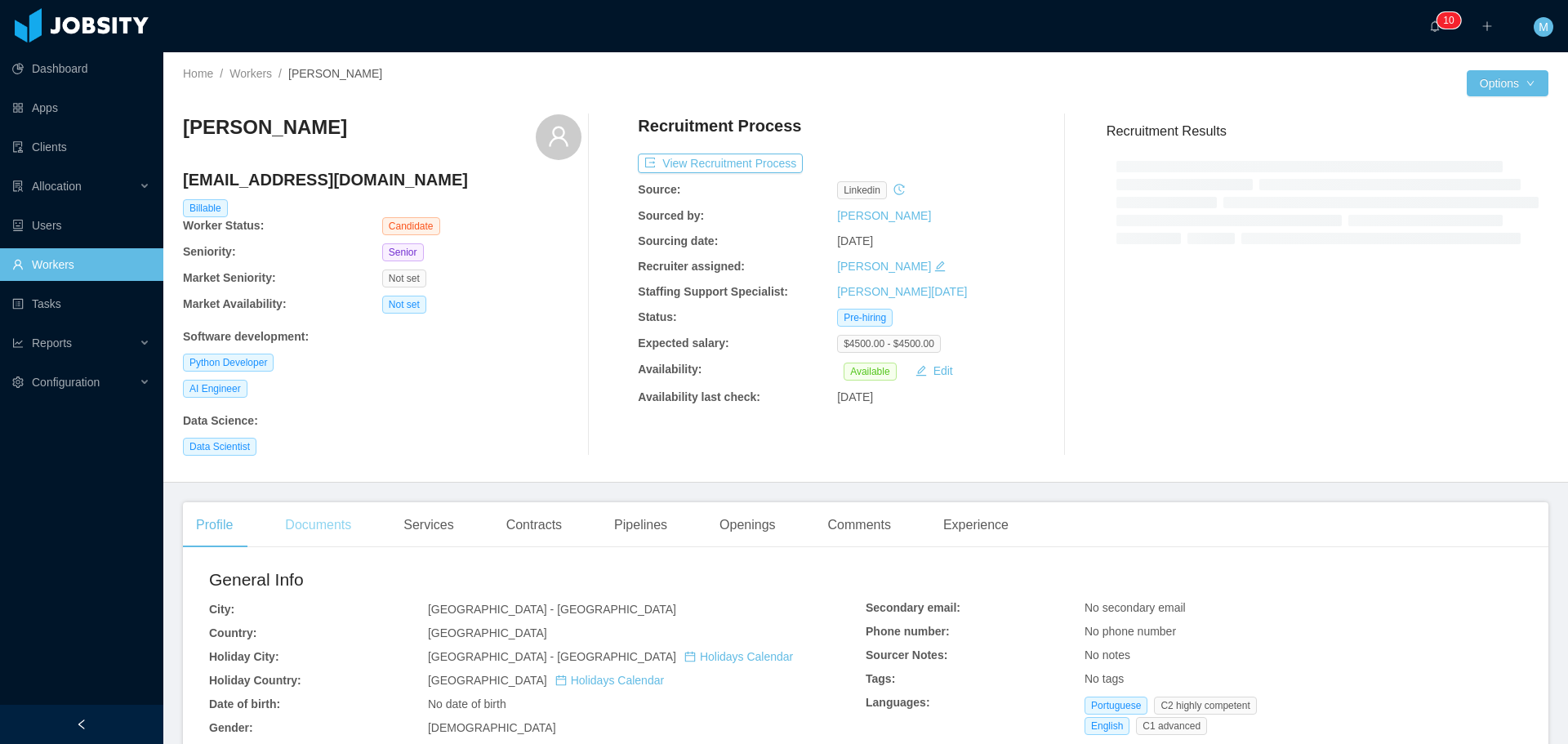
click at [313, 528] on div "Documents" at bounding box center [317, 524] width 92 height 46
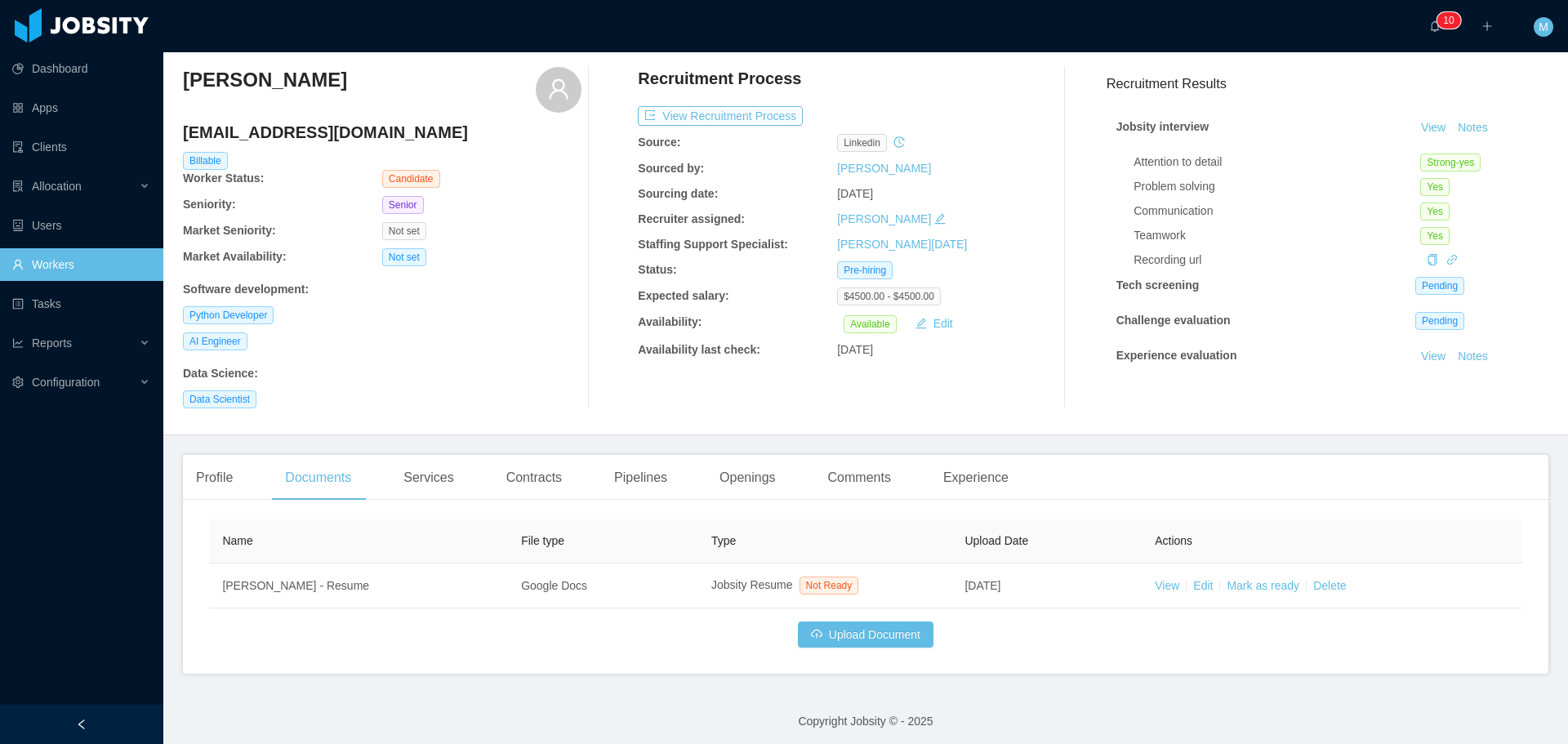
scroll to position [53, 0]
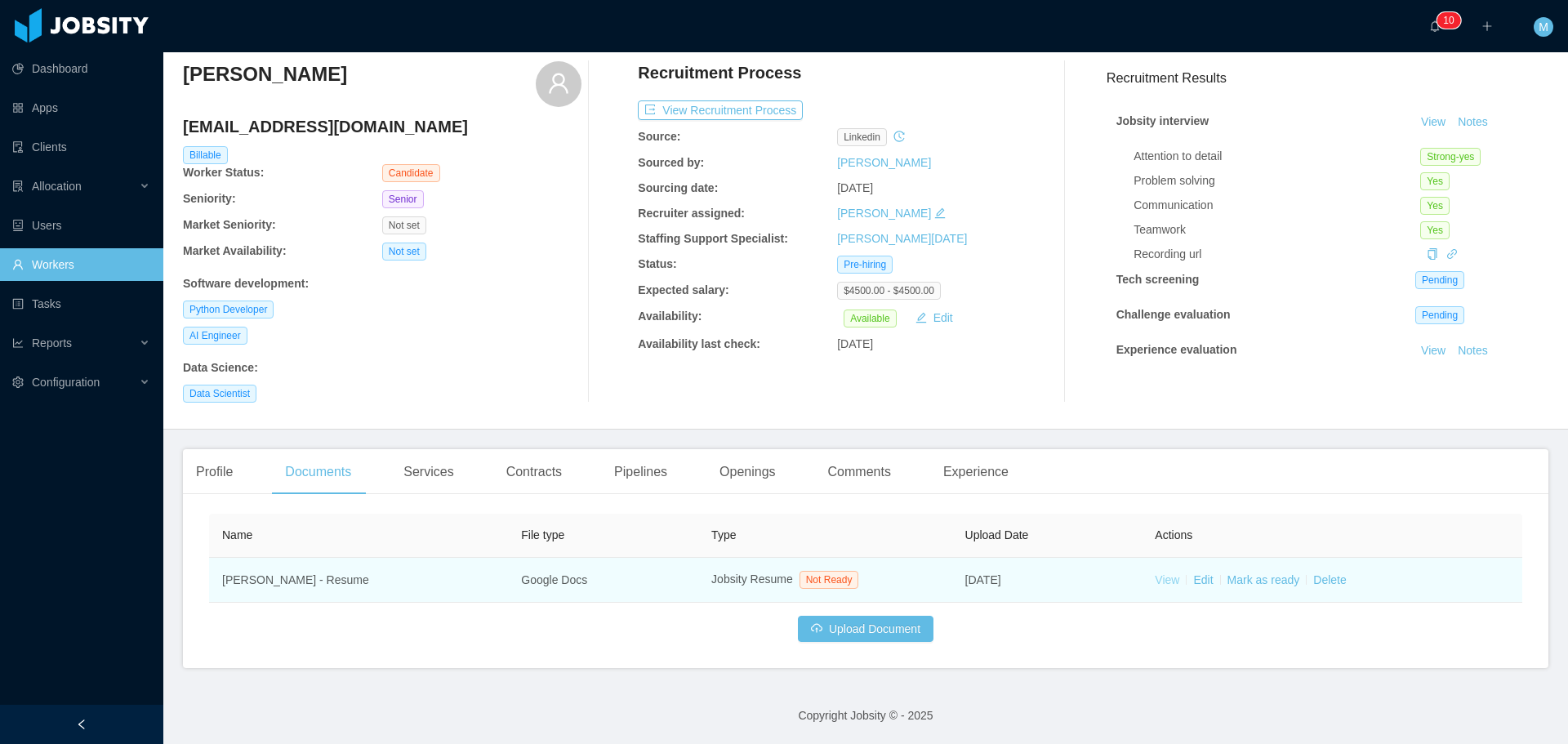
click at [1160, 582] on link "View" at bounding box center [1167, 580] width 24 height 13
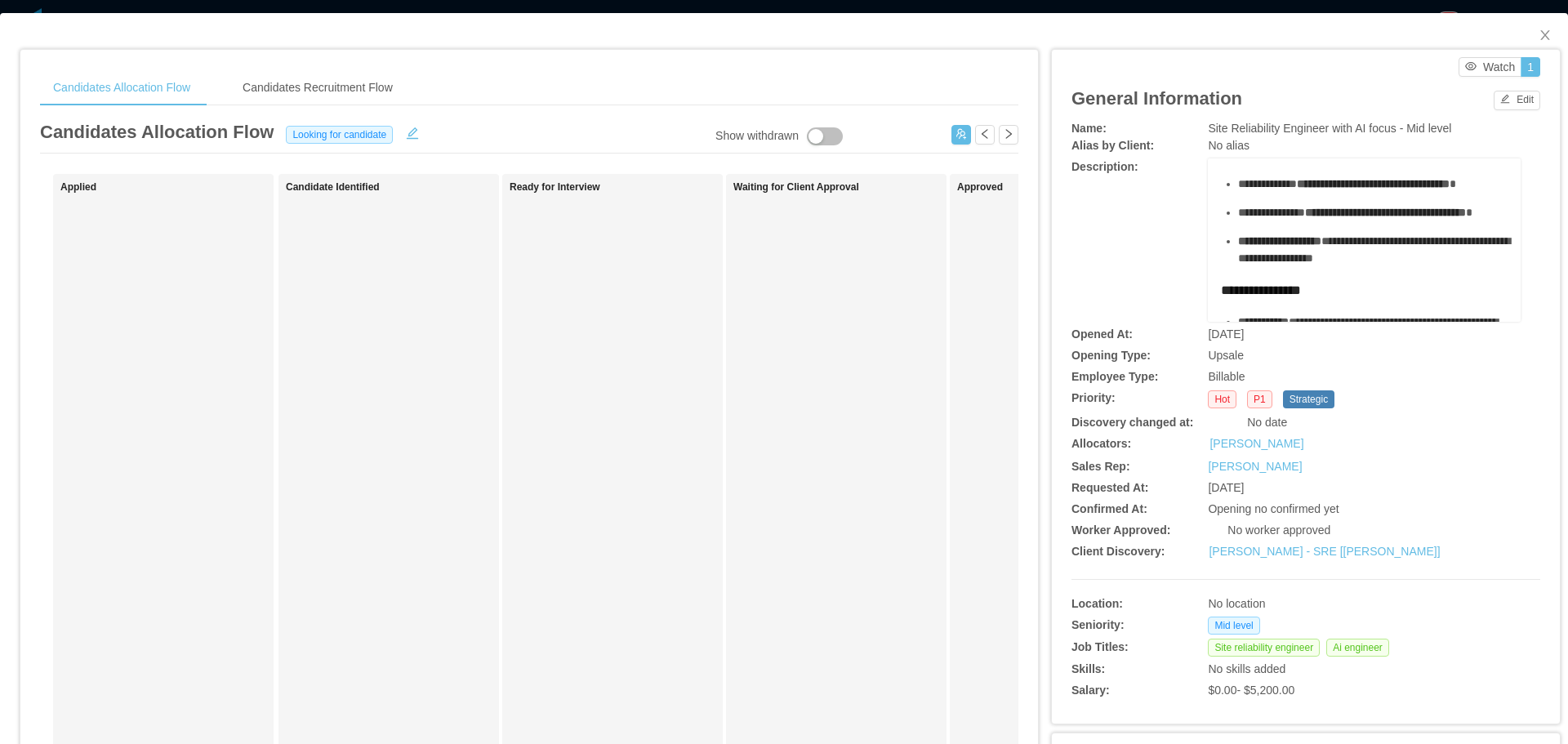
scroll to position [163, 0]
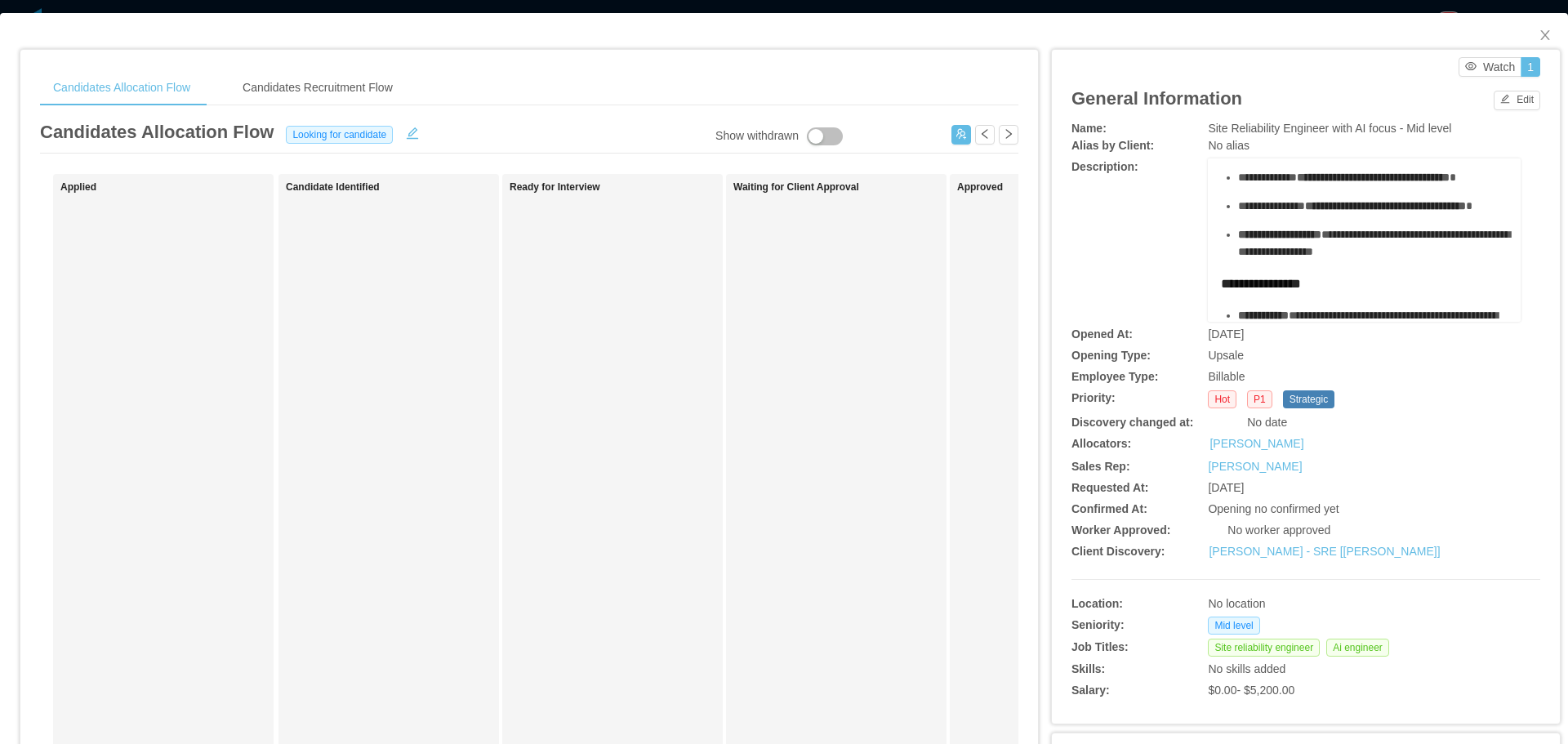
click at [1297, 186] on div "**********" at bounding box center [1373, 178] width 270 height 17
click at [1263, 200] on ul "**********" at bounding box center [1365, 178] width 287 height 166
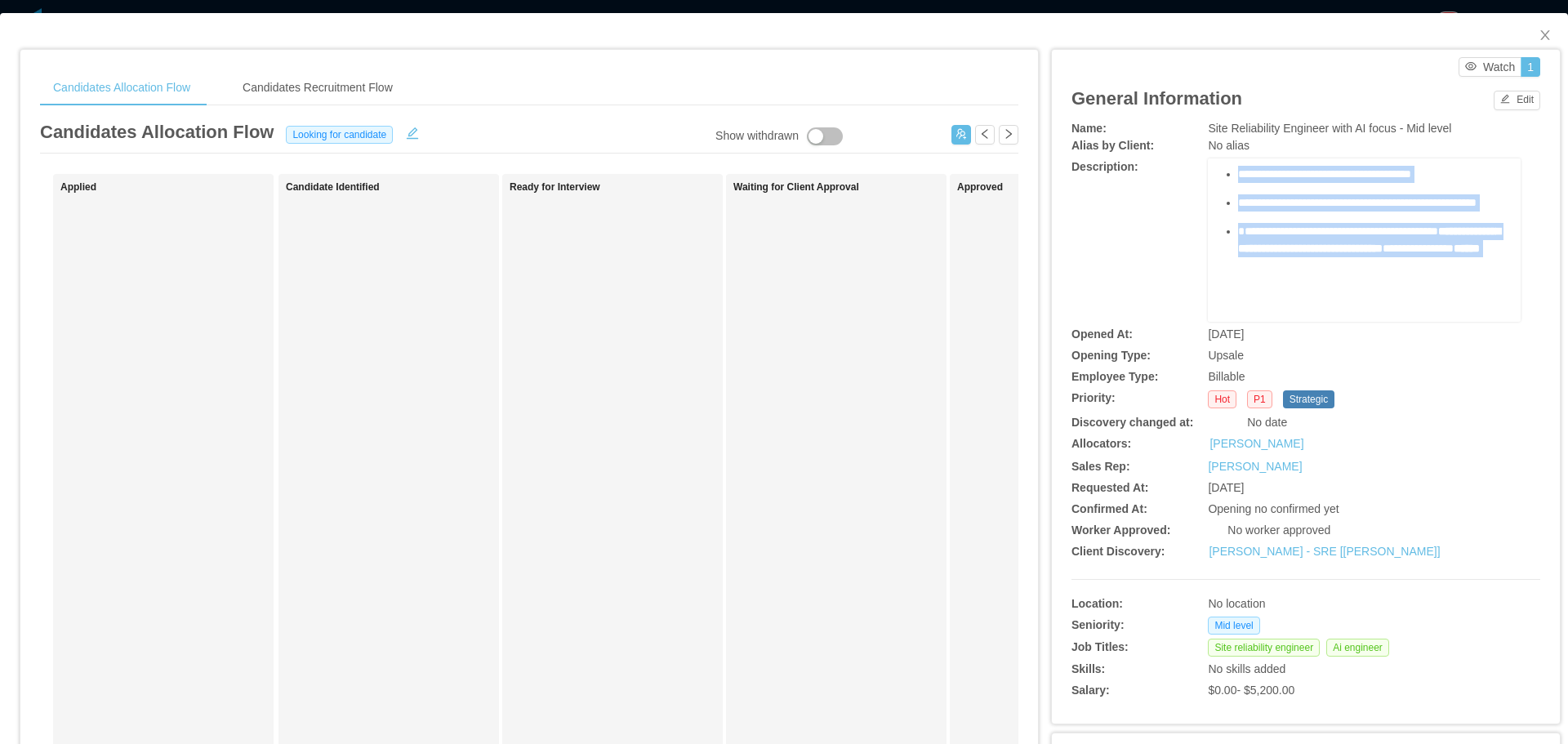
scroll to position [1195, 0]
drag, startPoint x: 1206, startPoint y: 183, endPoint x: 1458, endPoint y: 232, distance: 256.7
click at [1458, 232] on div "**********" at bounding box center [1364, 240] width 313 height 163
copy div "**********"
